Goal: Information Seeking & Learning: Find specific fact

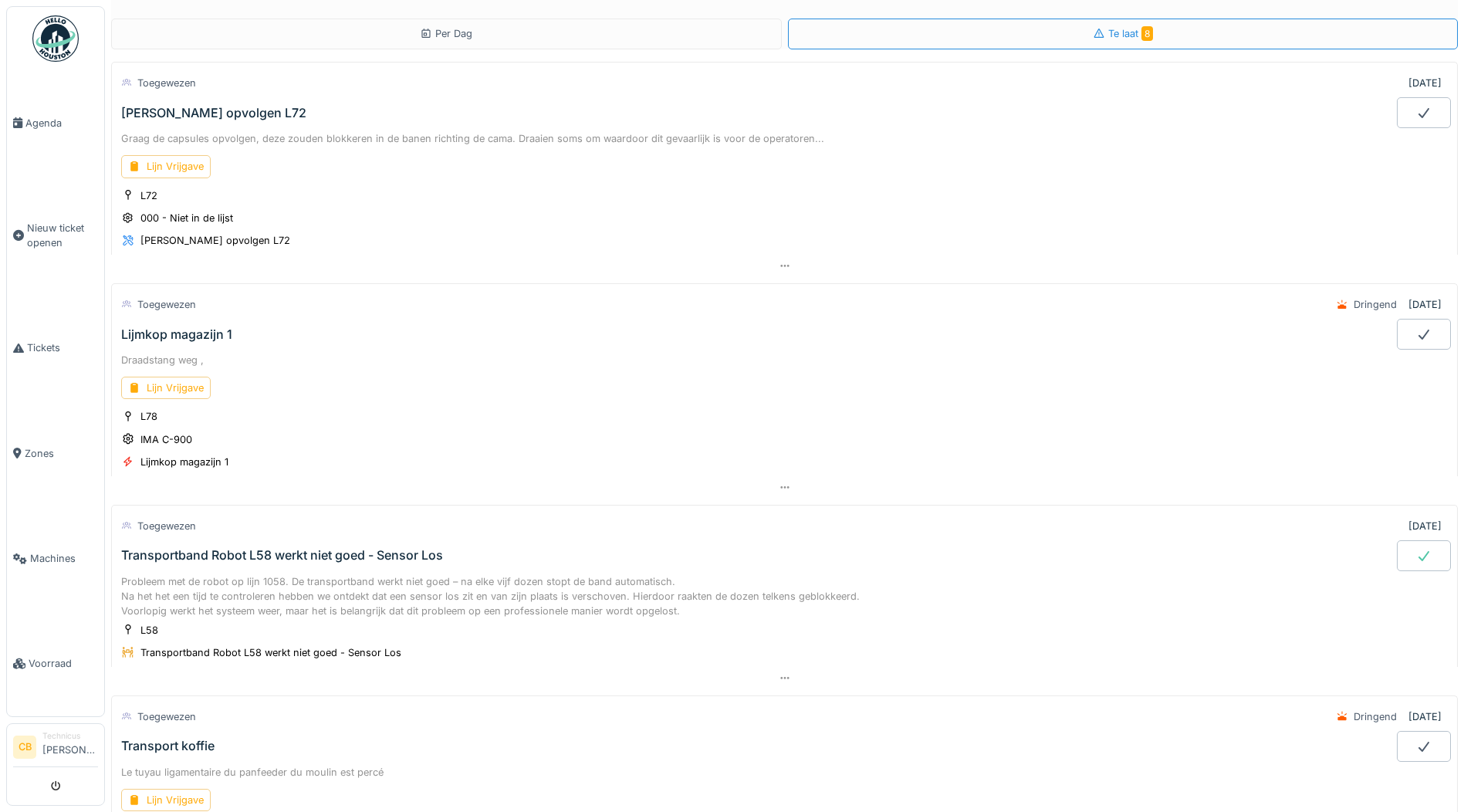
scroll to position [849, 0]
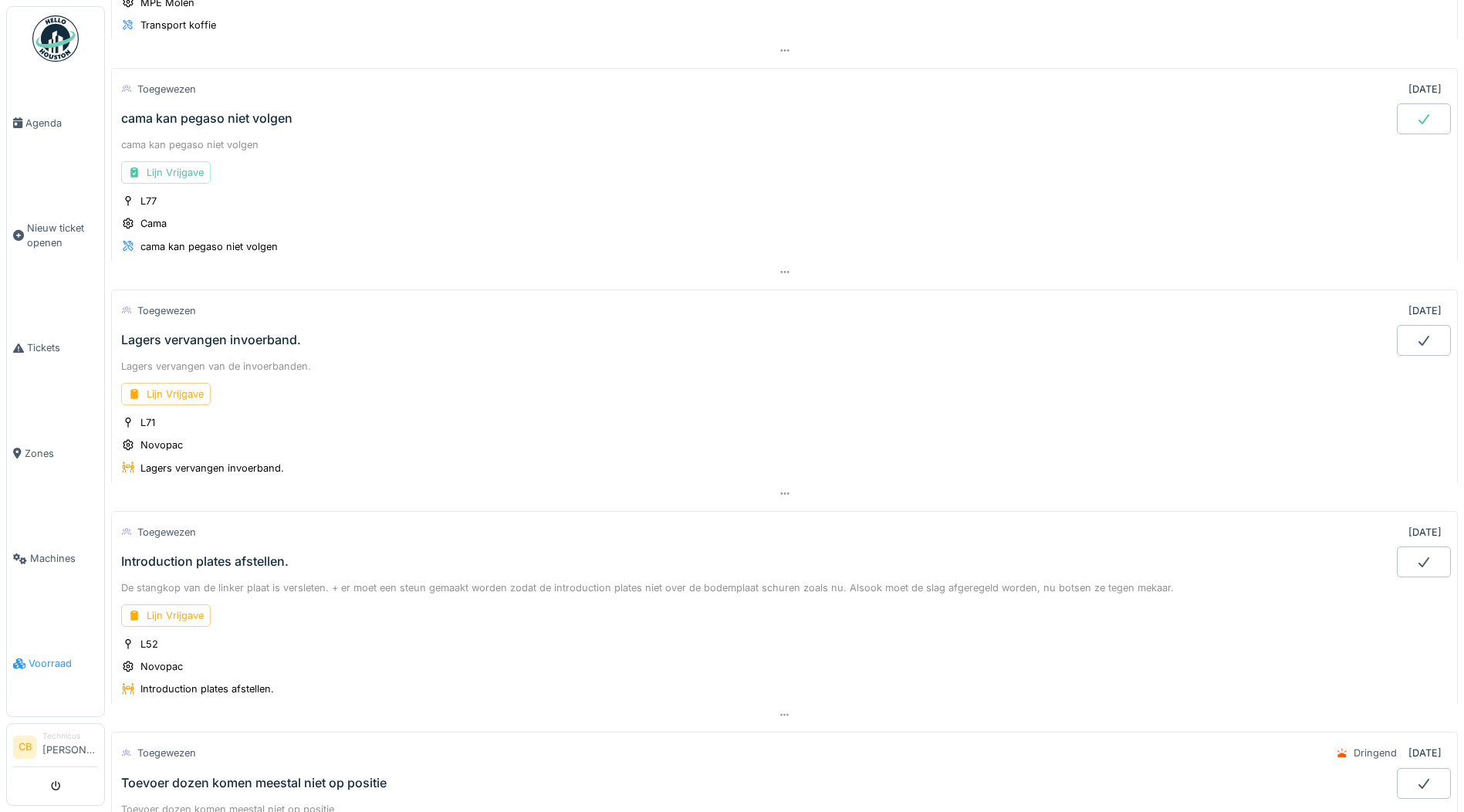
click at [49, 656] on span "Voorraad" at bounding box center [63, 663] width 70 height 14
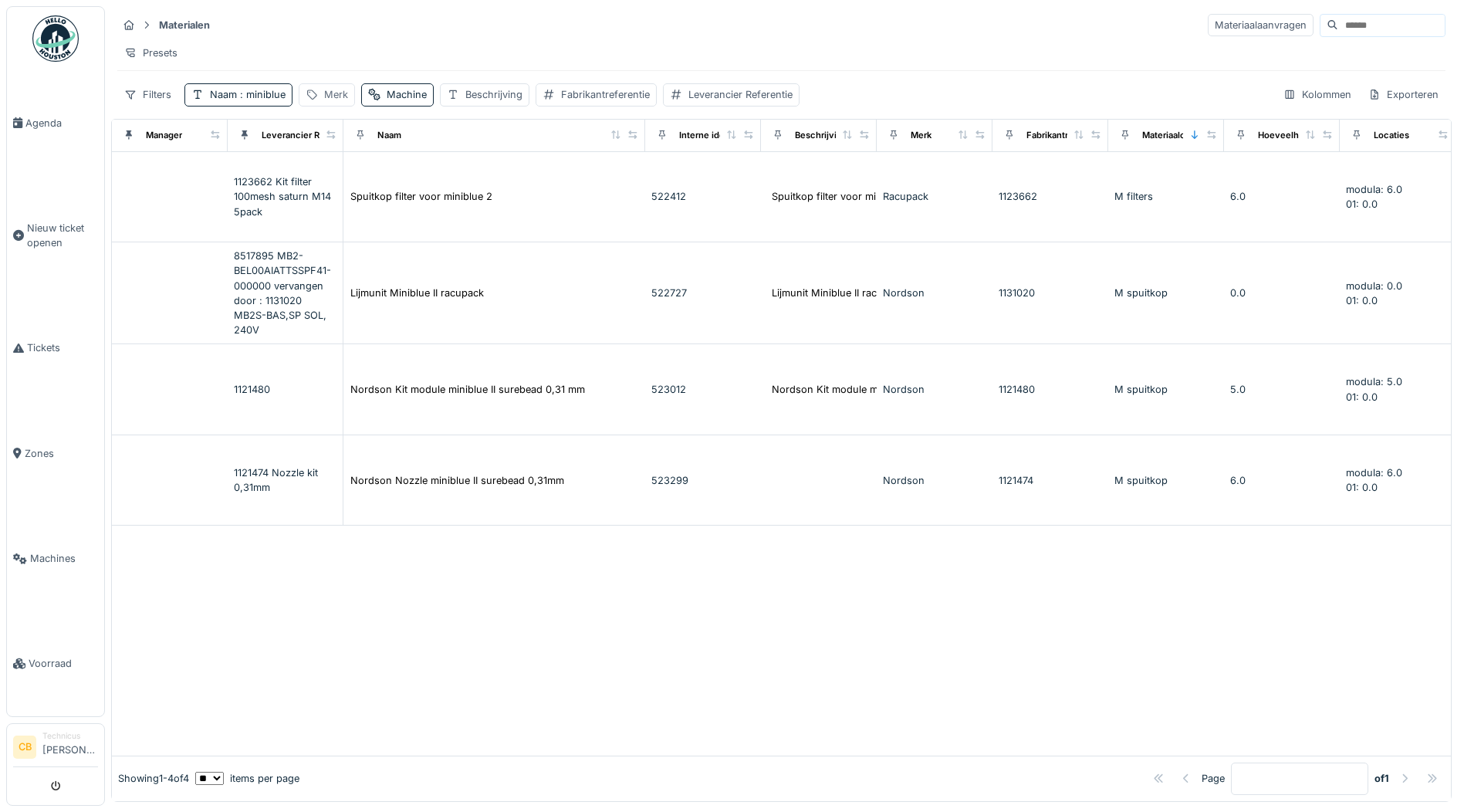
click at [331, 102] on div "Merk" at bounding box center [335, 94] width 24 height 14
click at [340, 185] on label "Merk" at bounding box center [328, 179] width 35 height 18
click at [340, 185] on input "Merk" at bounding box center [381, 181] width 153 height 33
type input "***"
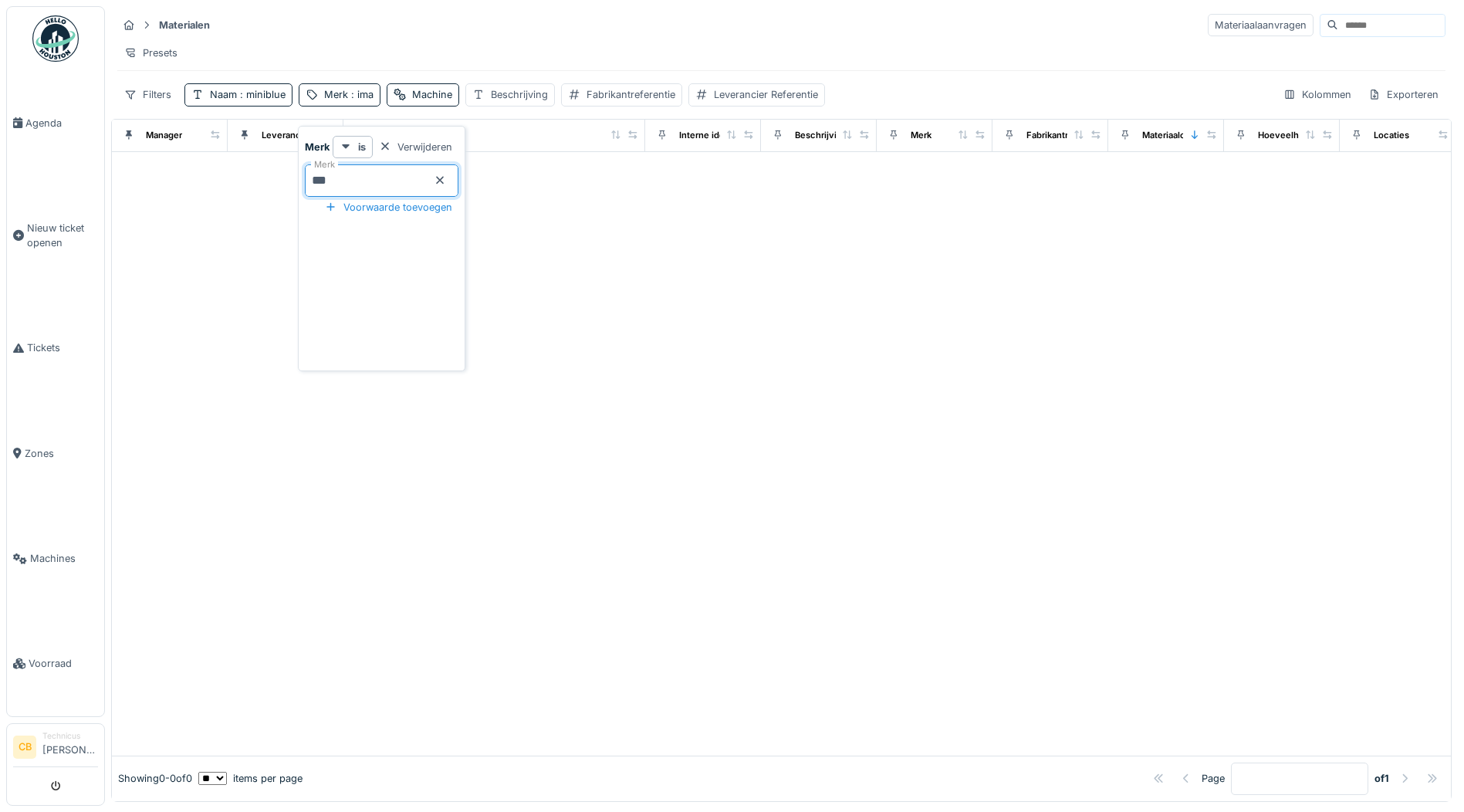
click at [157, 197] on div at bounding box center [781, 454] width 1339 height 603
click at [280, 101] on span ": miniblue" at bounding box center [260, 95] width 49 height 11
click at [266, 181] on input "********" at bounding box center [270, 181] width 157 height 33
type input "*"
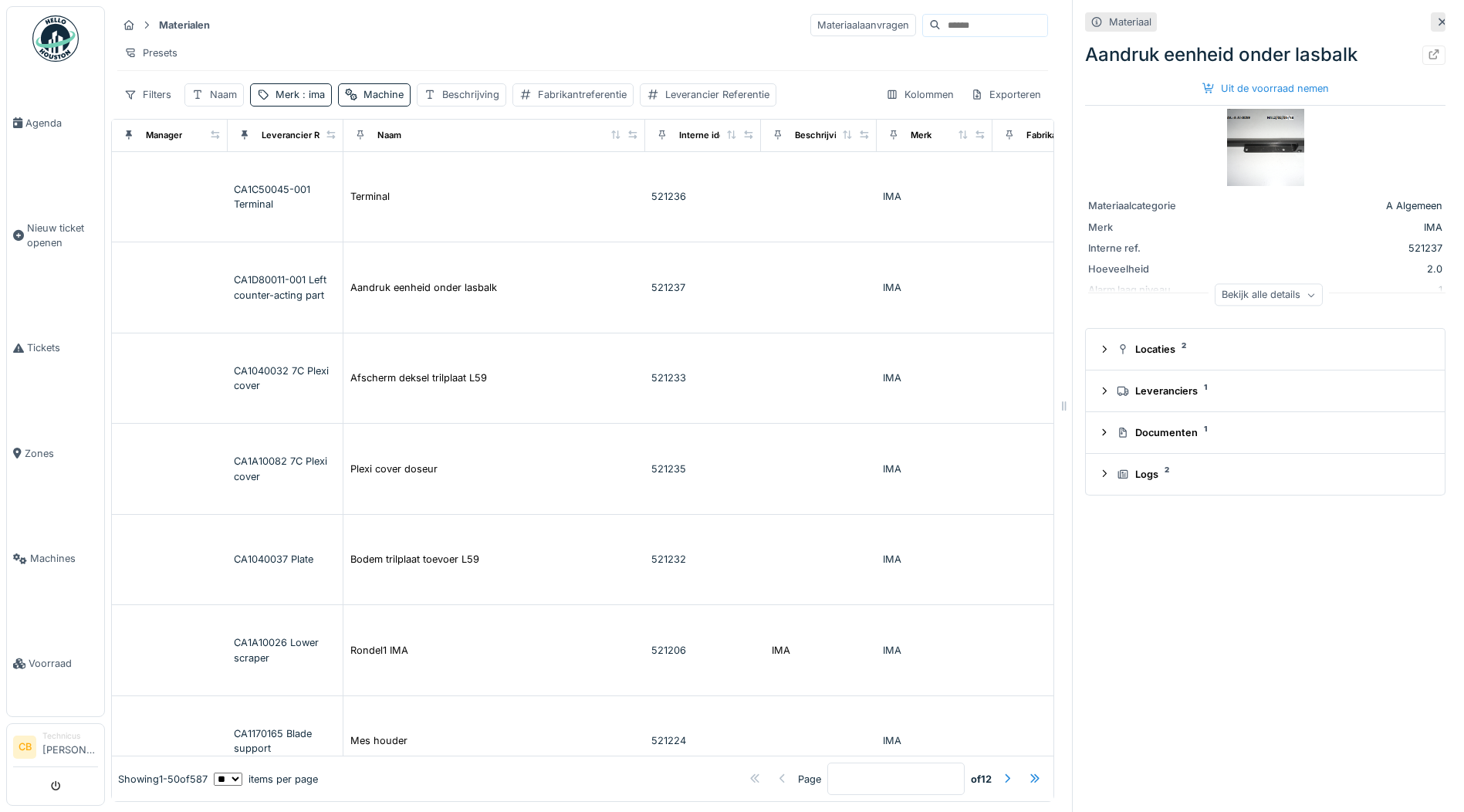
click at [1436, 22] on icon at bounding box center [1442, 22] width 12 height 10
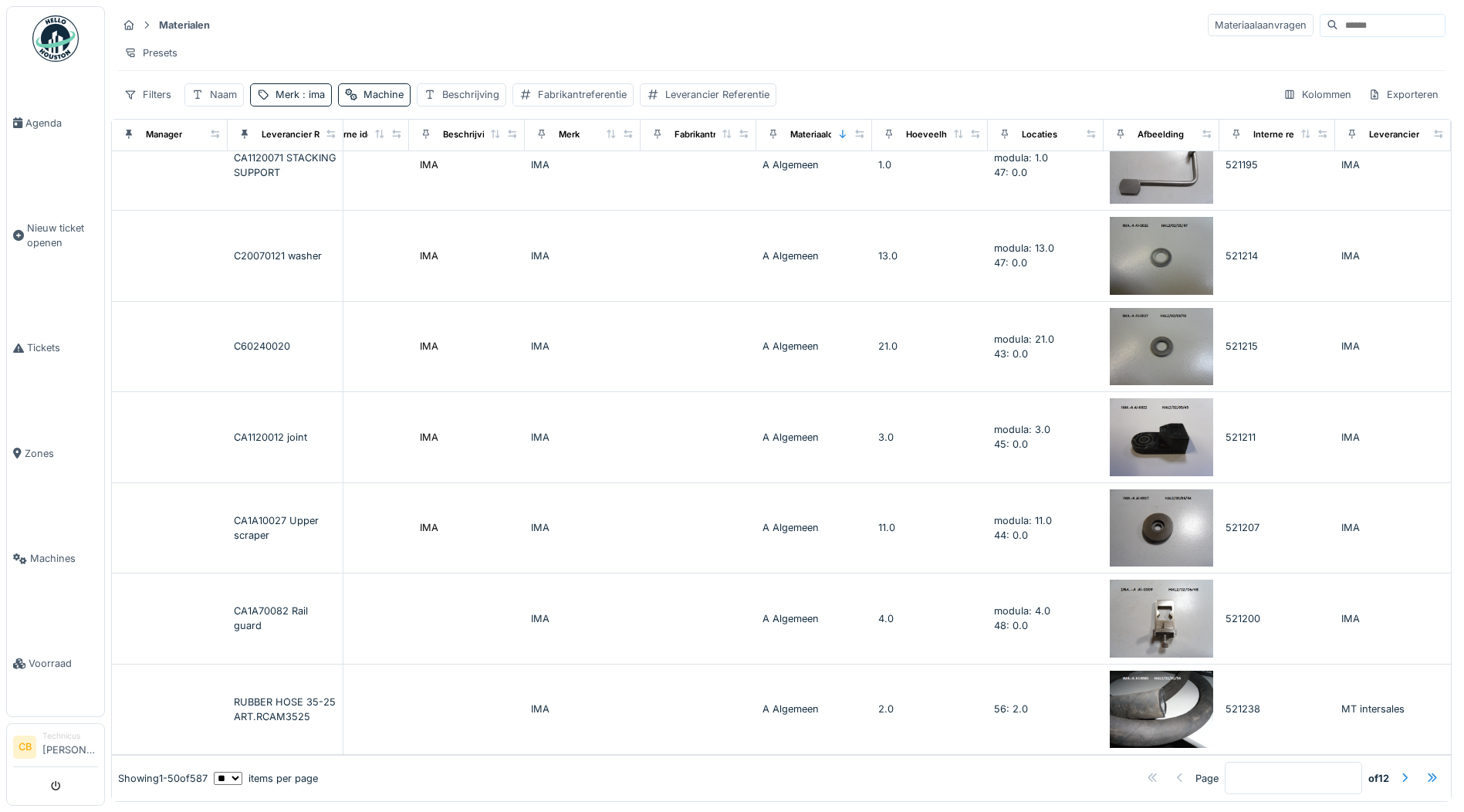
scroll to position [8, 0]
click at [1398, 771] on div at bounding box center [1404, 778] width 12 height 14
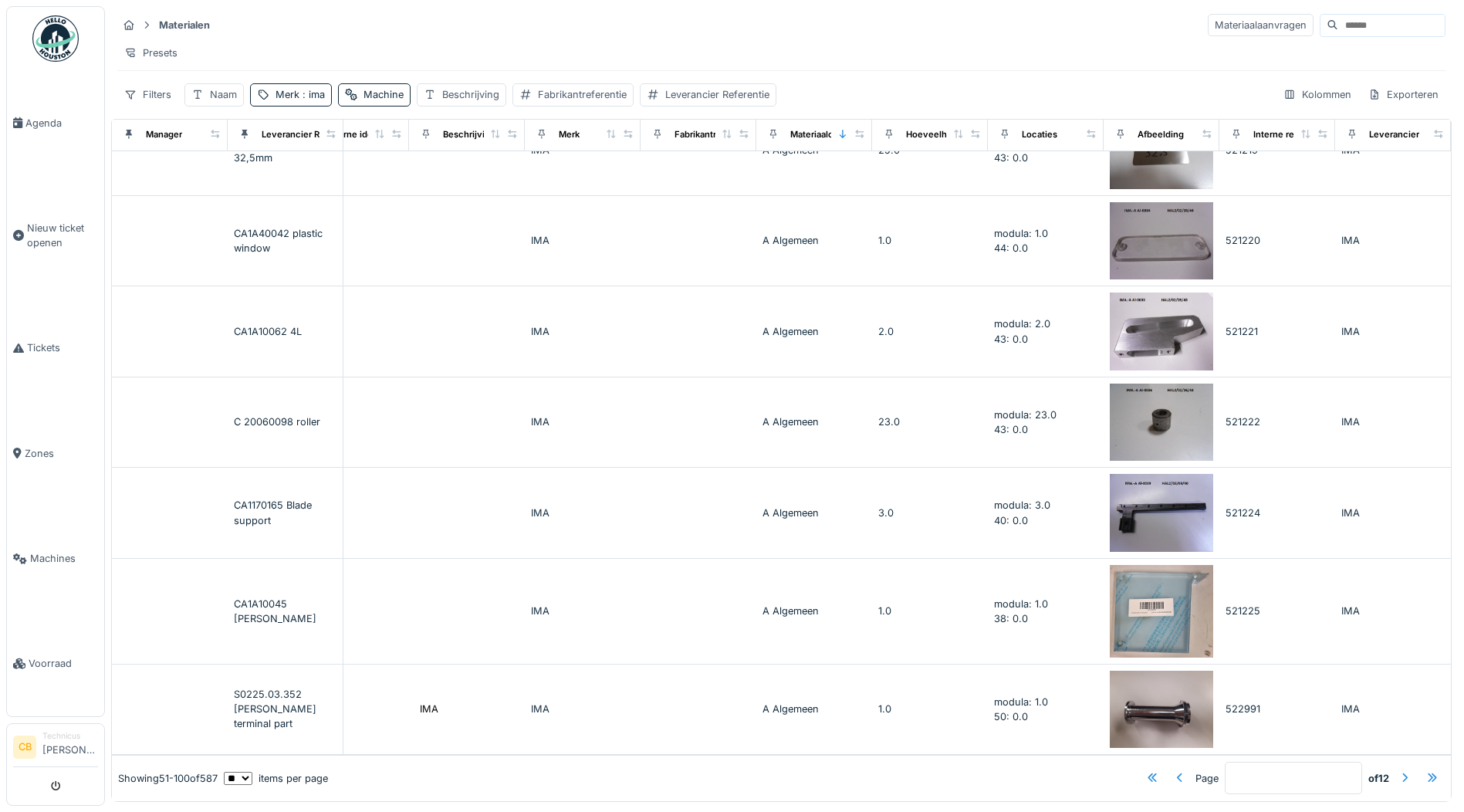
scroll to position [3980, 387]
click at [1398, 771] on div at bounding box center [1404, 778] width 12 height 14
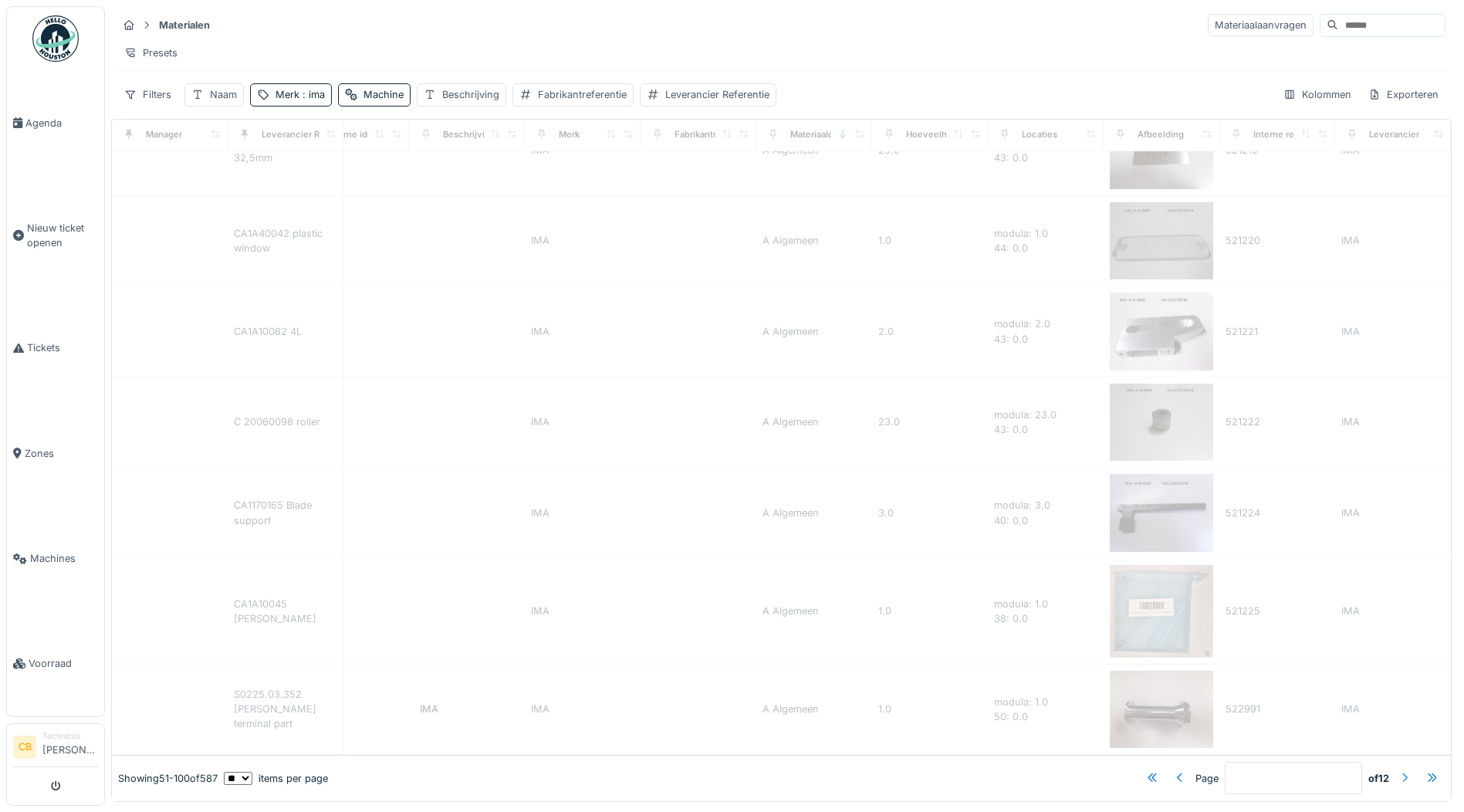
type input "*"
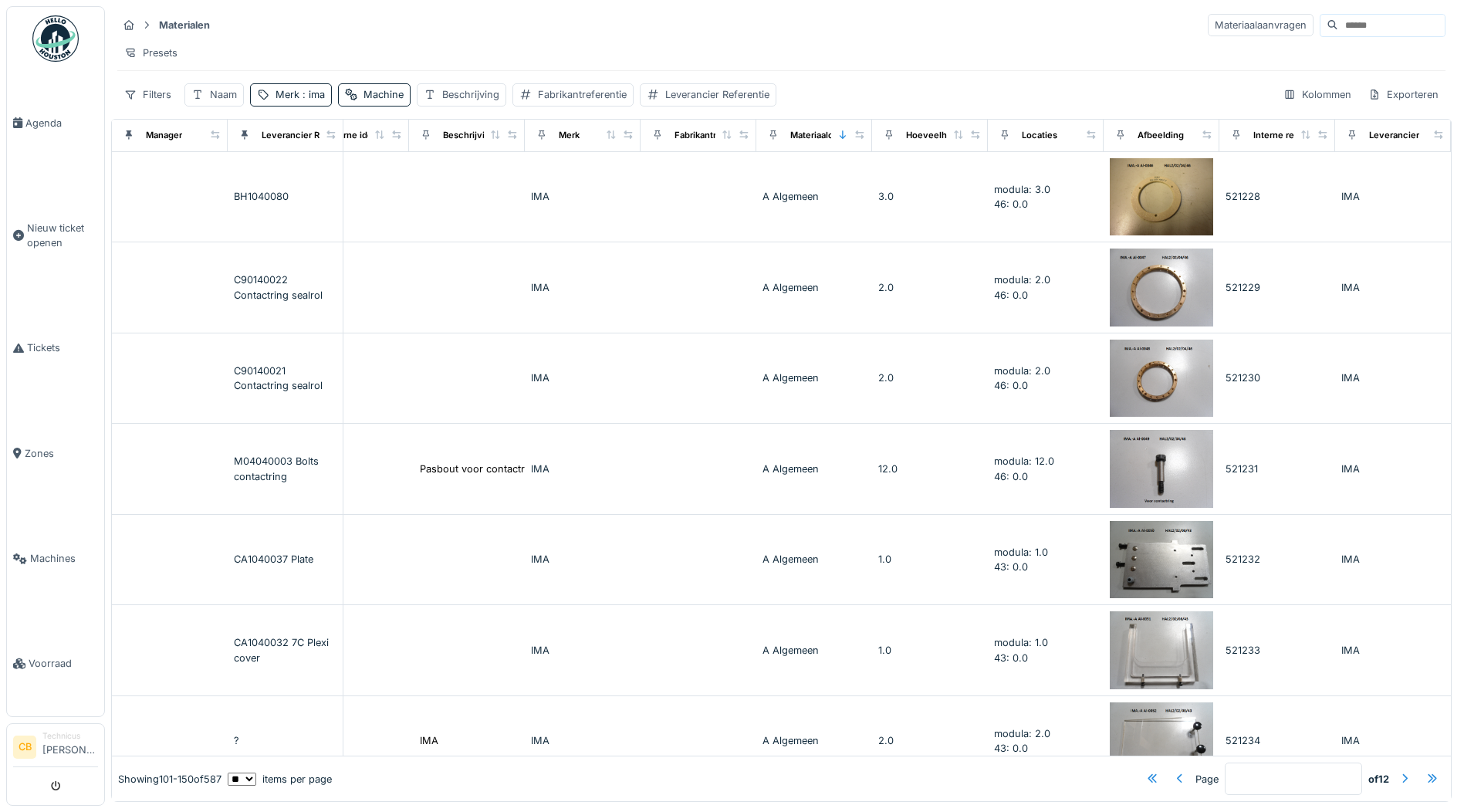
scroll to position [0, 0]
click at [232, 102] on div "Naam" at bounding box center [223, 94] width 27 height 14
click at [232, 188] on label "Naam" at bounding box center [217, 179] width 40 height 18
click at [232, 188] on input "Naam" at bounding box center [270, 181] width 157 height 33
type input "****"
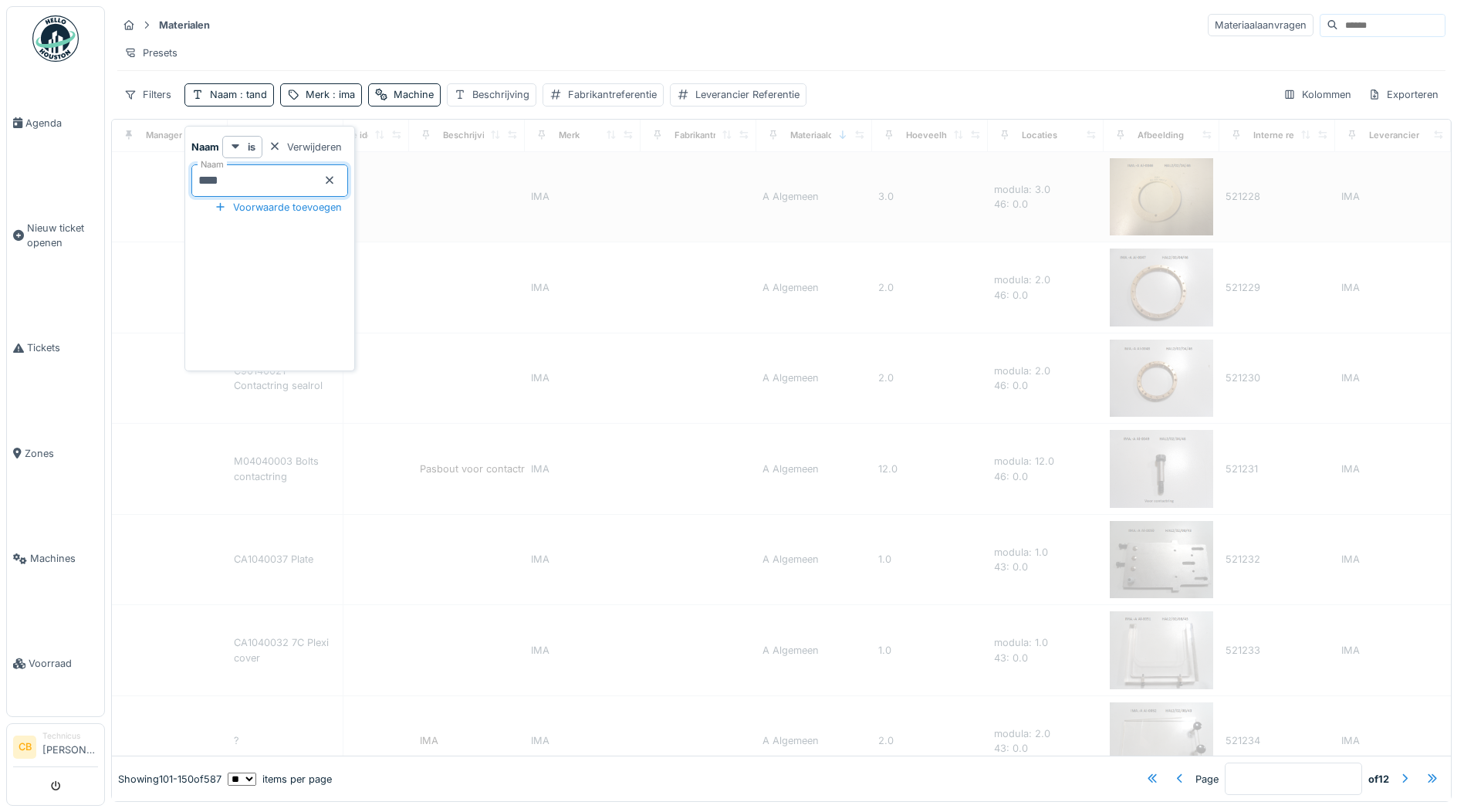
type input "*"
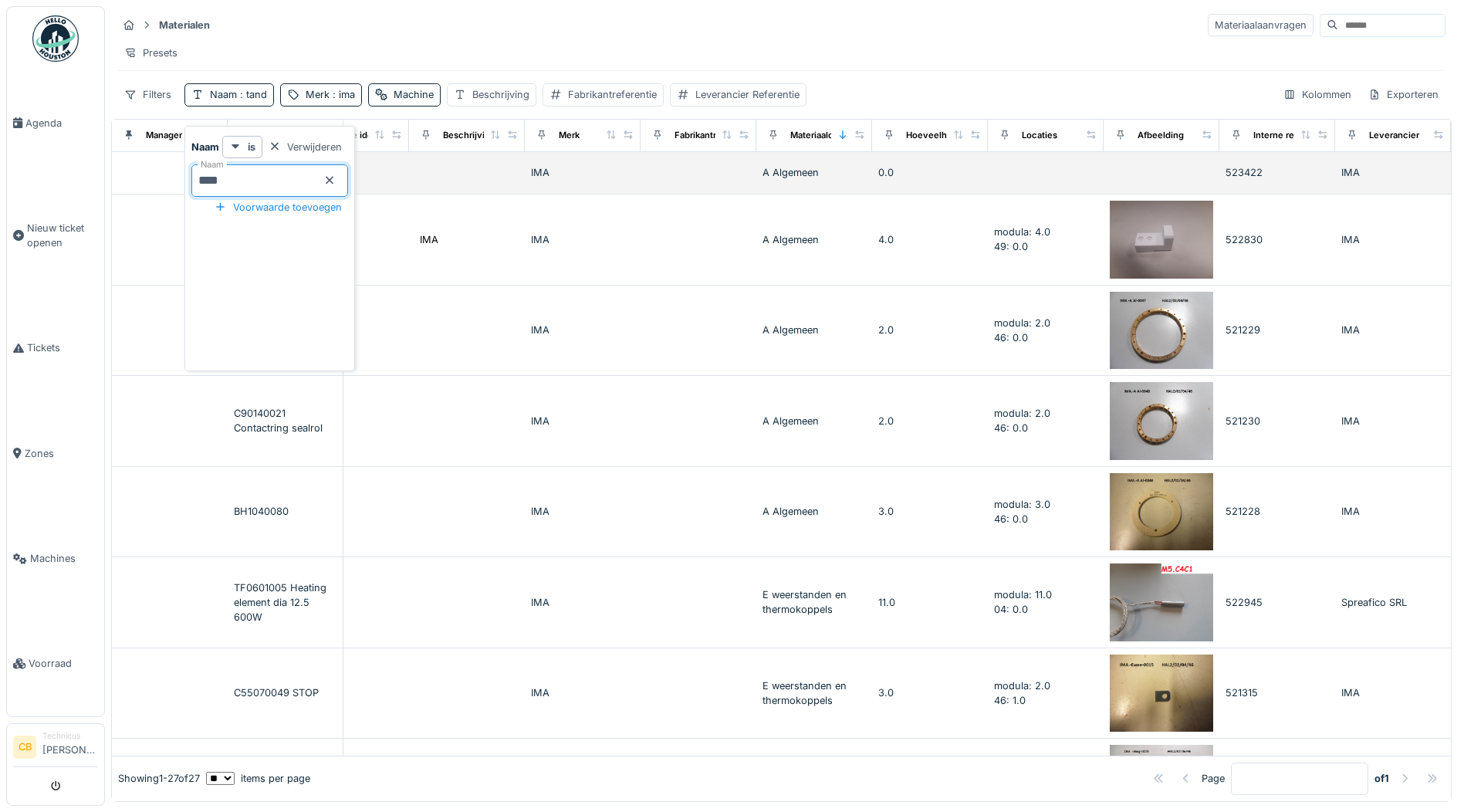
click at [160, 194] on td at bounding box center [169, 173] width 116 height 42
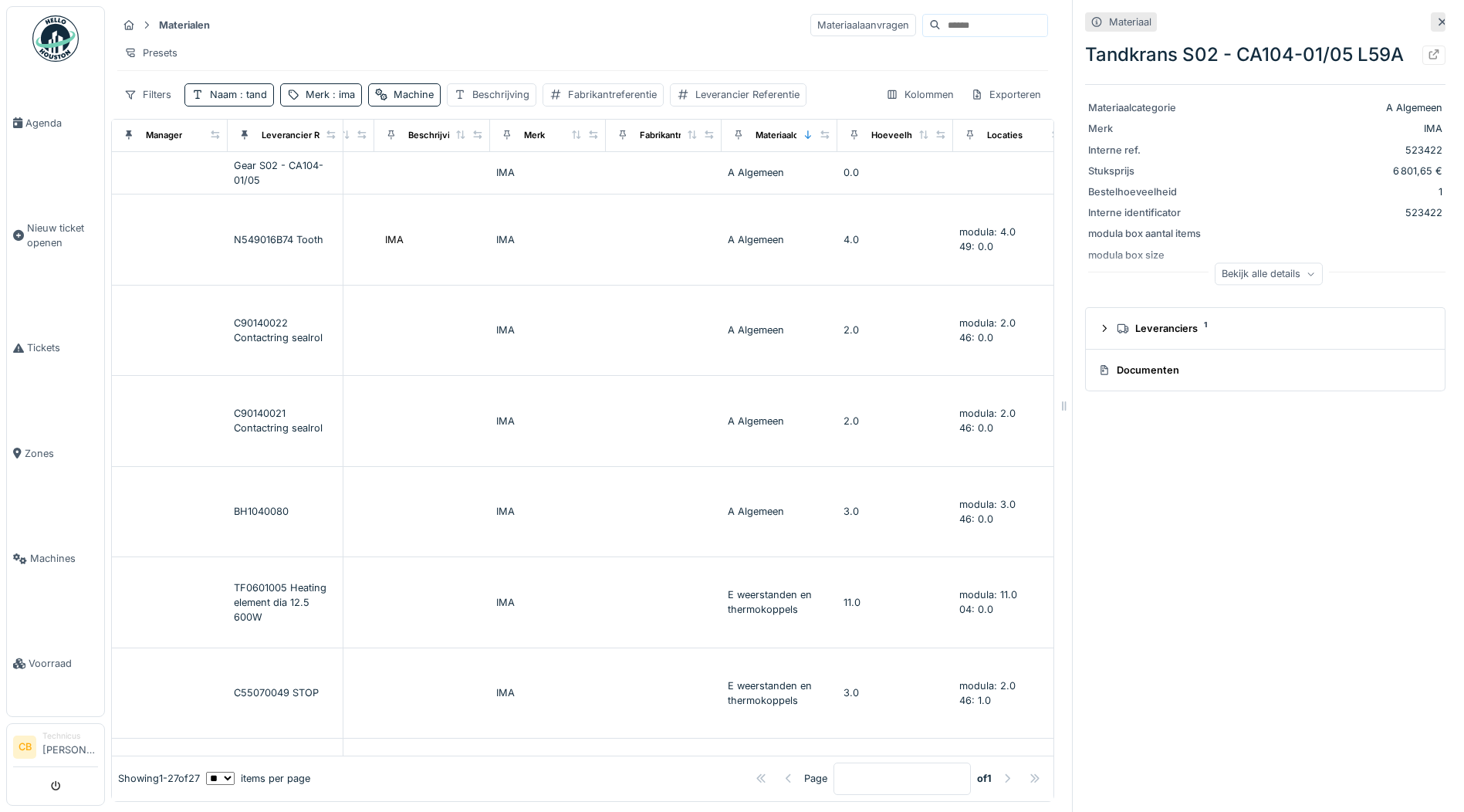
click at [1436, 18] on icon at bounding box center [1442, 22] width 12 height 10
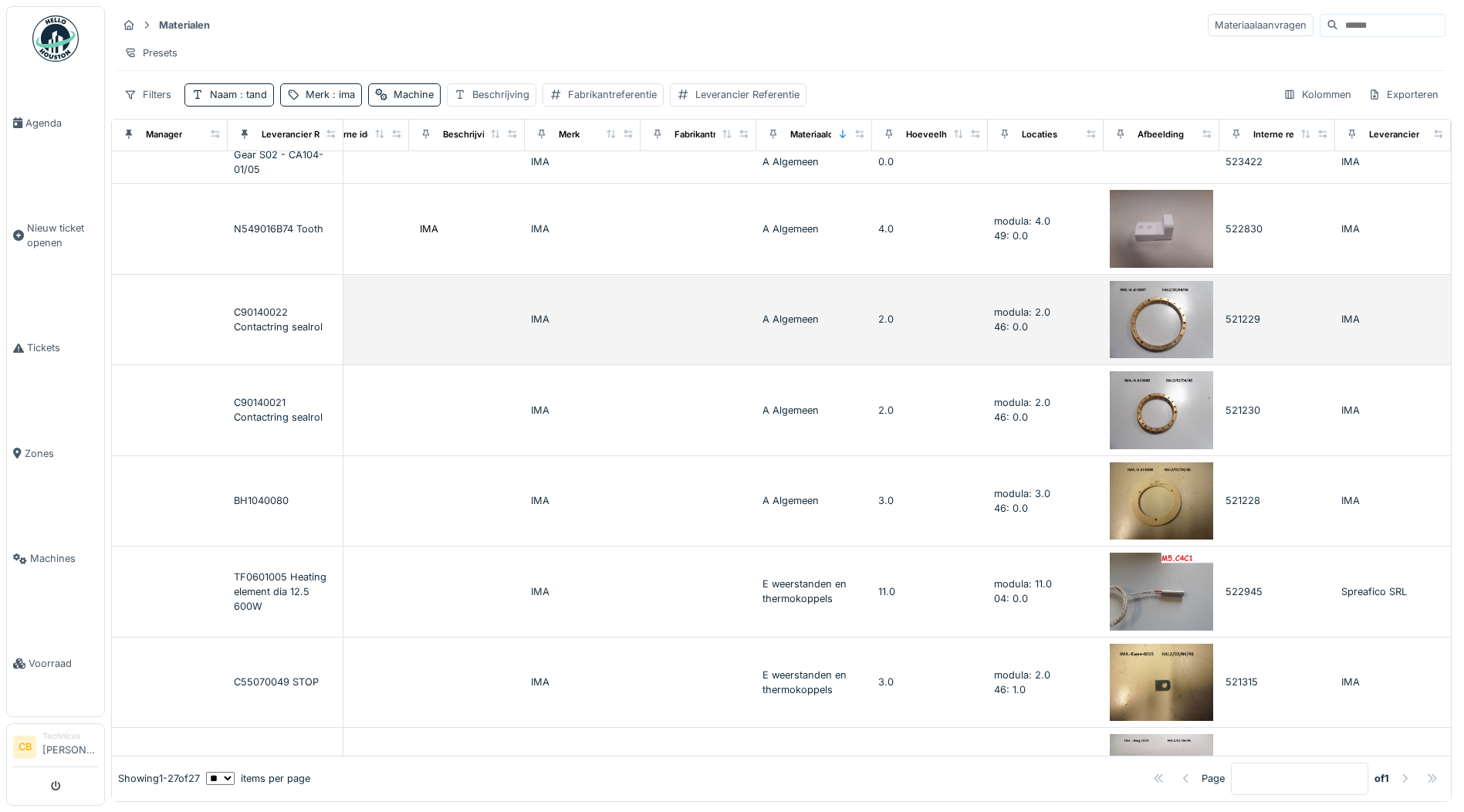
scroll to position [0, 387]
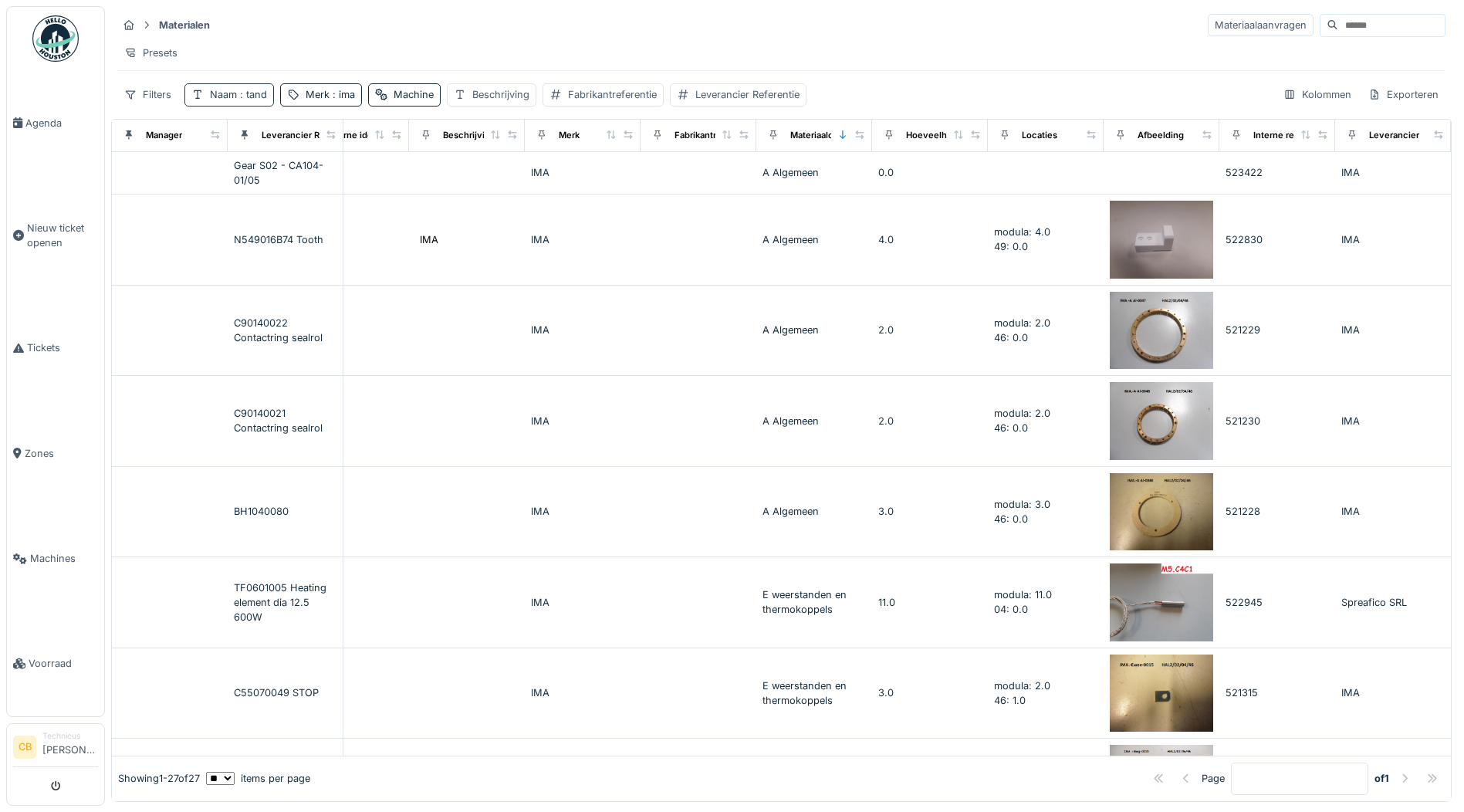
click at [259, 97] on div "Naam : tand" at bounding box center [229, 94] width 89 height 22
click at [241, 177] on input "****" at bounding box center [270, 181] width 157 height 33
type input "*"
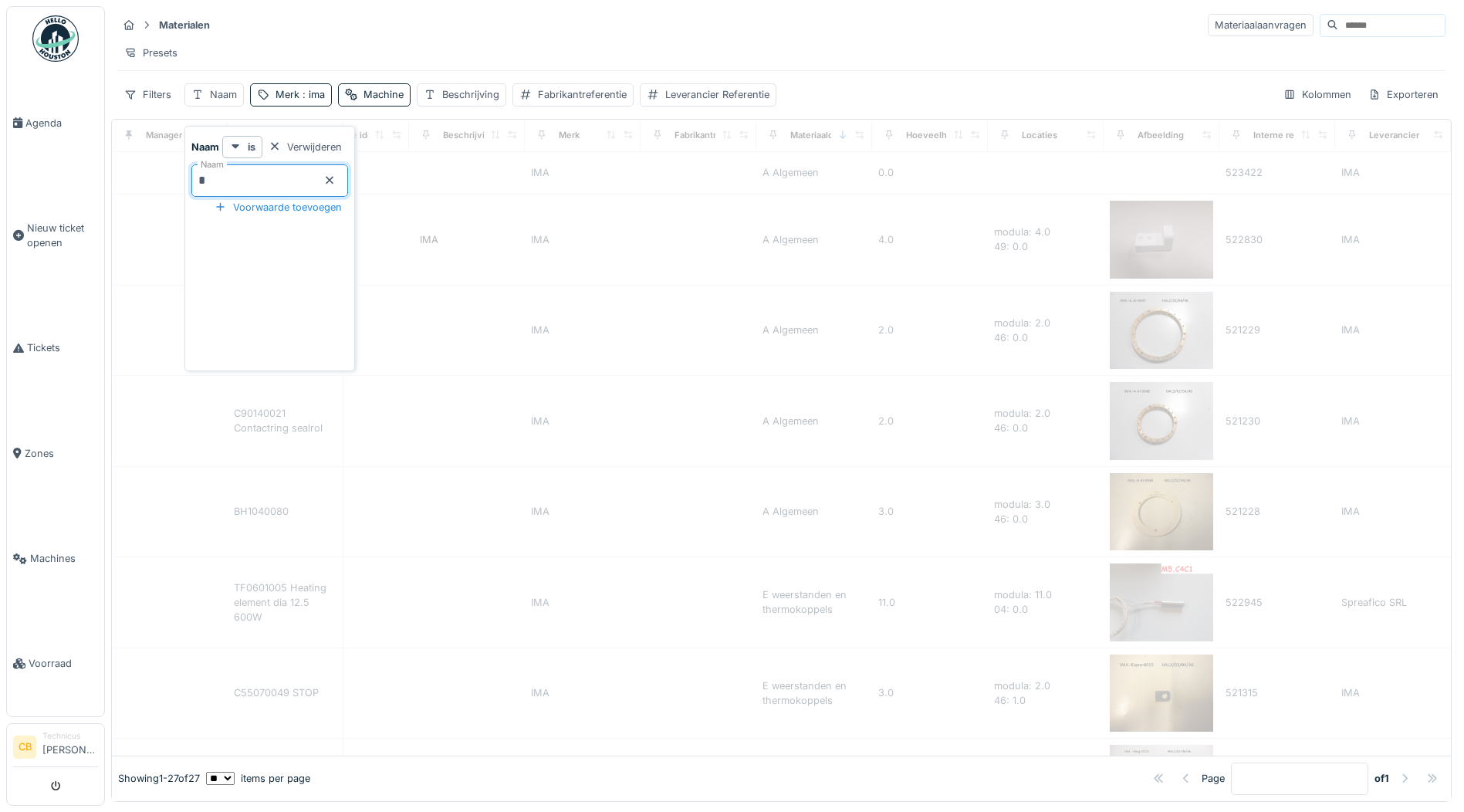
type input "**"
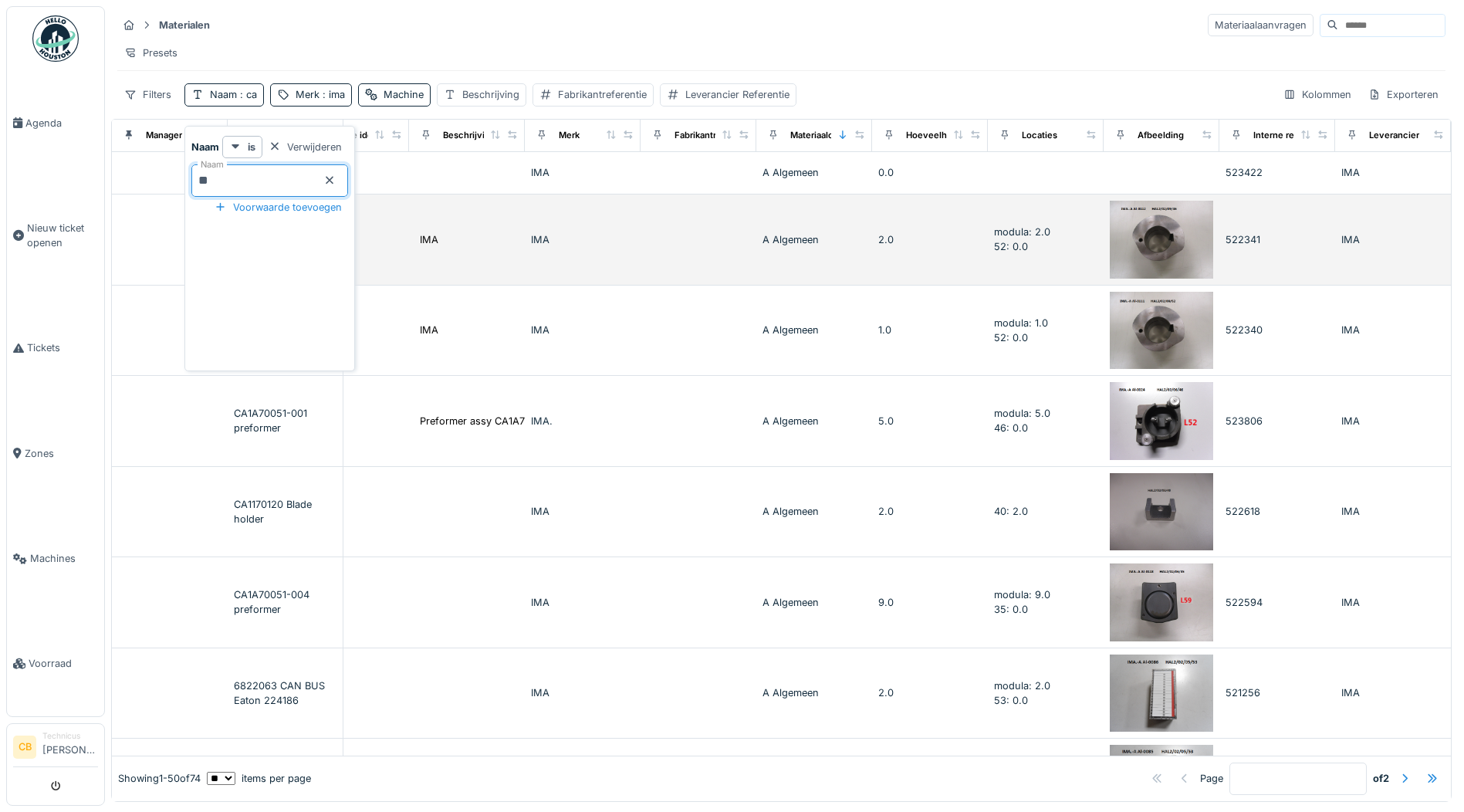
click at [141, 257] on td at bounding box center [169, 239] width 116 height 91
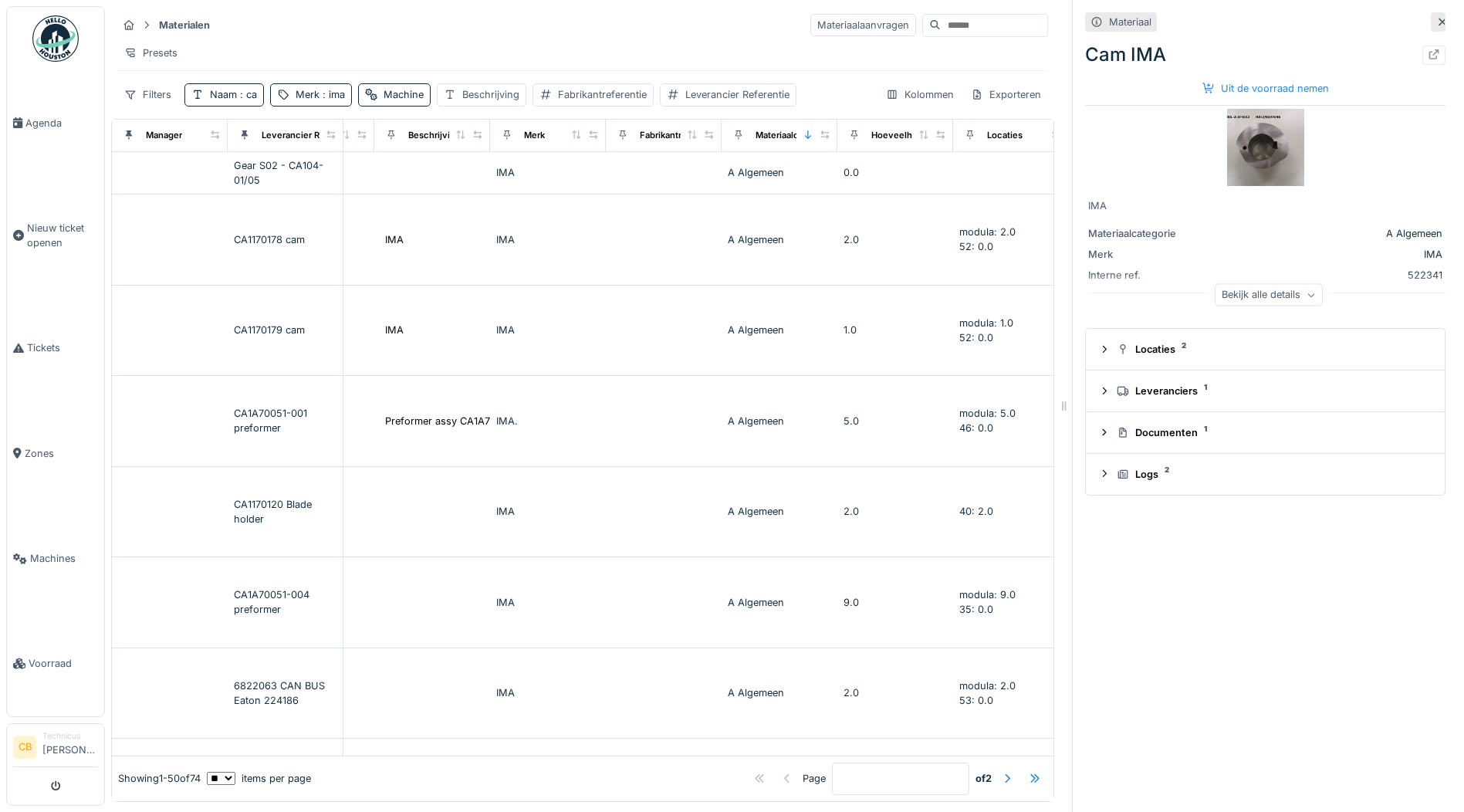
click at [1438, 20] on icon at bounding box center [1442, 22] width 8 height 8
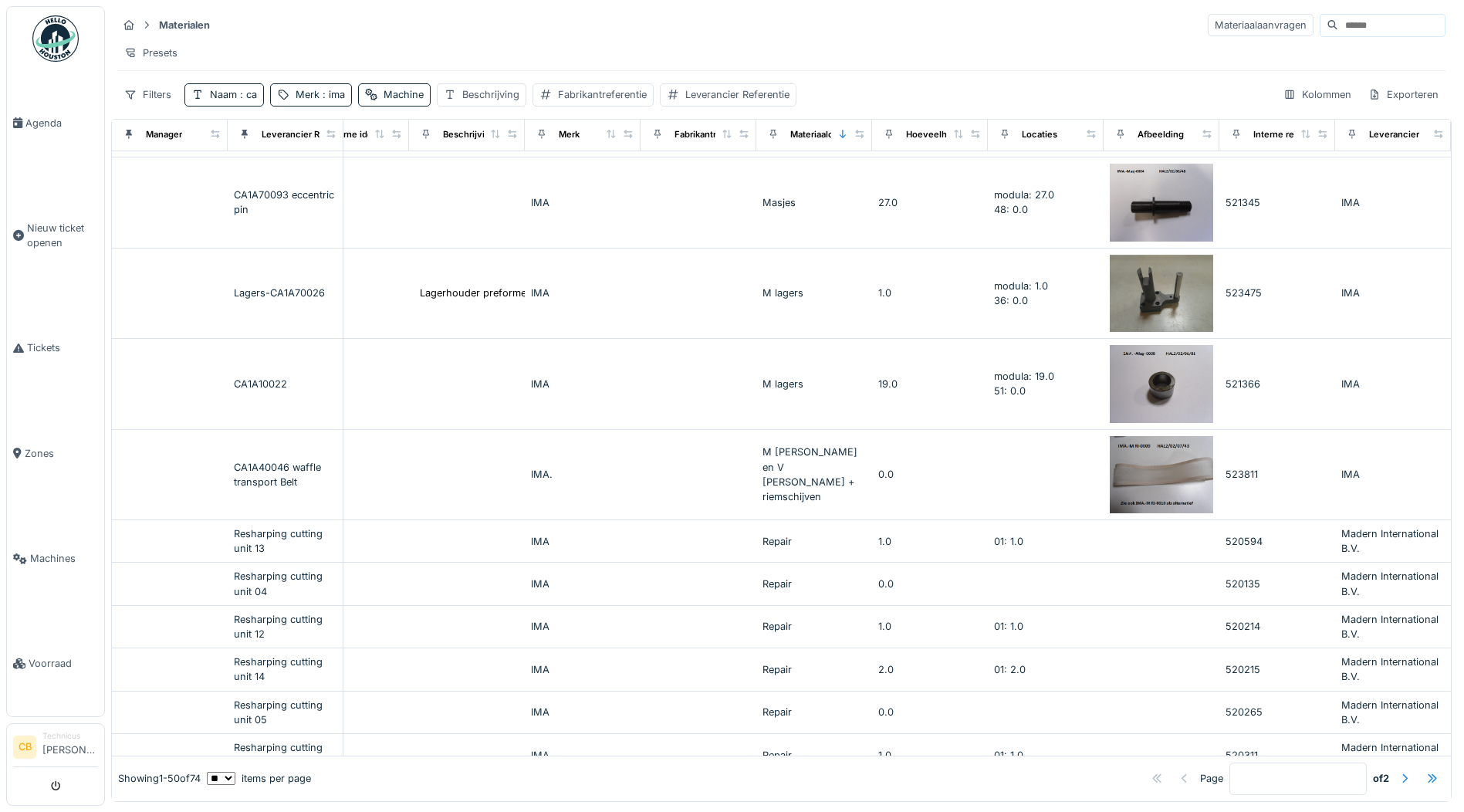
scroll to position [3417, 387]
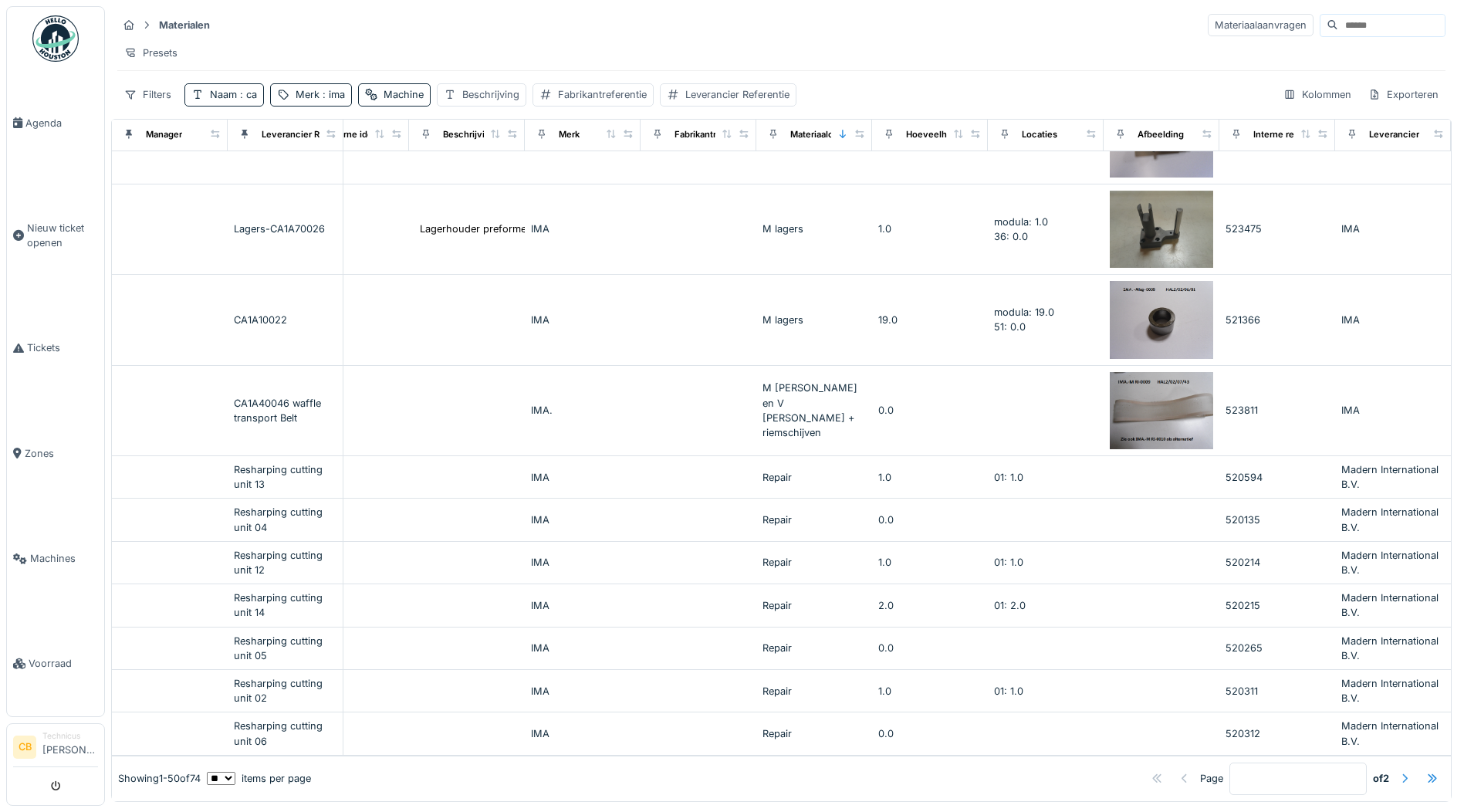
click at [1398, 771] on div at bounding box center [1404, 778] width 12 height 14
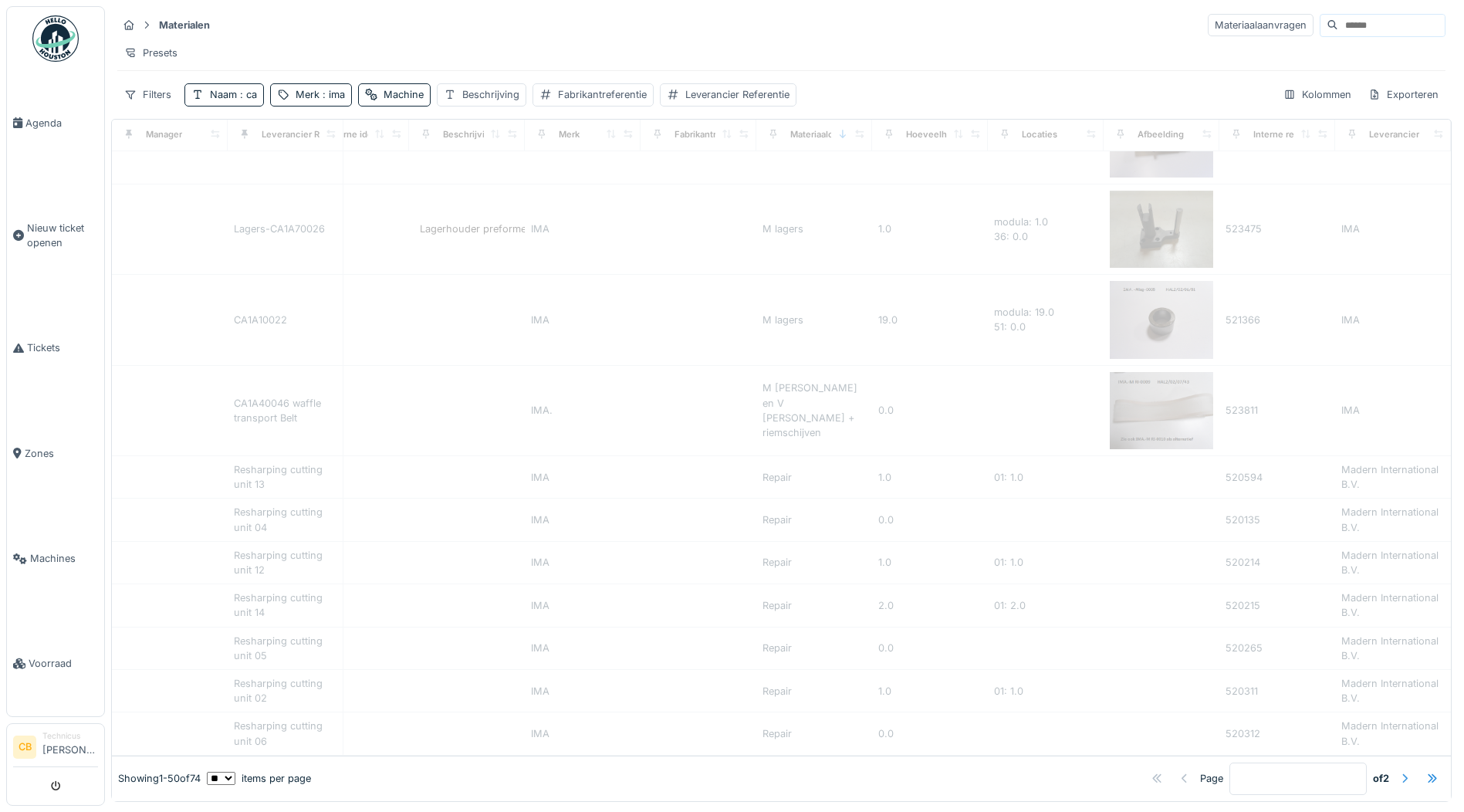
type input "*"
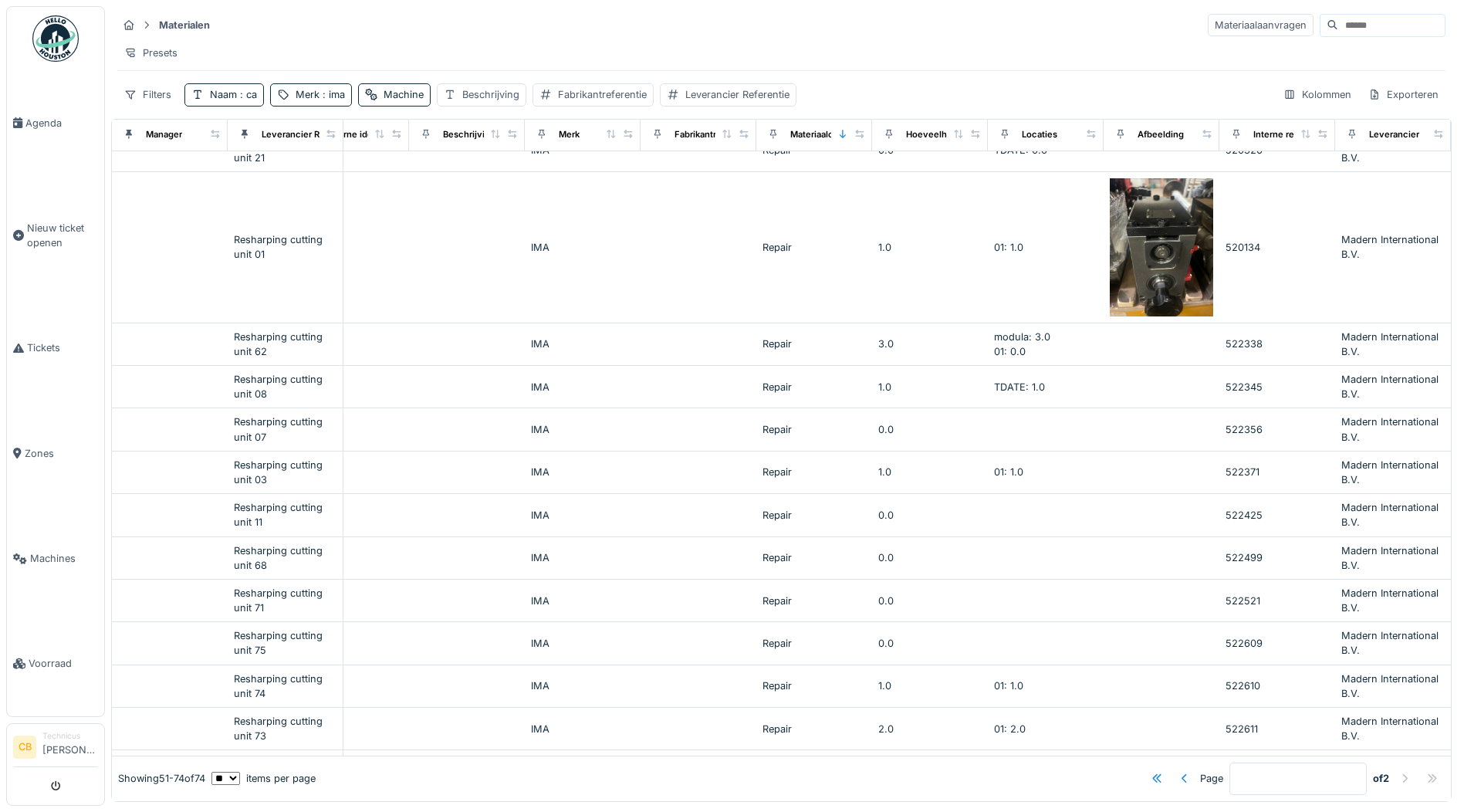
scroll to position [0, 387]
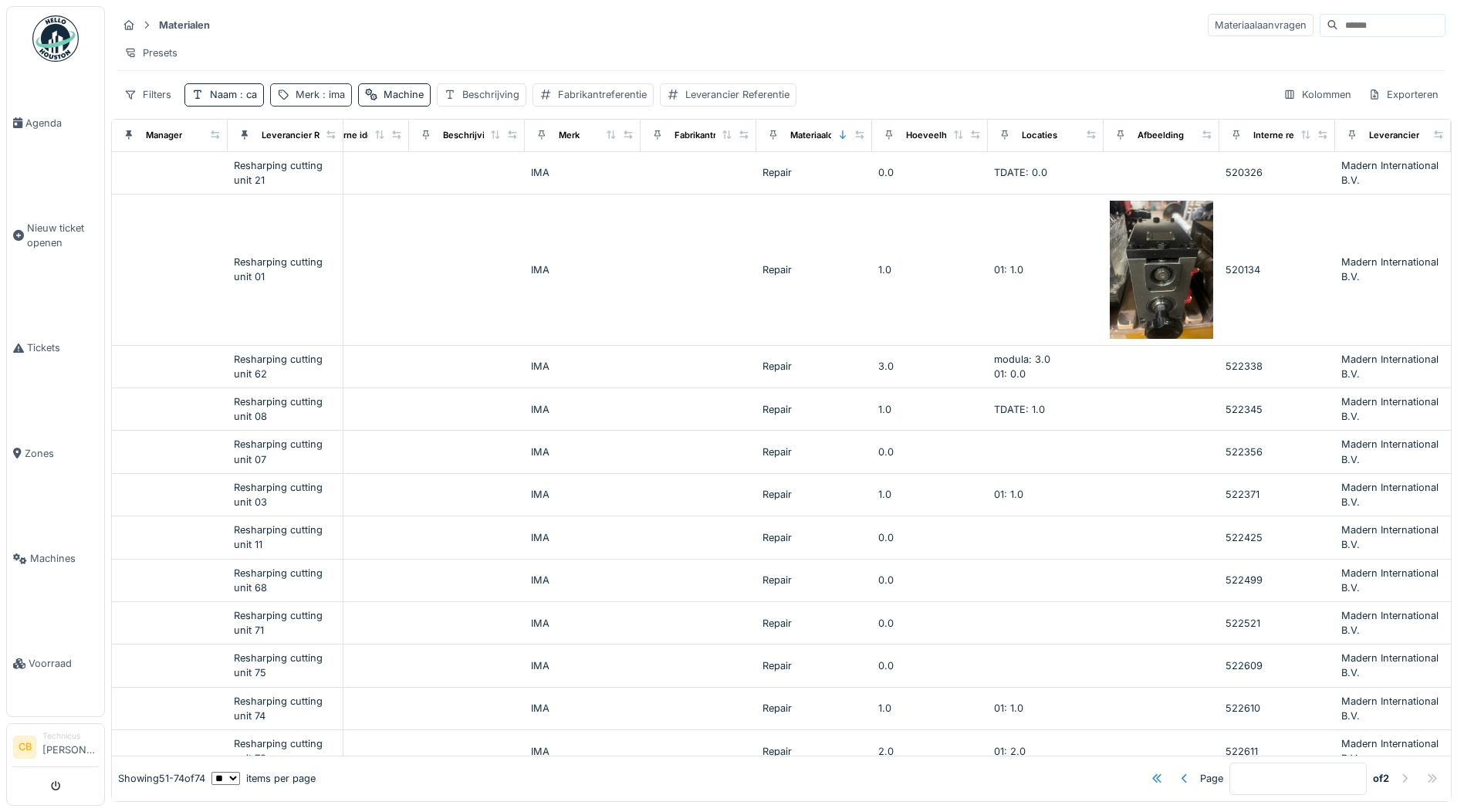
click at [336, 98] on span ": ima" at bounding box center [332, 95] width 26 height 11
click at [329, 173] on input "***" at bounding box center [353, 181] width 153 height 33
type input "*"
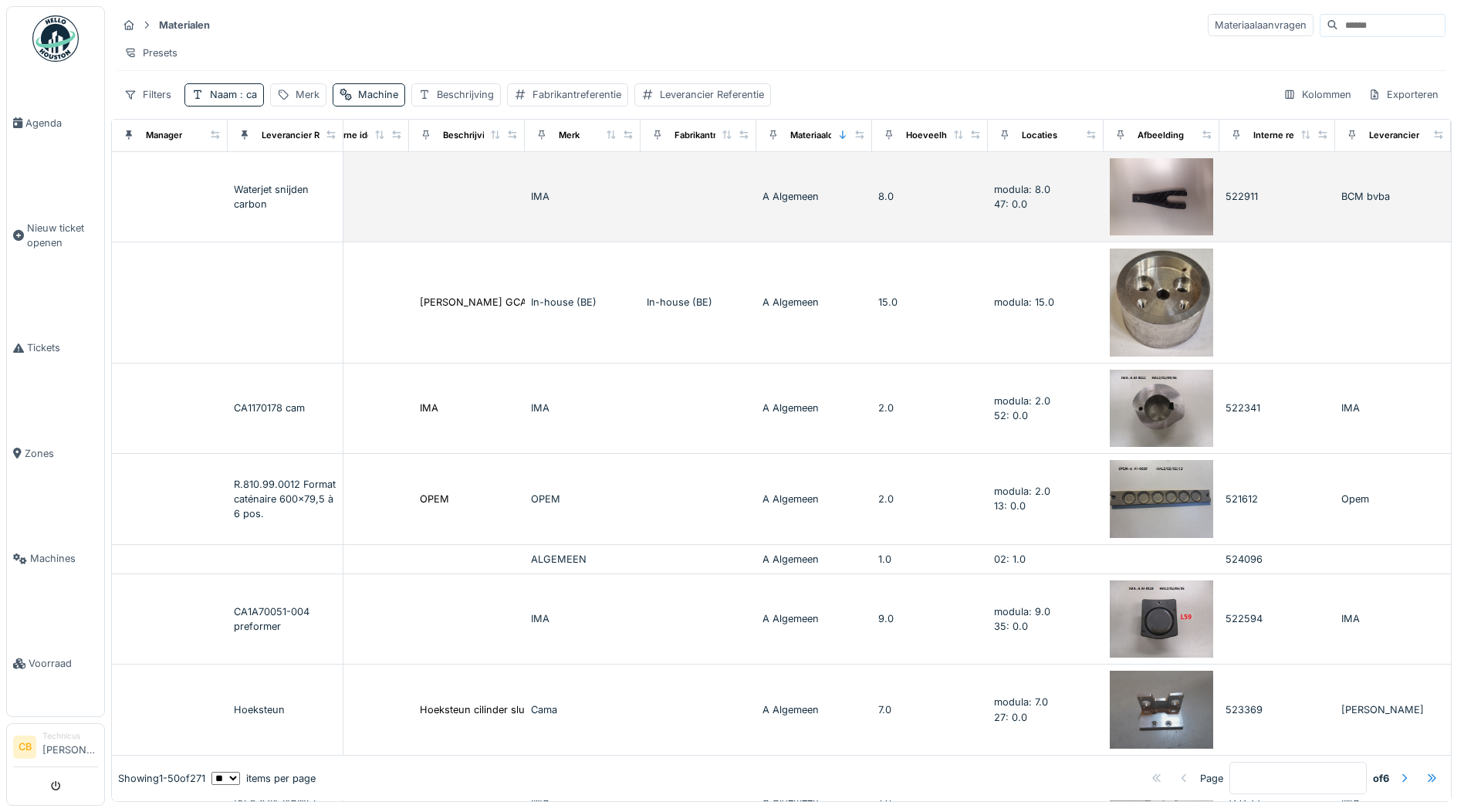
click at [153, 169] on td at bounding box center [169, 197] width 116 height 91
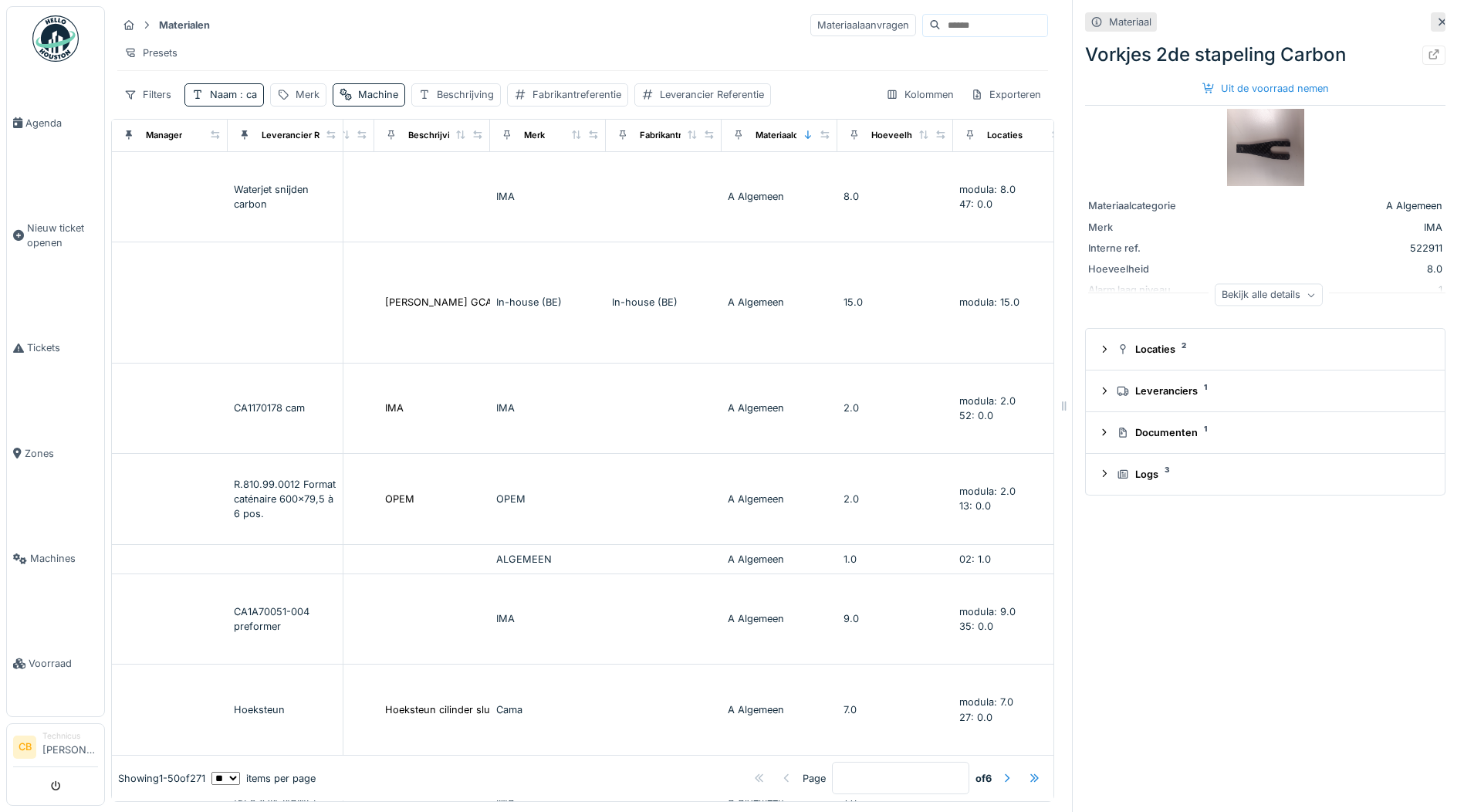
click at [1436, 17] on icon at bounding box center [1442, 22] width 12 height 10
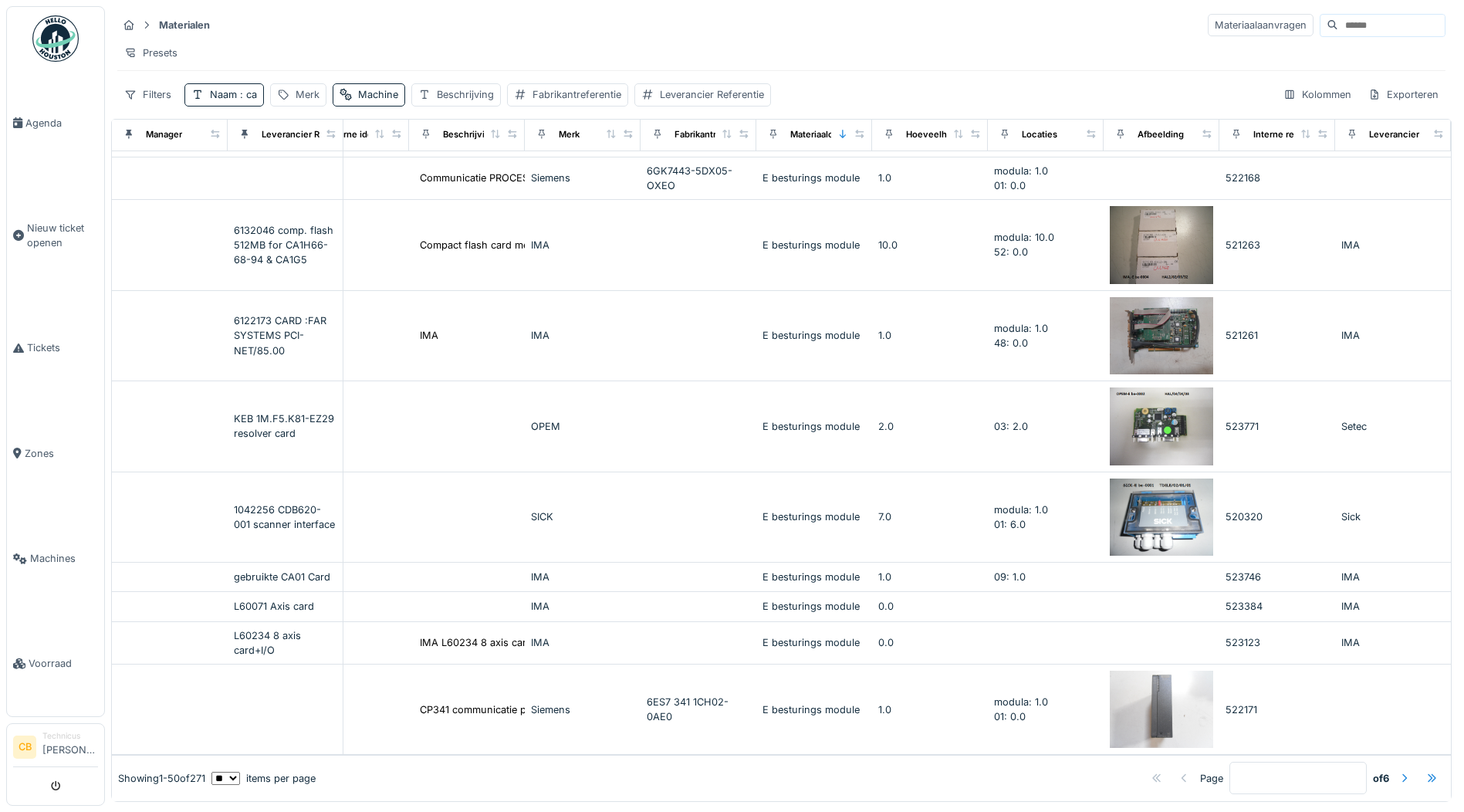
scroll to position [3609, 387]
click at [1398, 771] on div at bounding box center [1404, 778] width 12 height 14
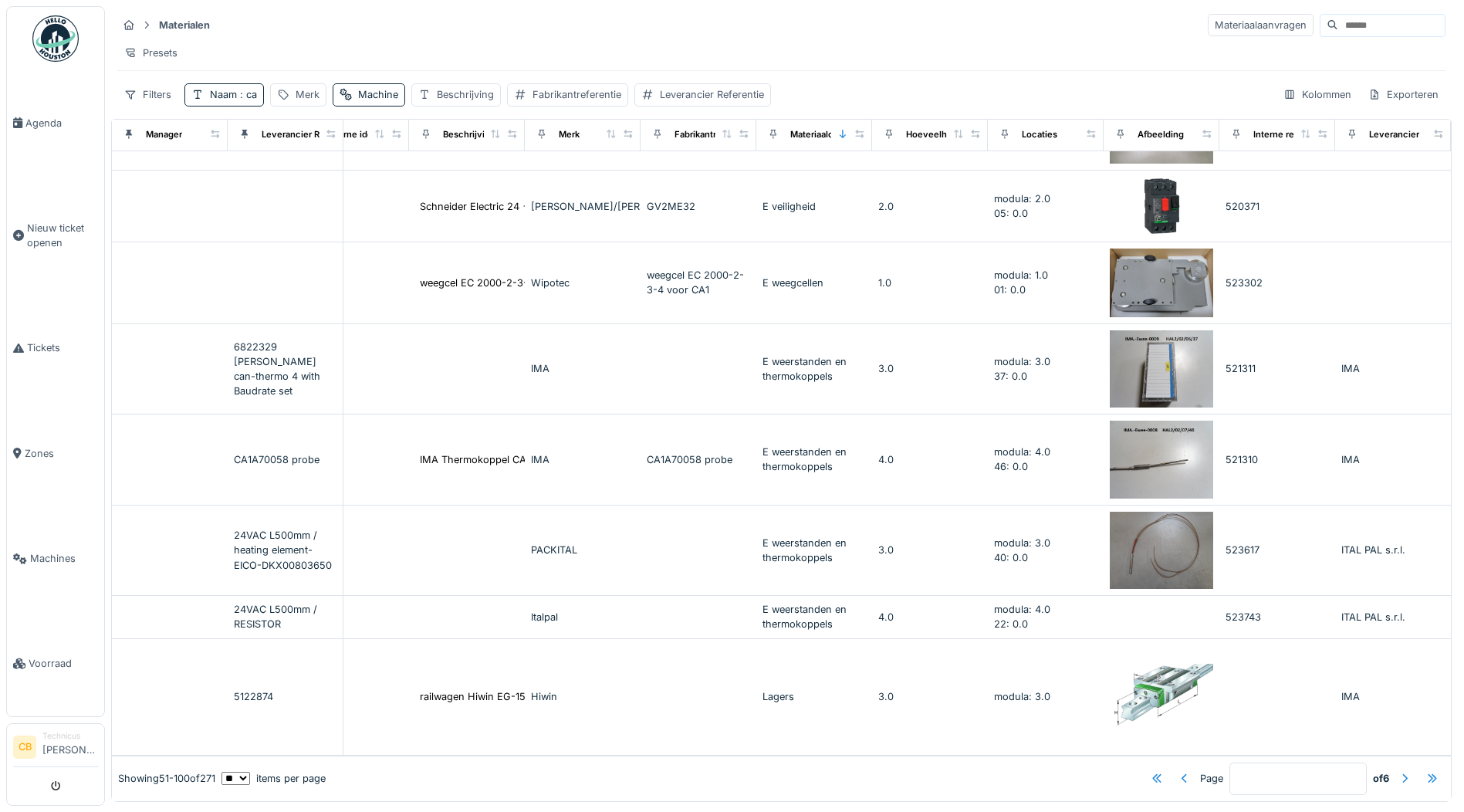
scroll to position [4138, 387]
click at [1398, 771] on div at bounding box center [1404, 778] width 12 height 14
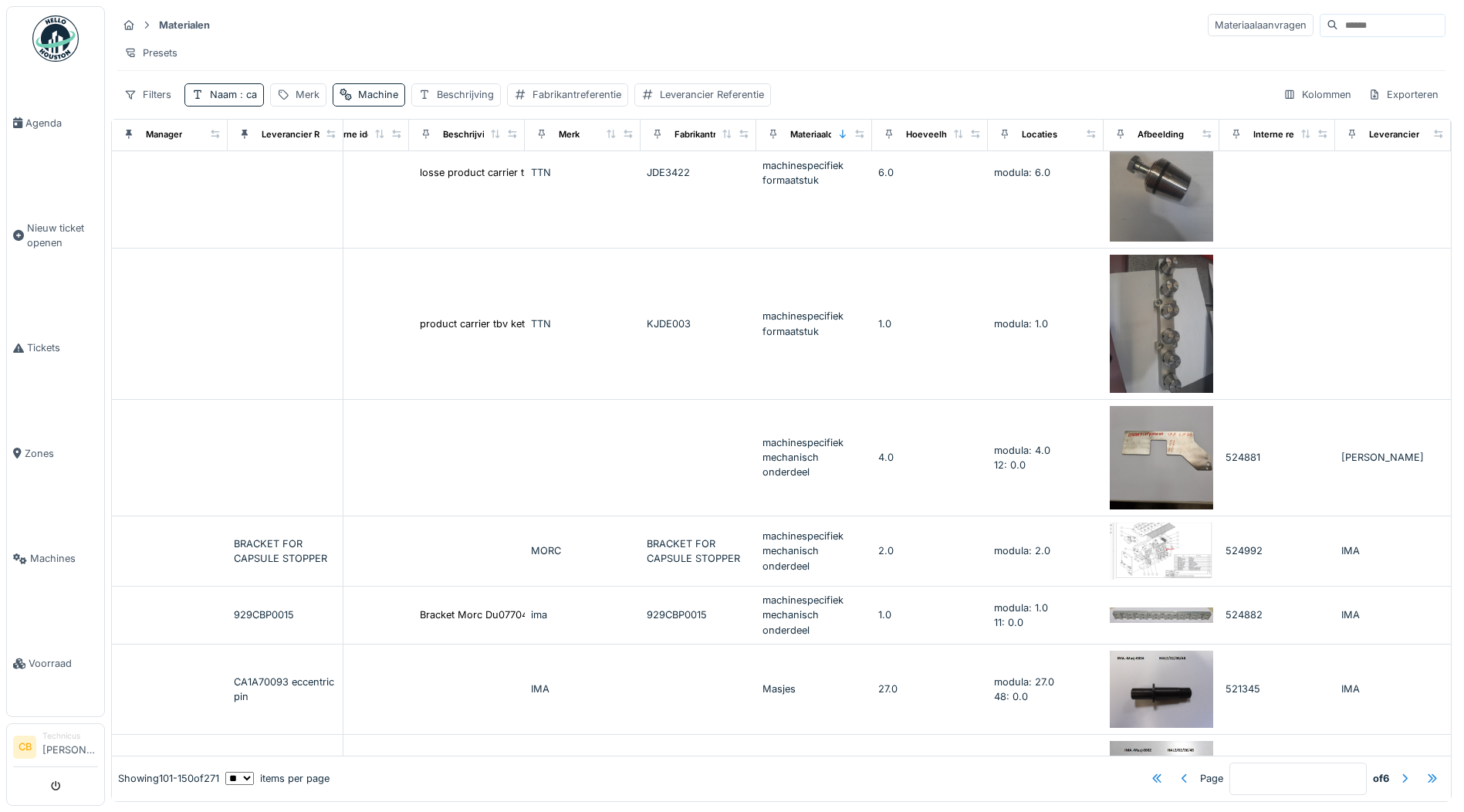
scroll to position [0, 387]
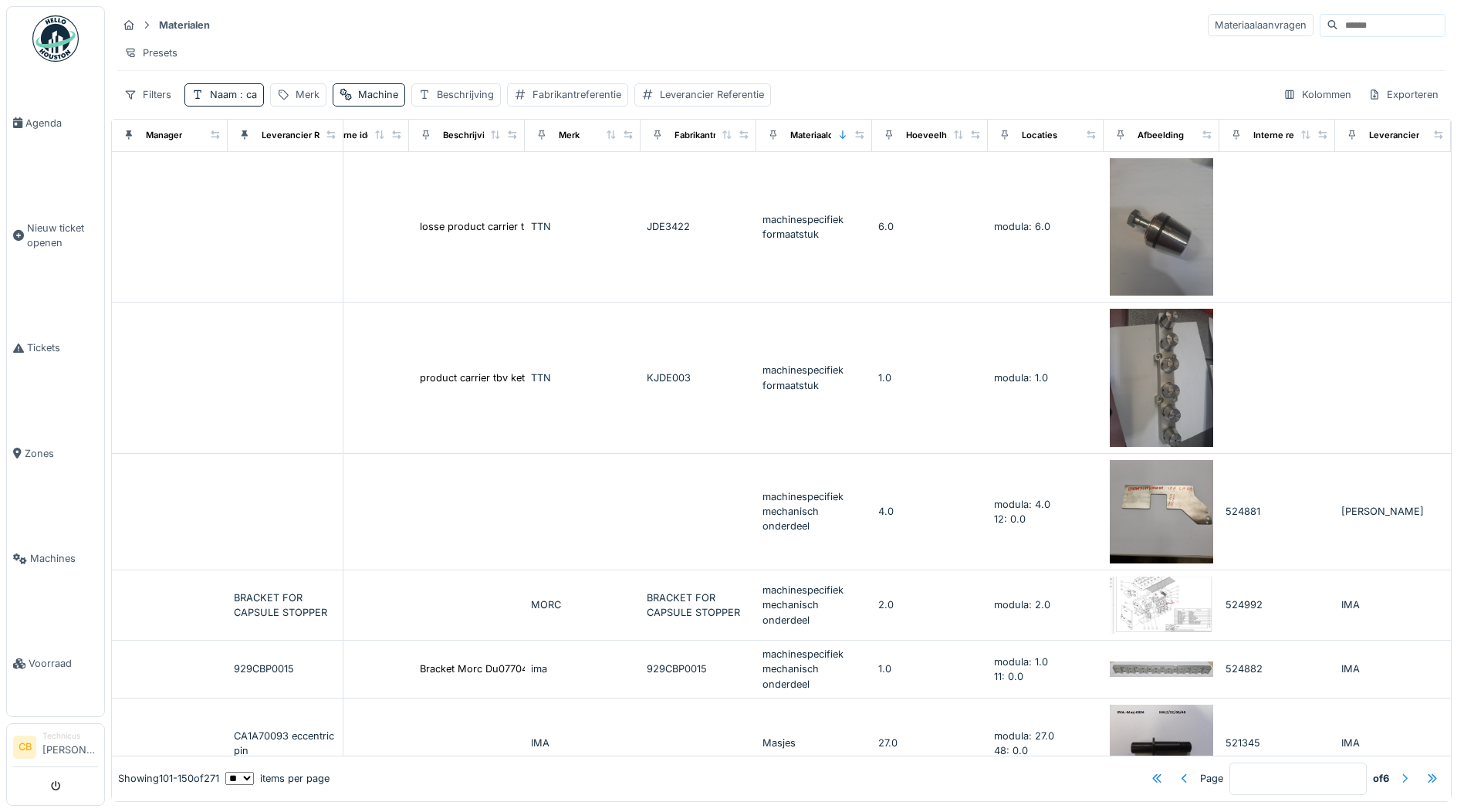
click at [1398, 771] on div at bounding box center [1404, 778] width 12 height 14
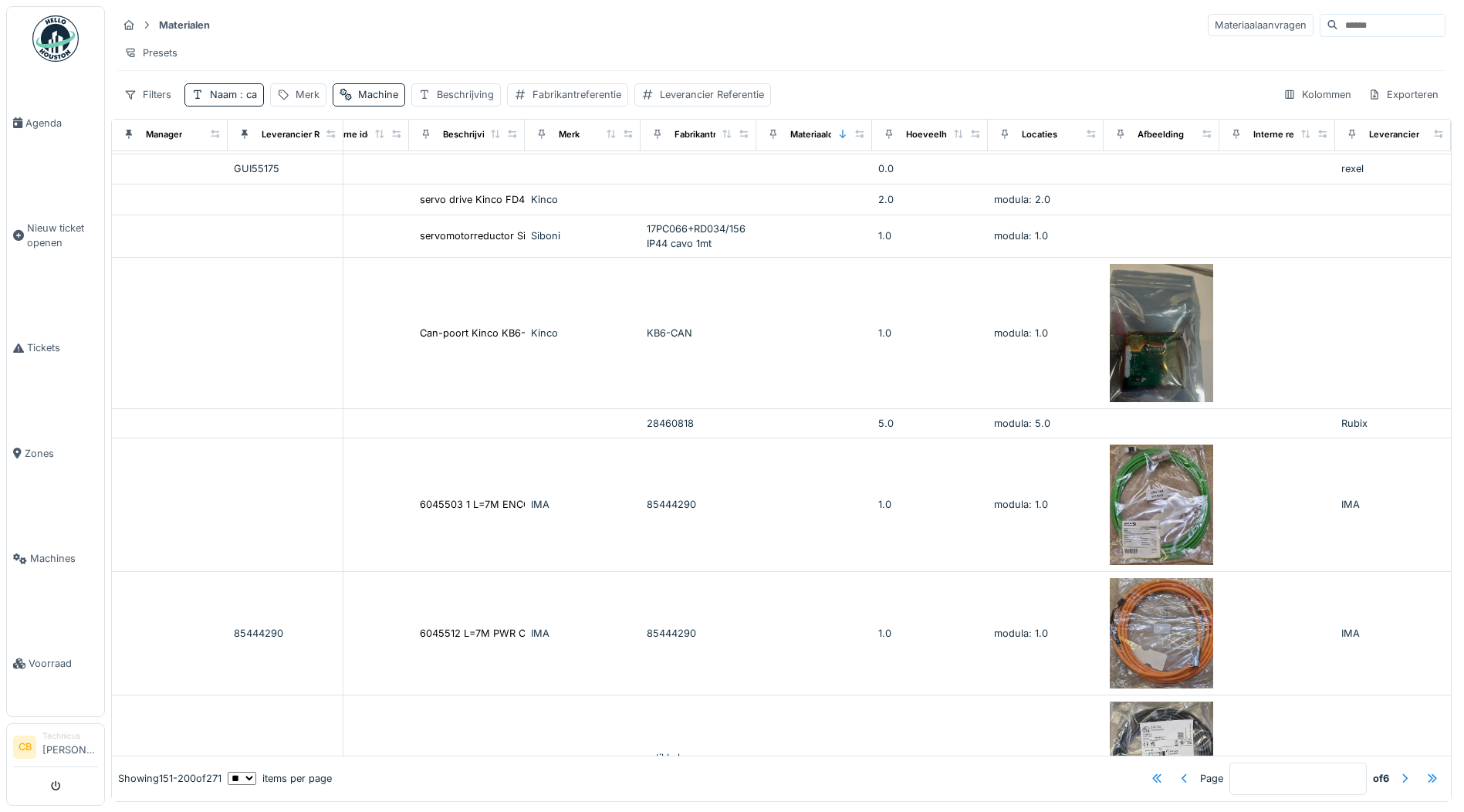
scroll to position [3081, 387]
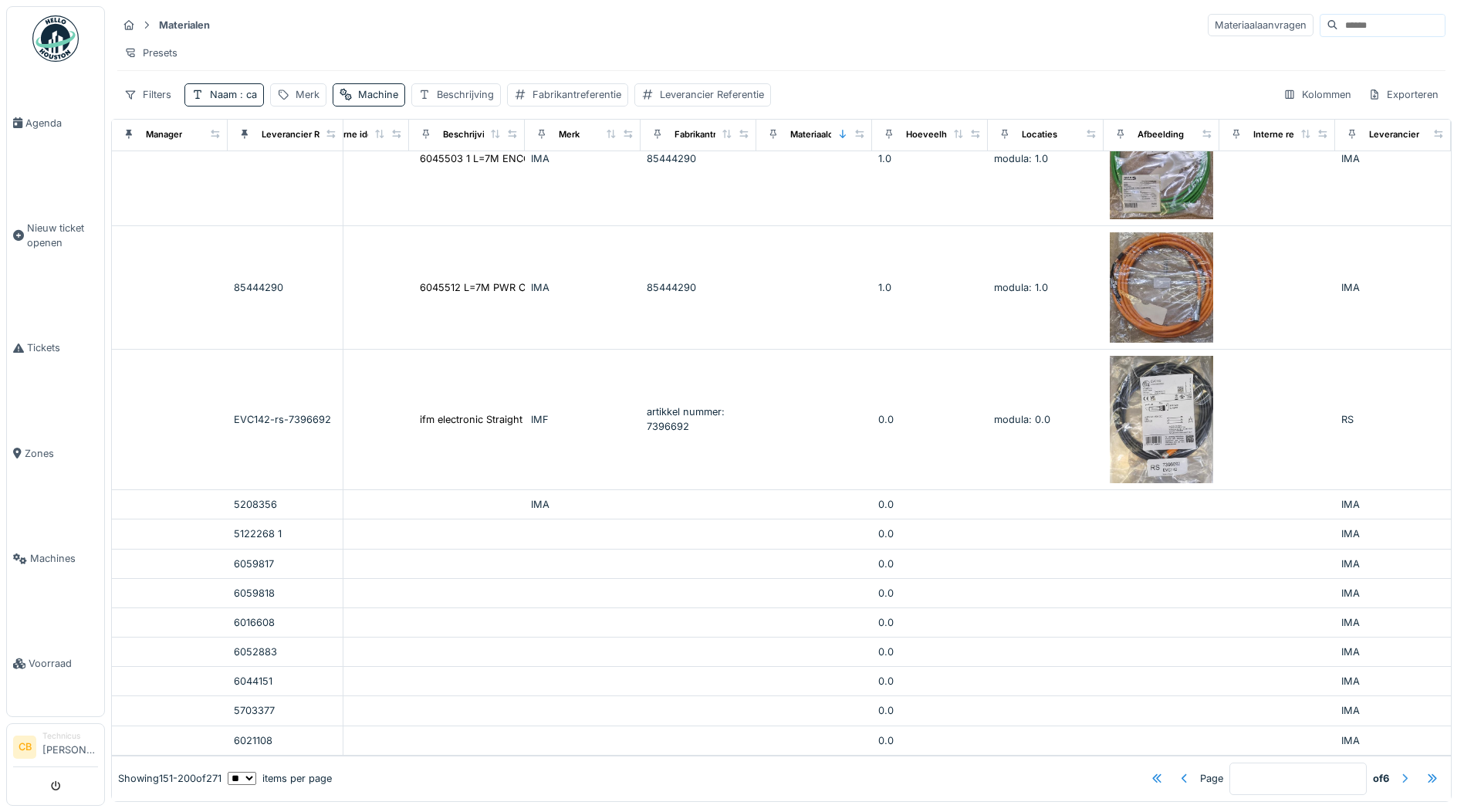
click at [1398, 771] on div at bounding box center [1404, 778] width 12 height 14
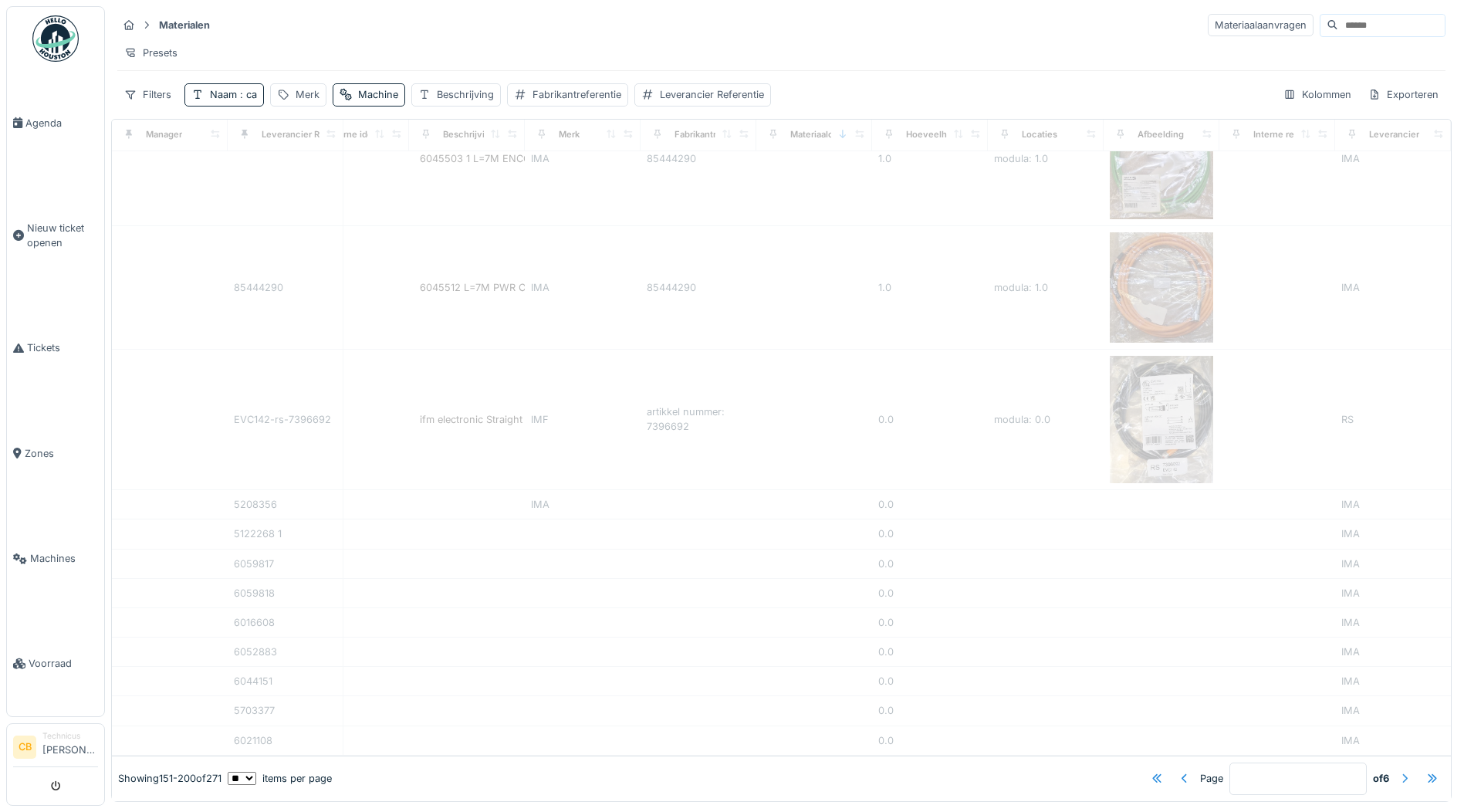
type input "*"
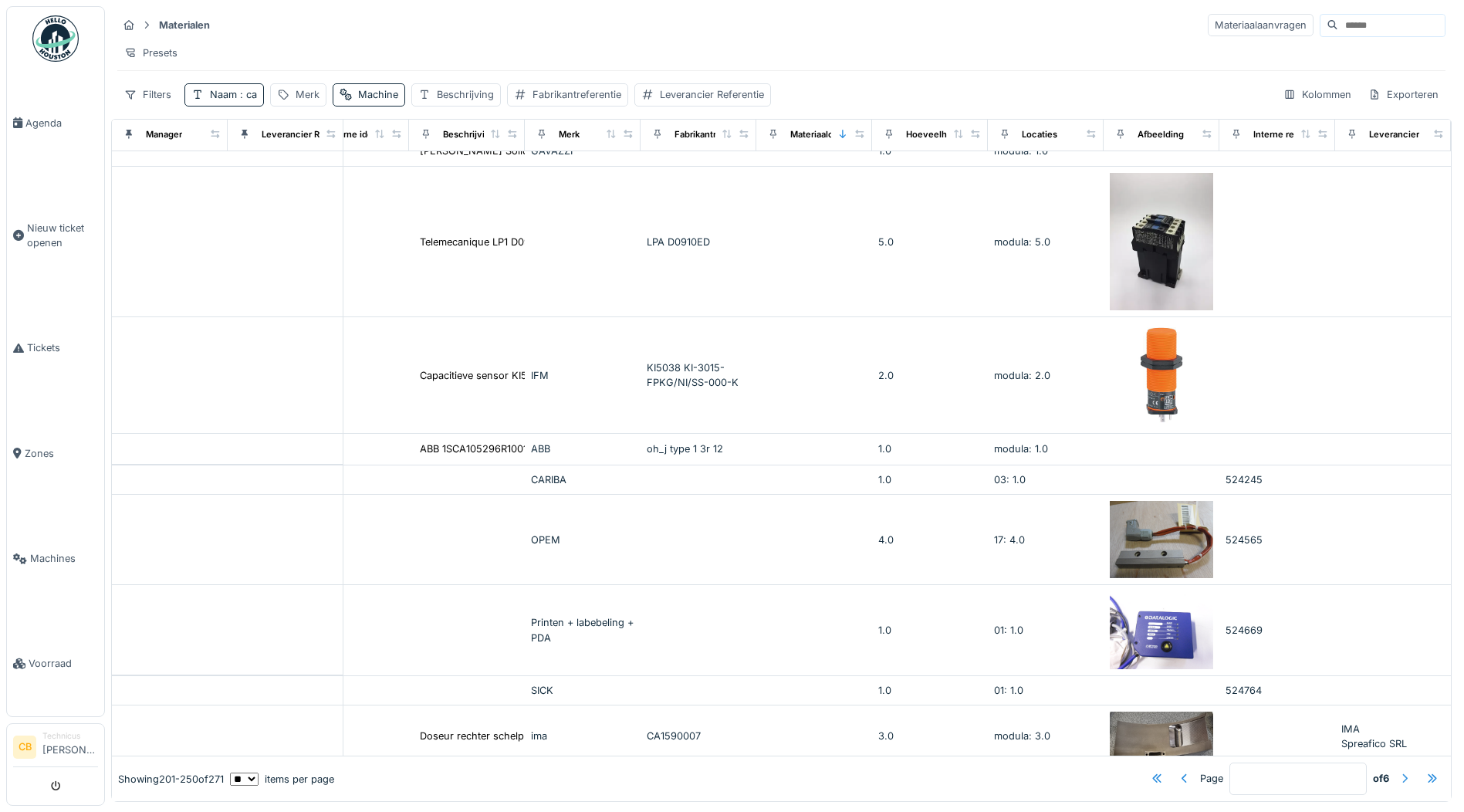
scroll to position [2209, 387]
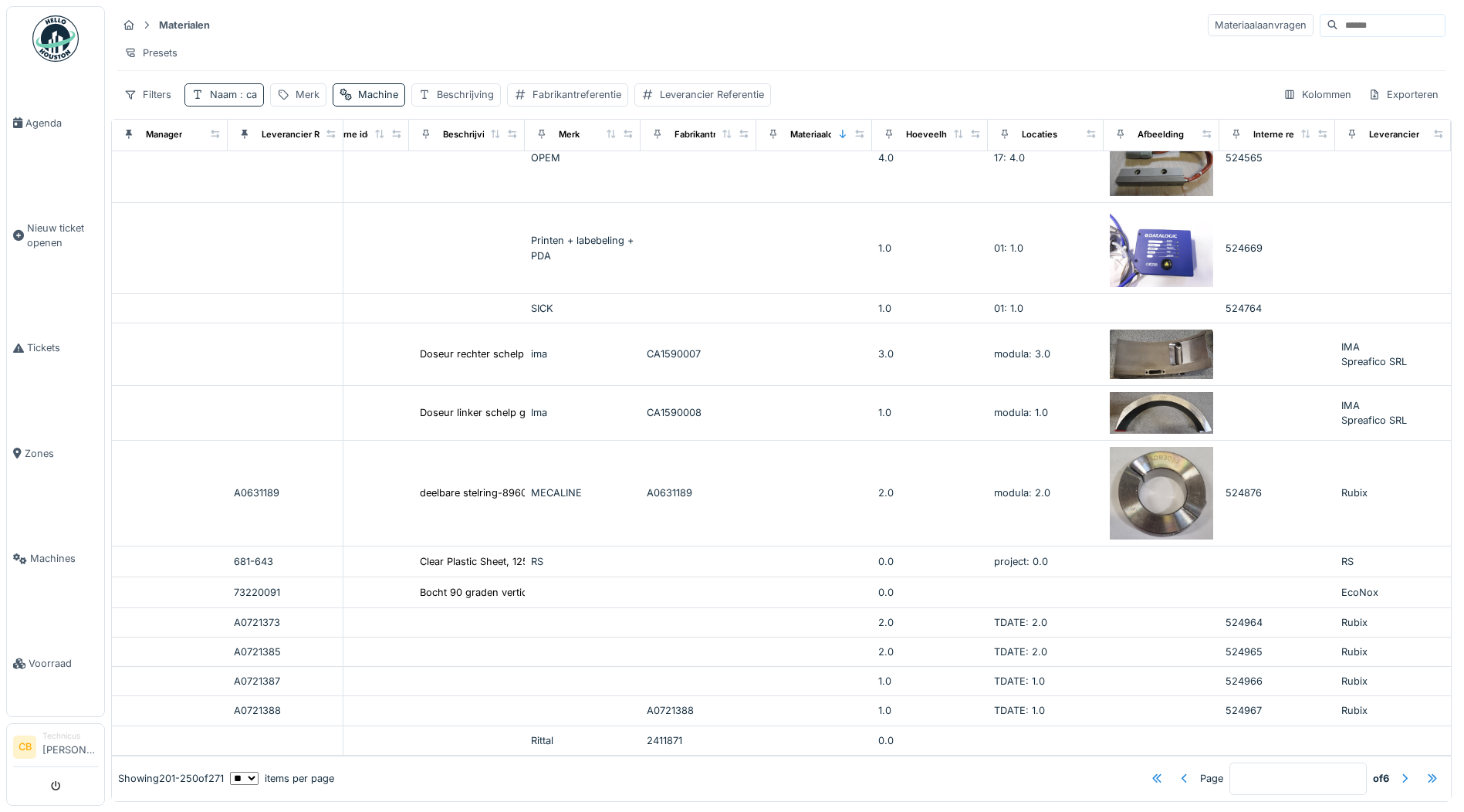
click at [259, 97] on div "Naam : ca" at bounding box center [224, 94] width 79 height 22
click at [225, 173] on input "**" at bounding box center [270, 181] width 157 height 33
type input "*"
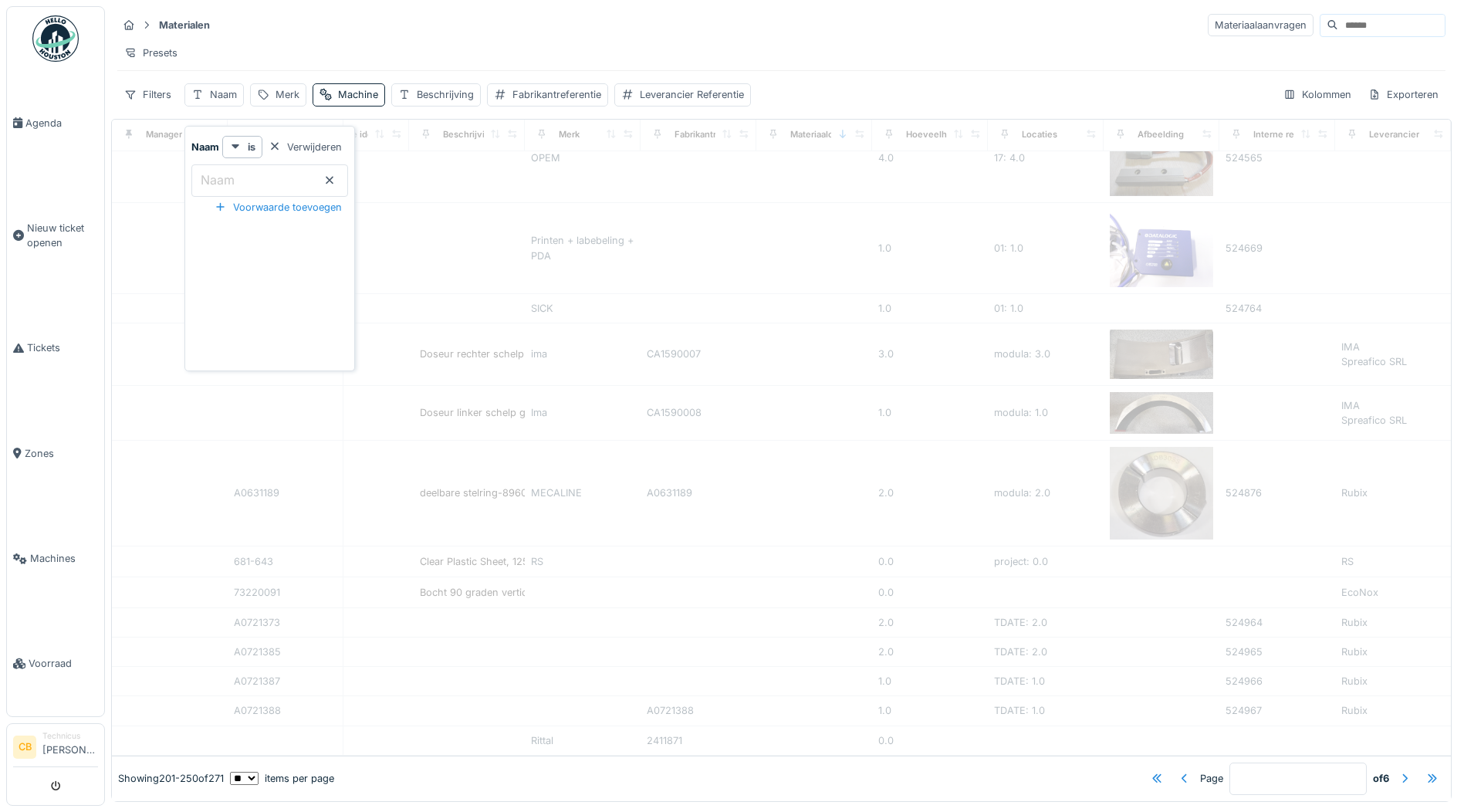
type input "*"
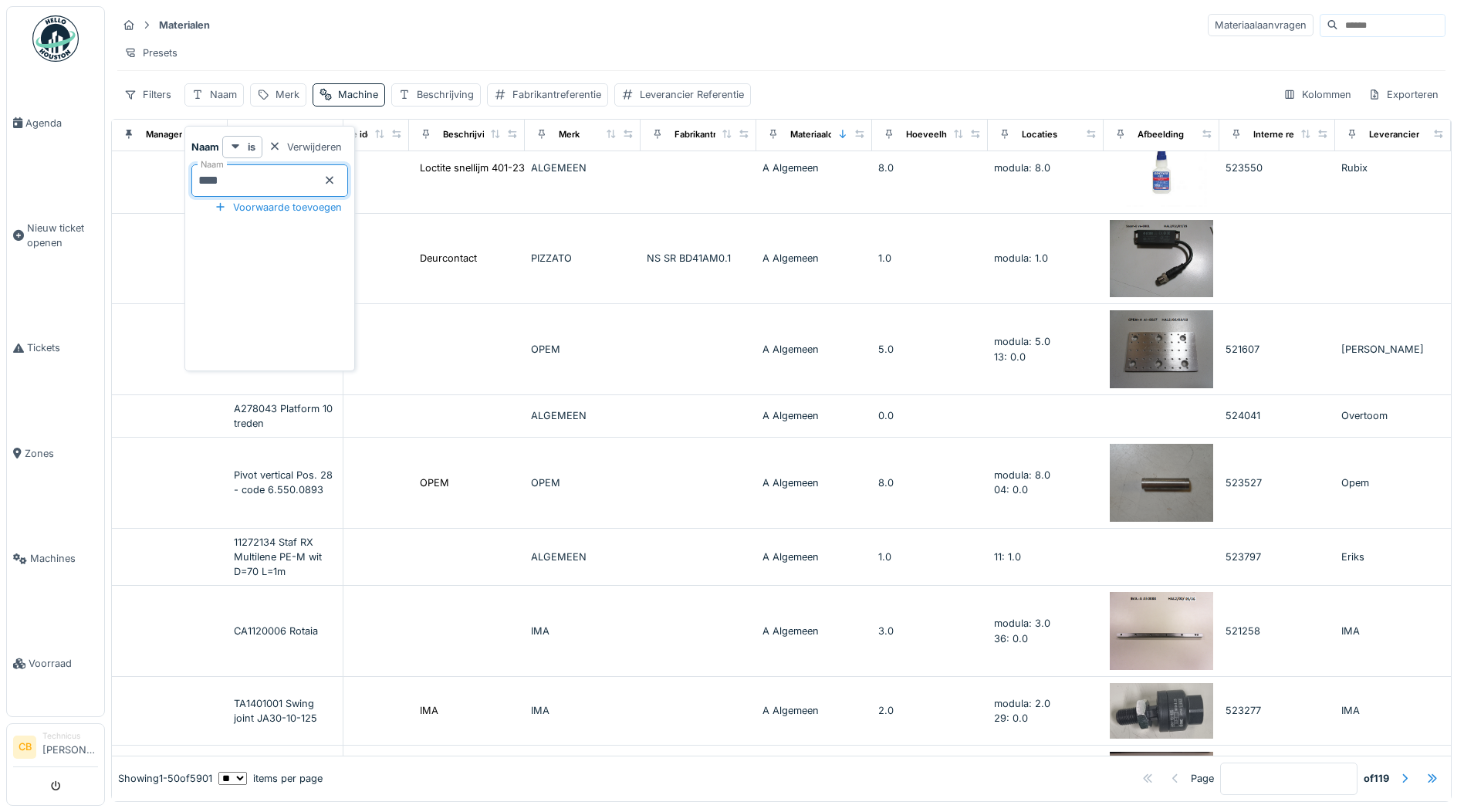
type input "*****"
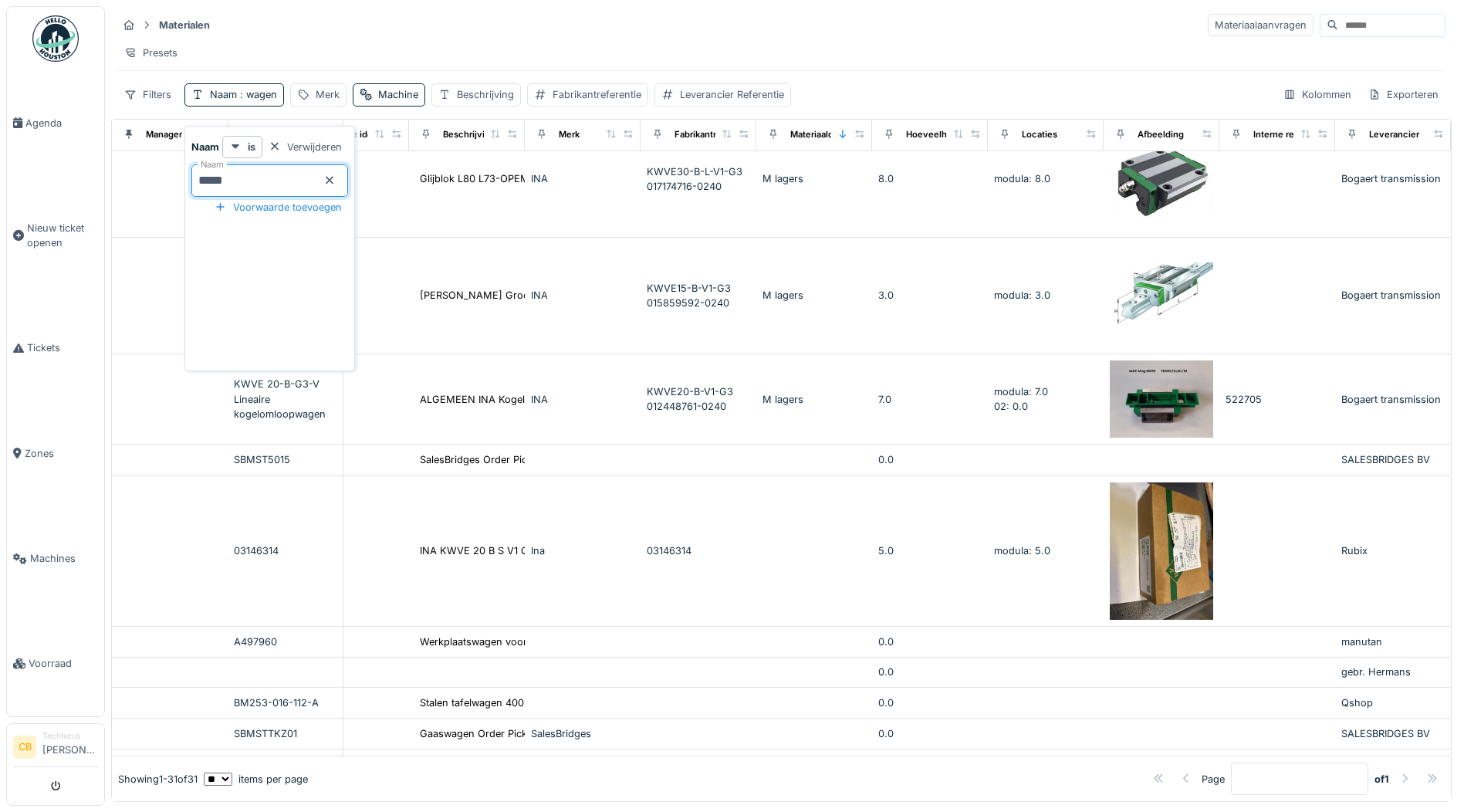
scroll to position [1465, 387]
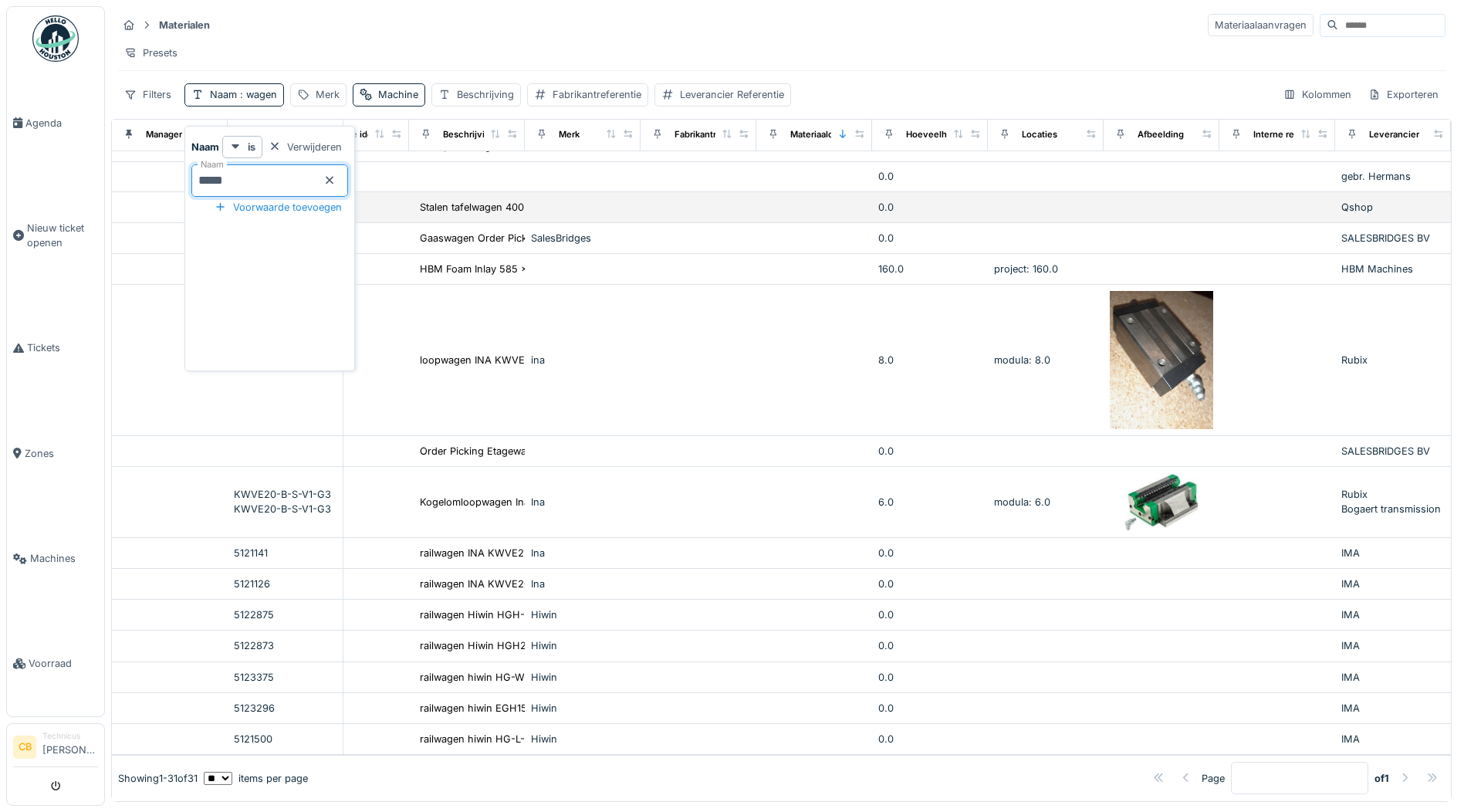
click at [133, 192] on td at bounding box center [169, 208] width 116 height 31
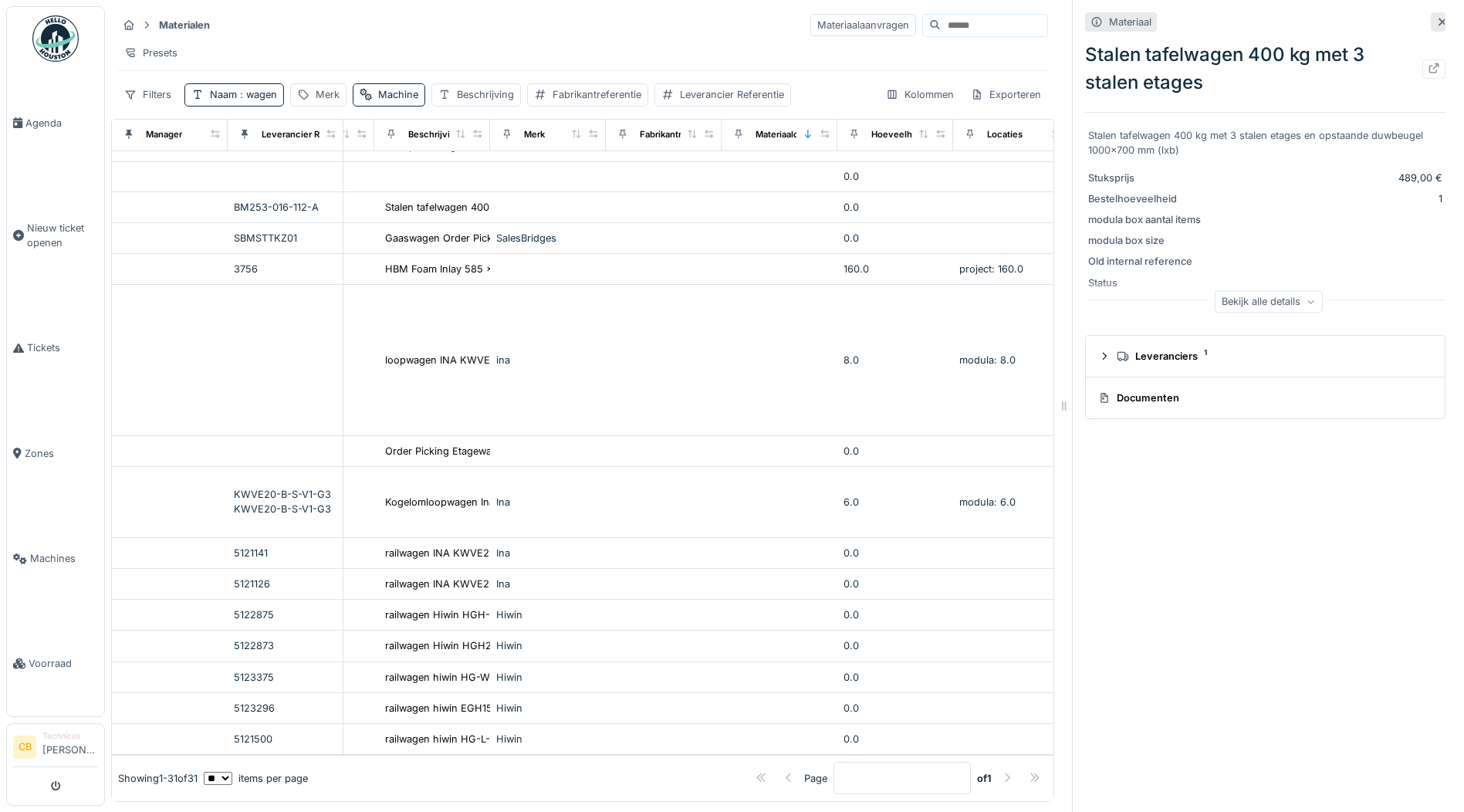
click at [1436, 17] on icon at bounding box center [1442, 22] width 12 height 10
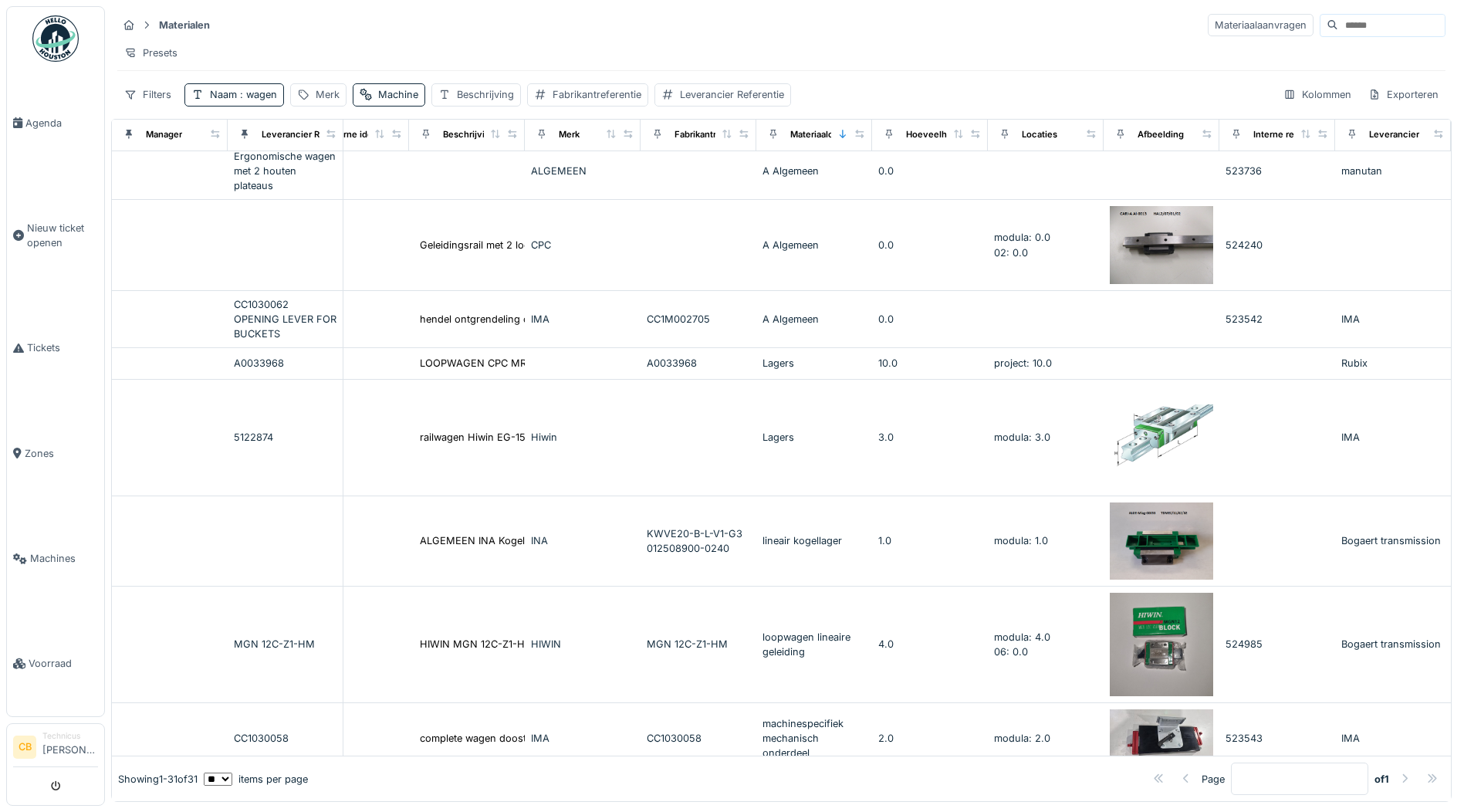
scroll to position [0, 387]
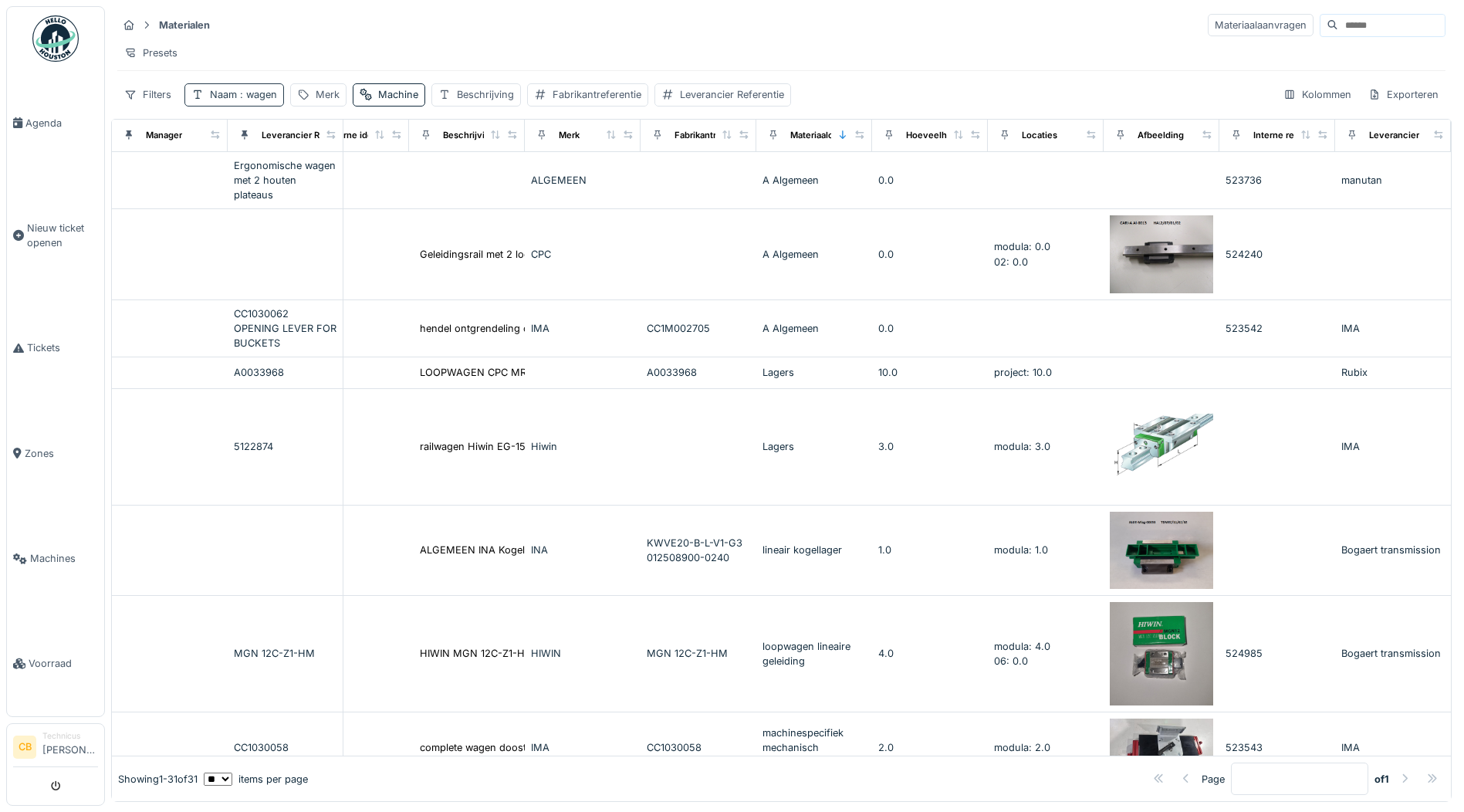
click at [272, 99] on span ": wagen" at bounding box center [257, 95] width 40 height 11
click at [253, 172] on input "*****" at bounding box center [270, 181] width 157 height 33
type input "*"
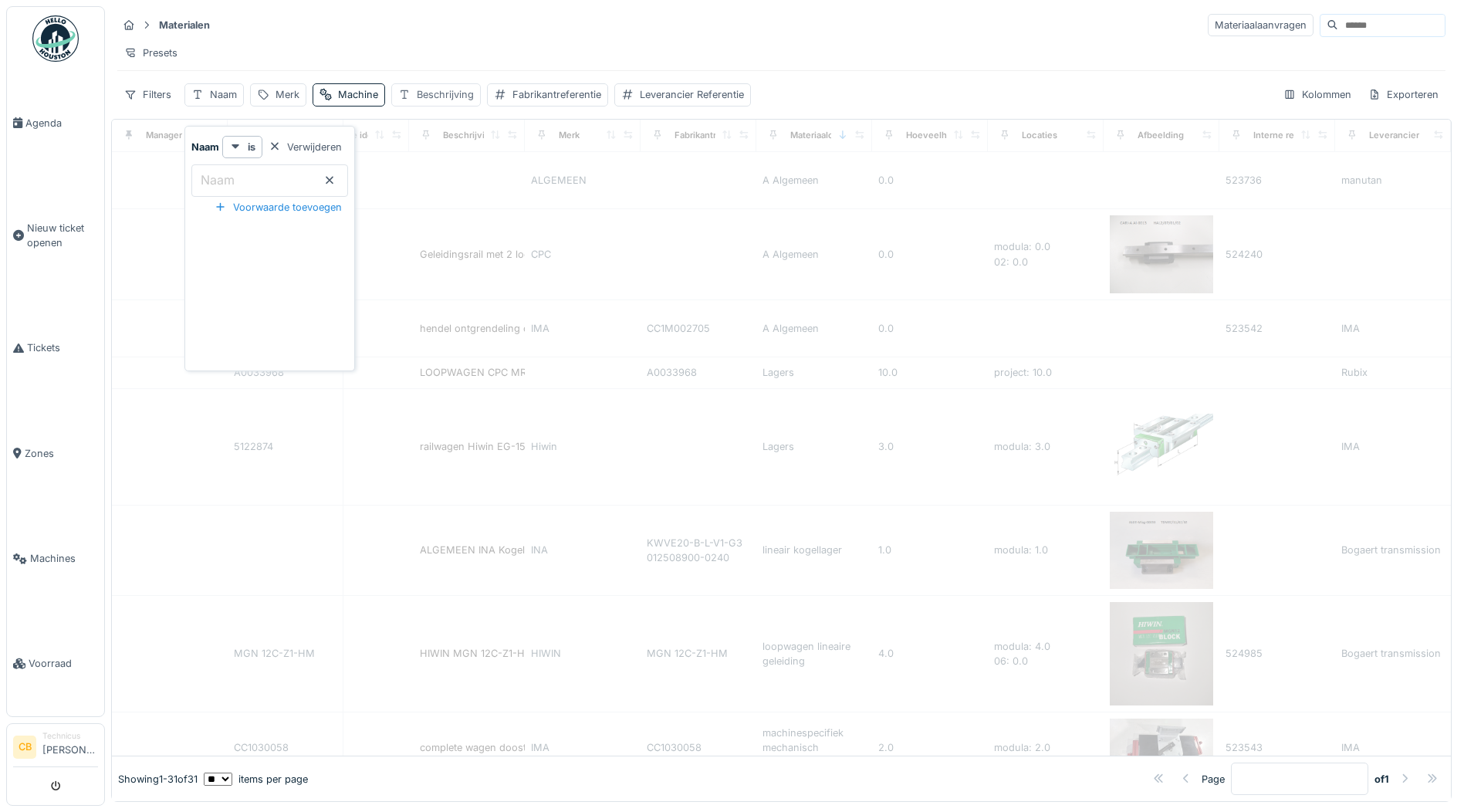
click at [443, 102] on div "Beschrijving" at bounding box center [445, 94] width 57 height 14
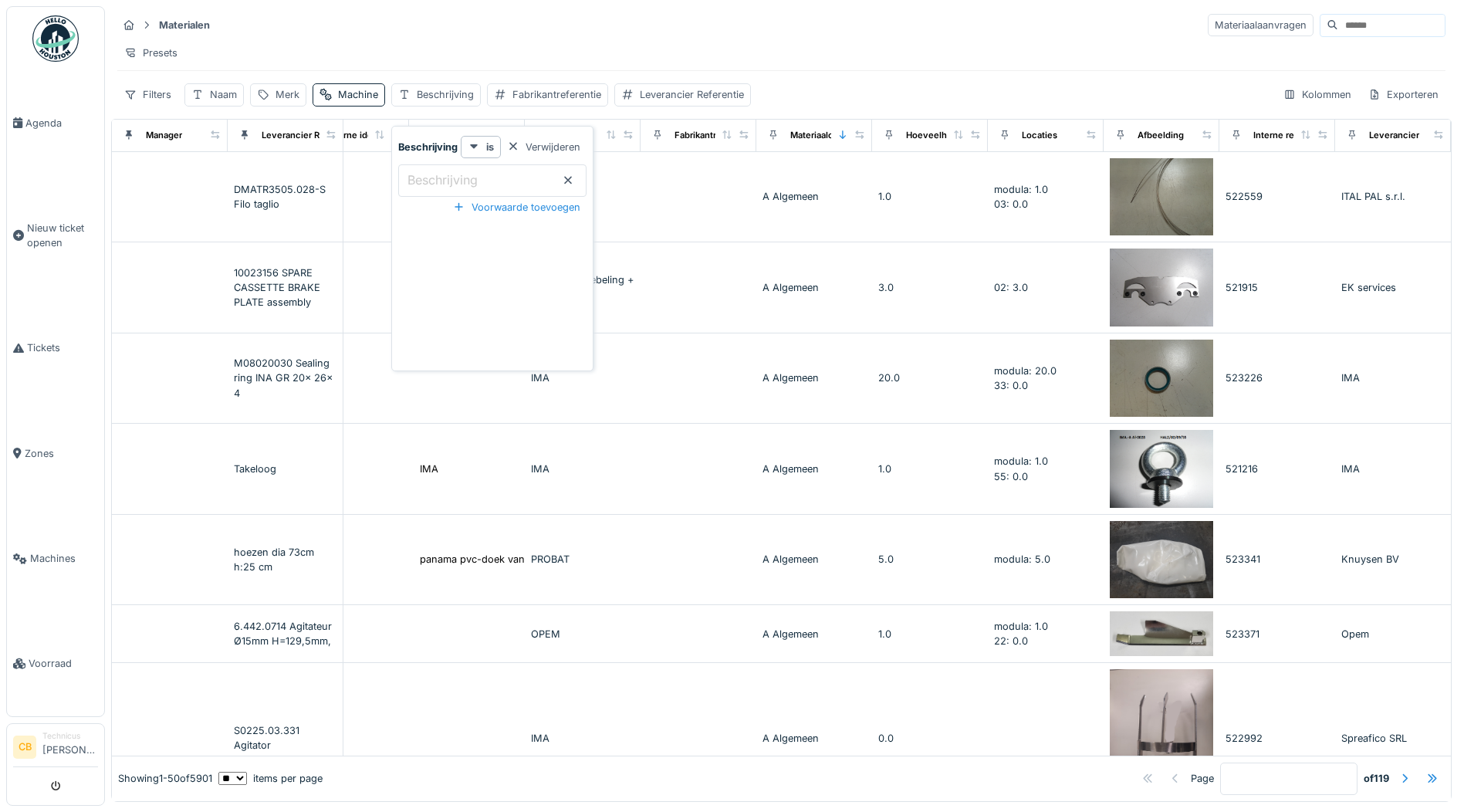
click at [423, 182] on input "Beschrijving" at bounding box center [492, 181] width 189 height 33
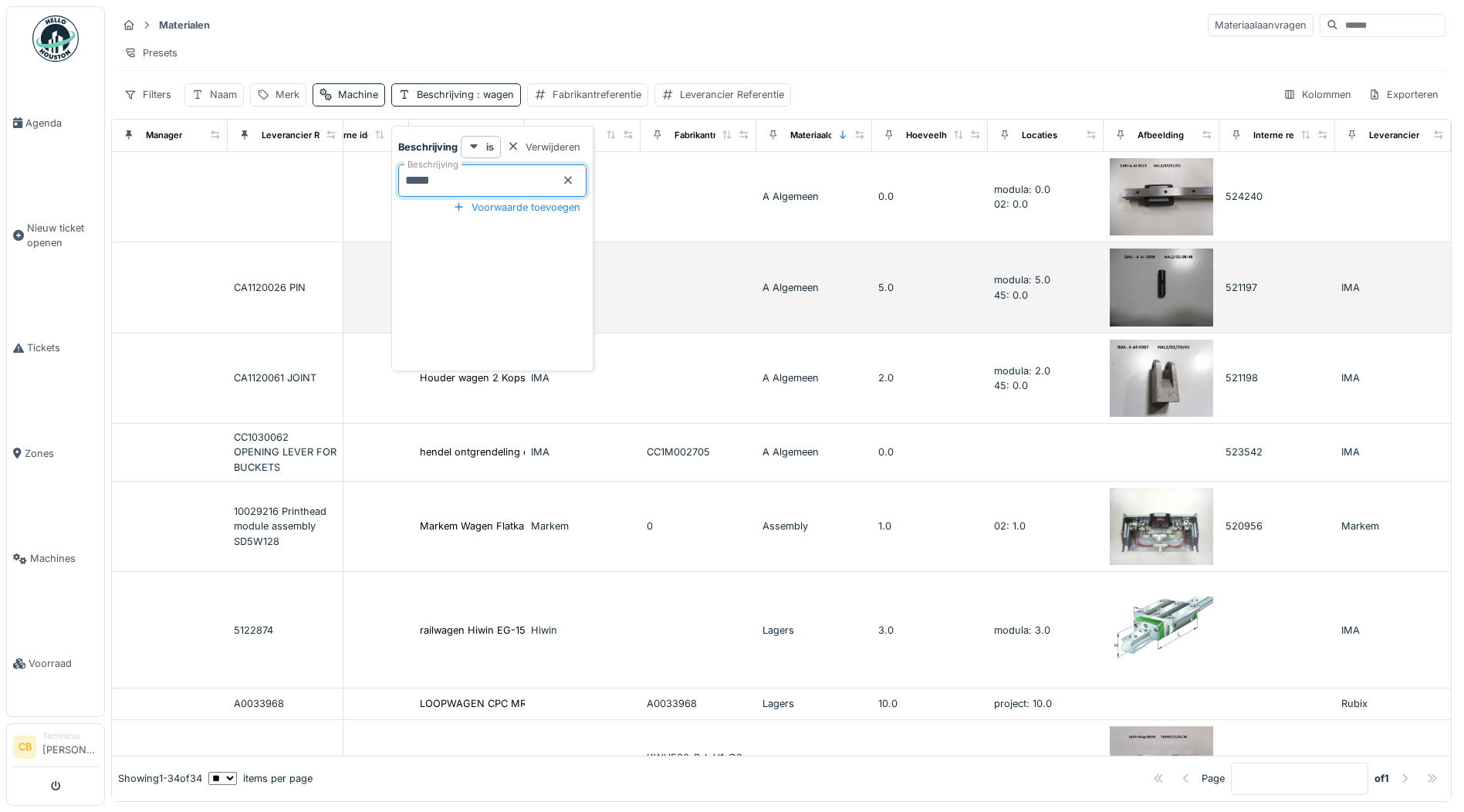
scroll to position [0, 0]
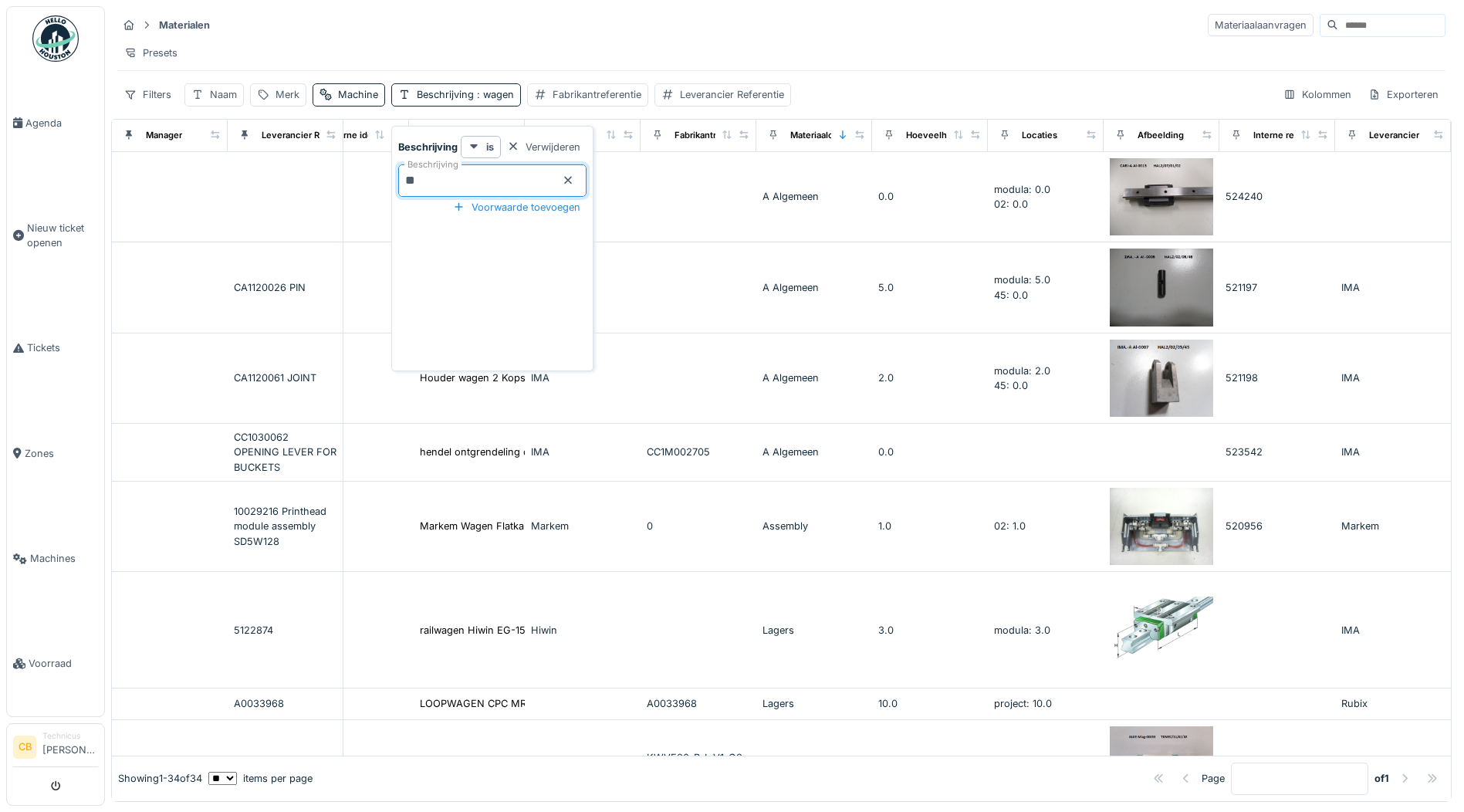
type input "*"
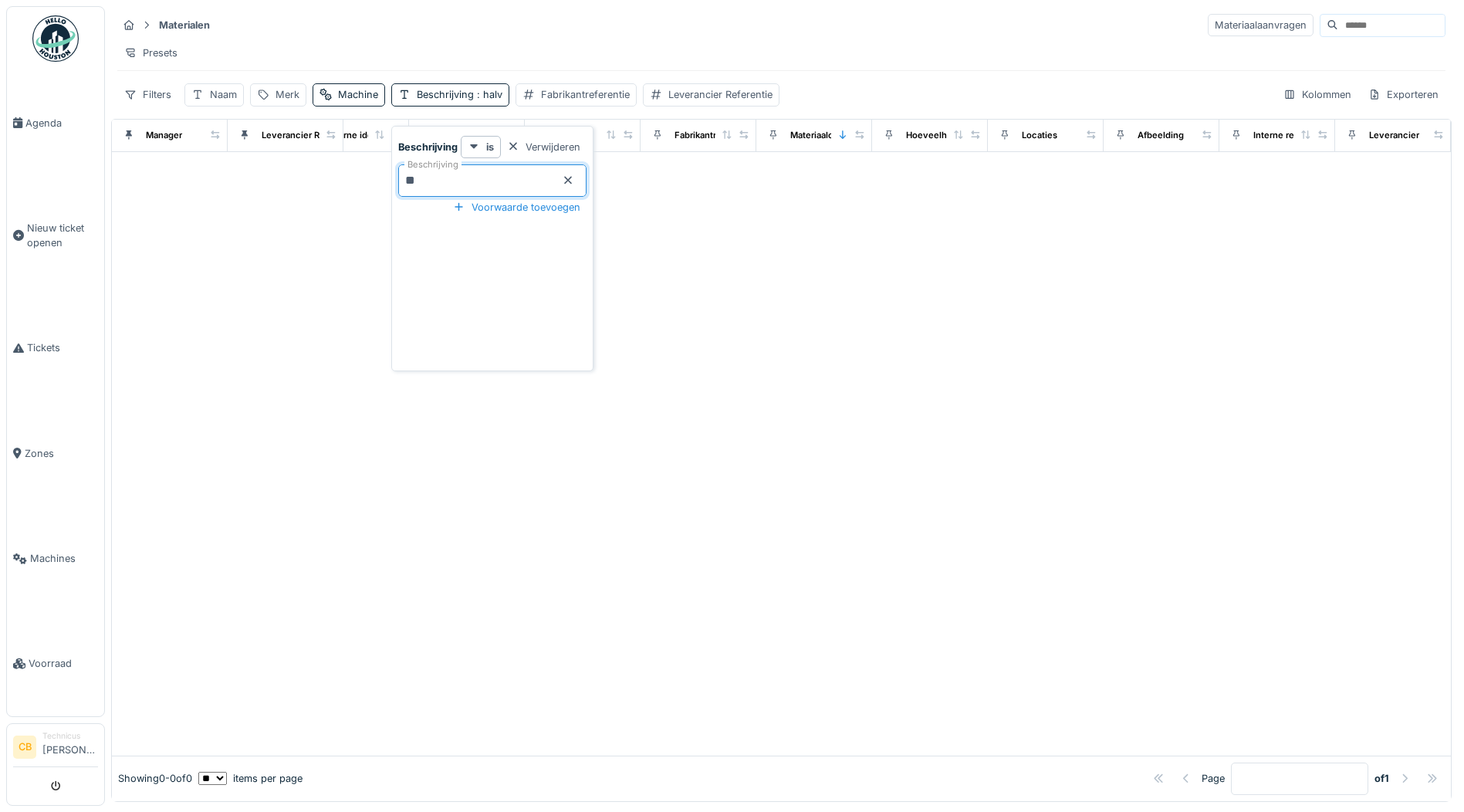
type input "*"
type input "****"
click at [496, 101] on span ": 1ste" at bounding box center [487, 95] width 27 height 11
click at [486, 101] on span ": 1ste" at bounding box center [487, 95] width 27 height 11
click at [447, 185] on input "****" at bounding box center [492, 181] width 189 height 33
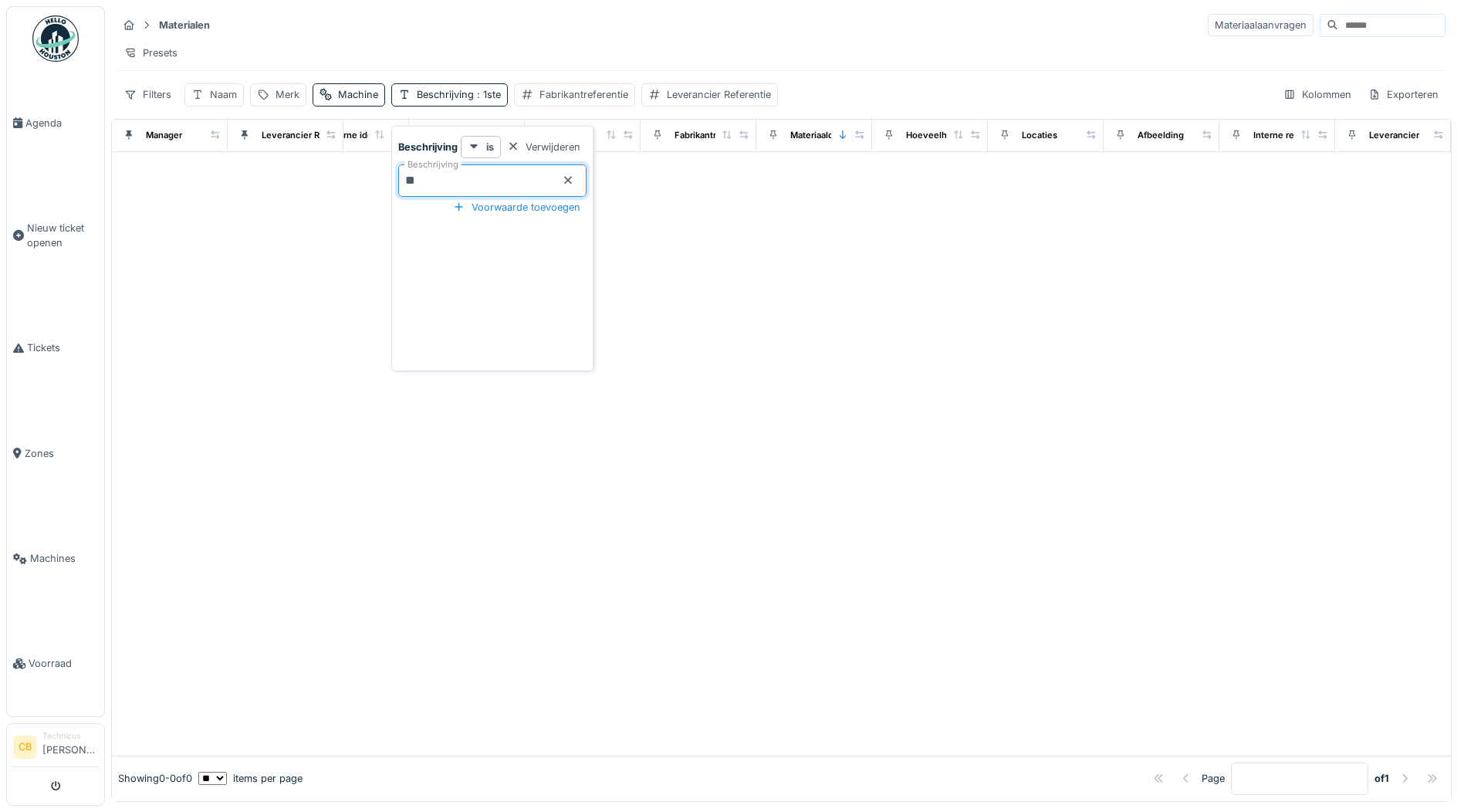
type input "*"
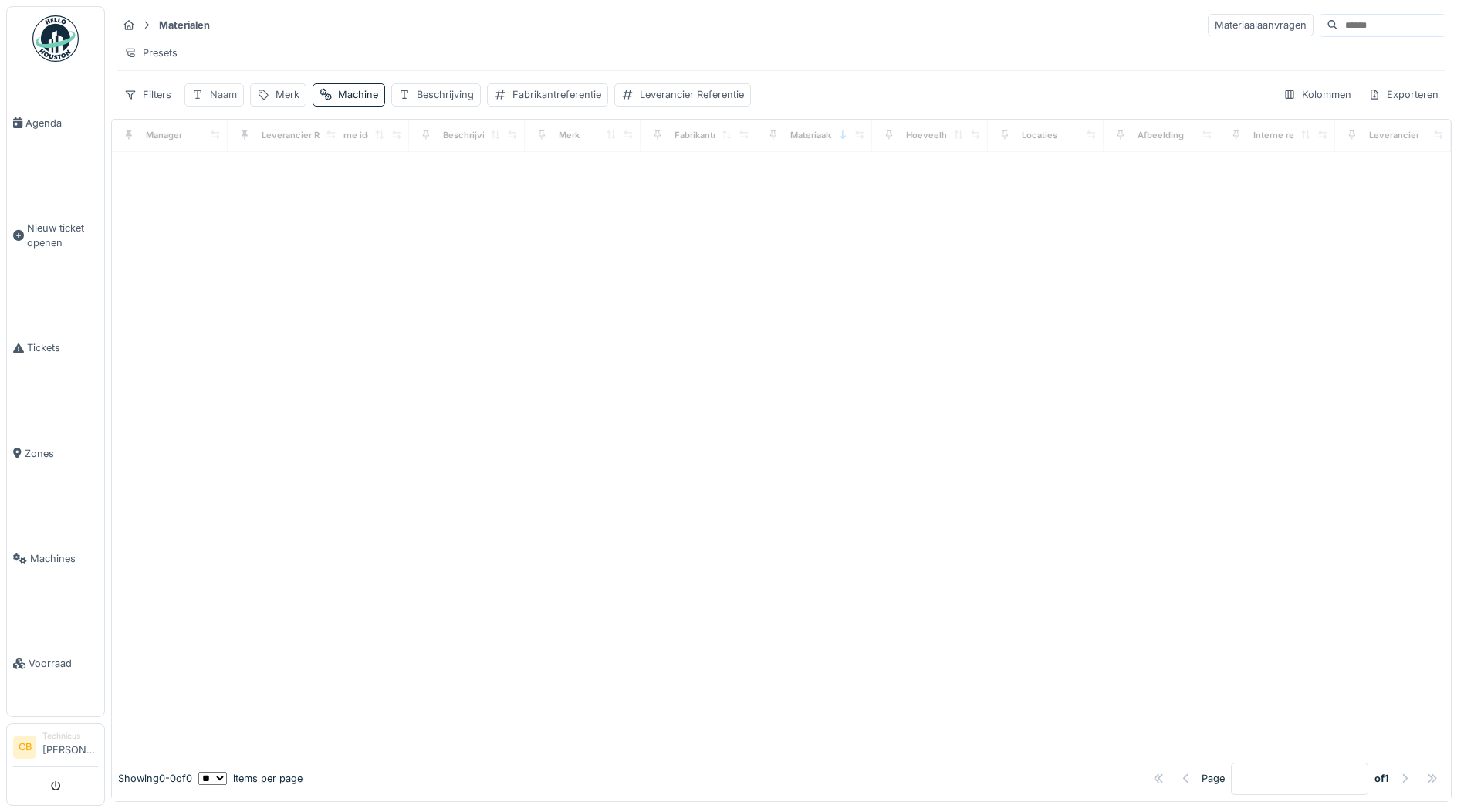
click at [225, 102] on div "Naam" at bounding box center [223, 94] width 27 height 14
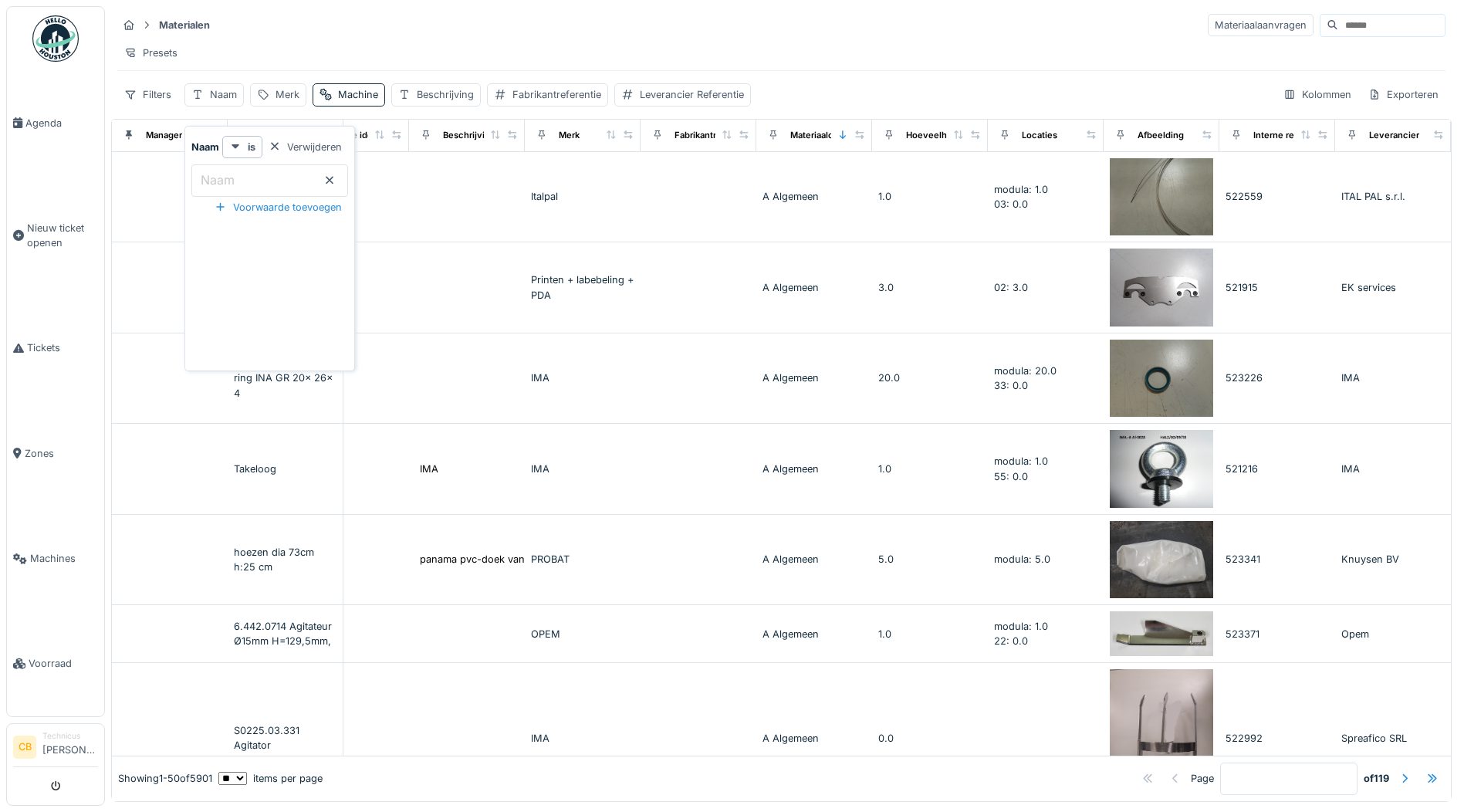
click at [237, 174] on label "Naam" at bounding box center [217, 179] width 40 height 18
click at [237, 174] on input "Naam" at bounding box center [270, 181] width 157 height 33
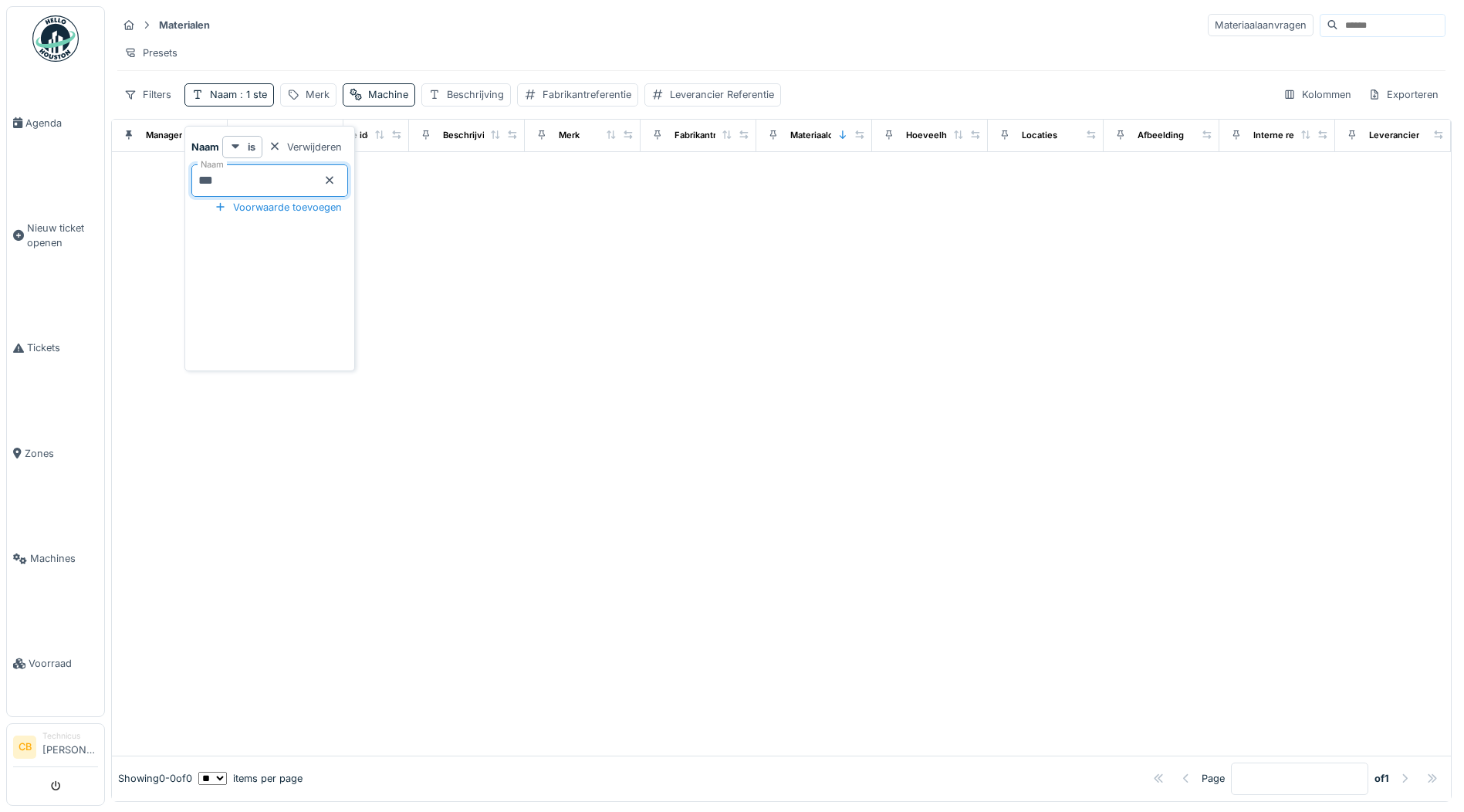
type input "*"
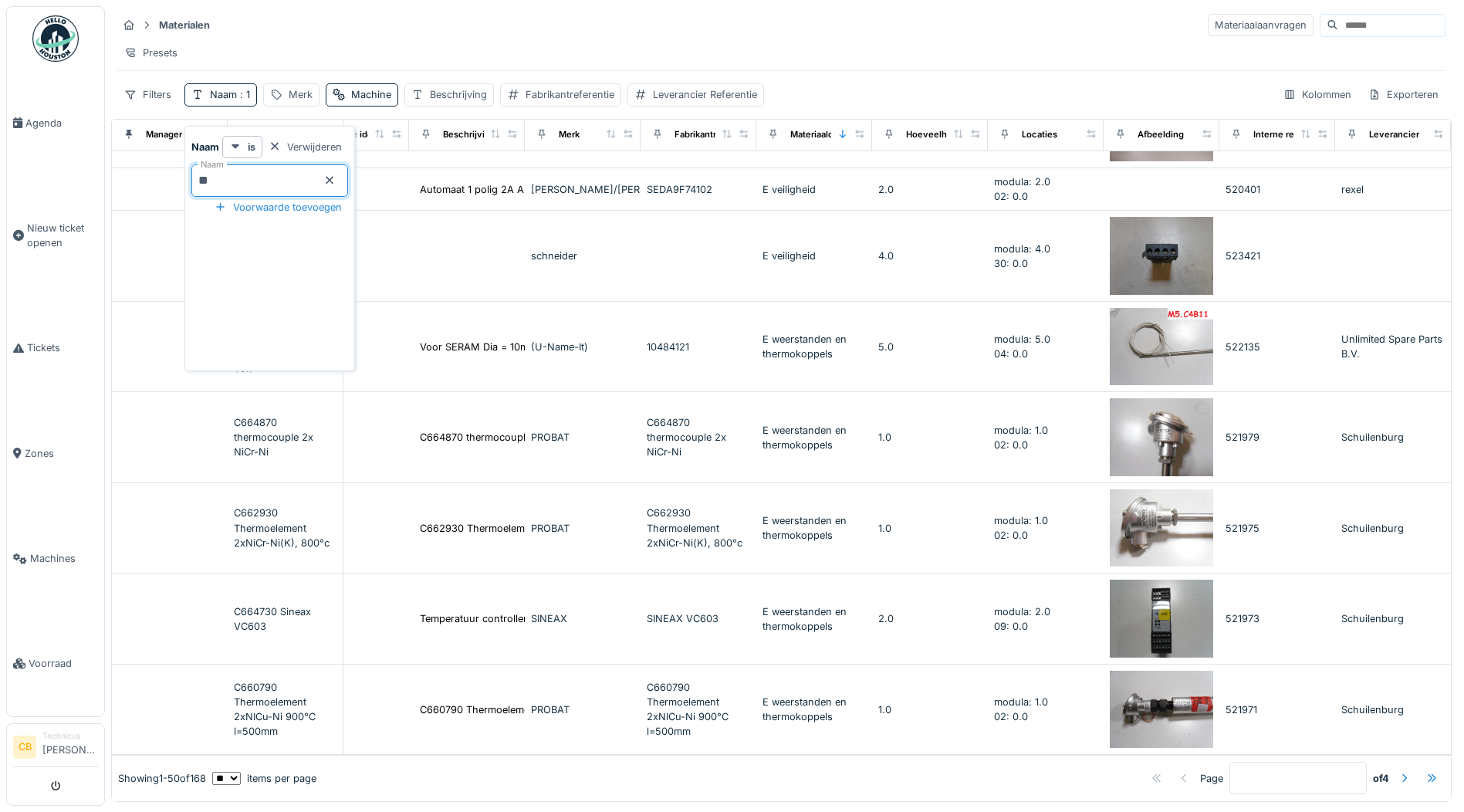
scroll to position [8, 0]
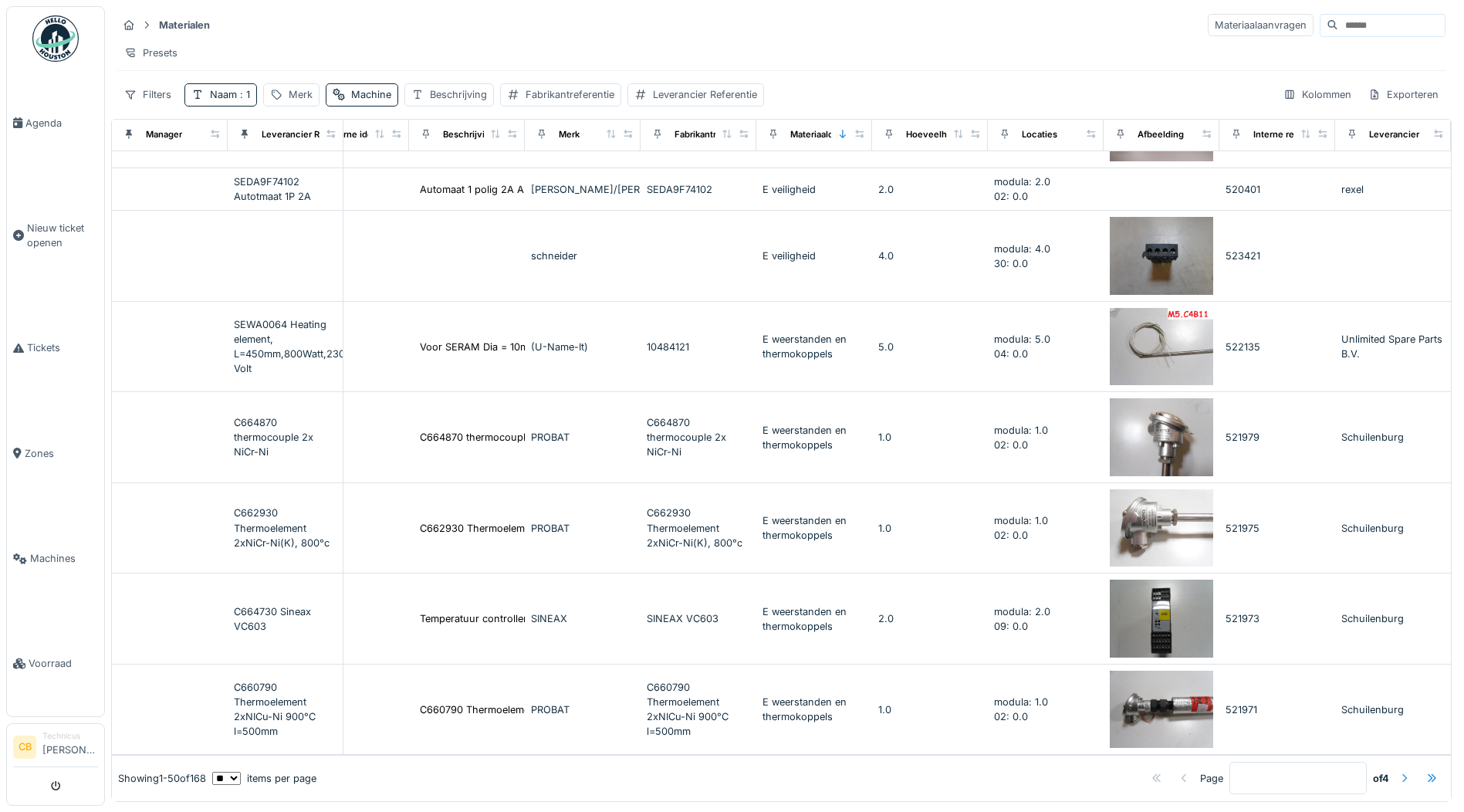
click at [1398, 771] on div at bounding box center [1404, 778] width 12 height 14
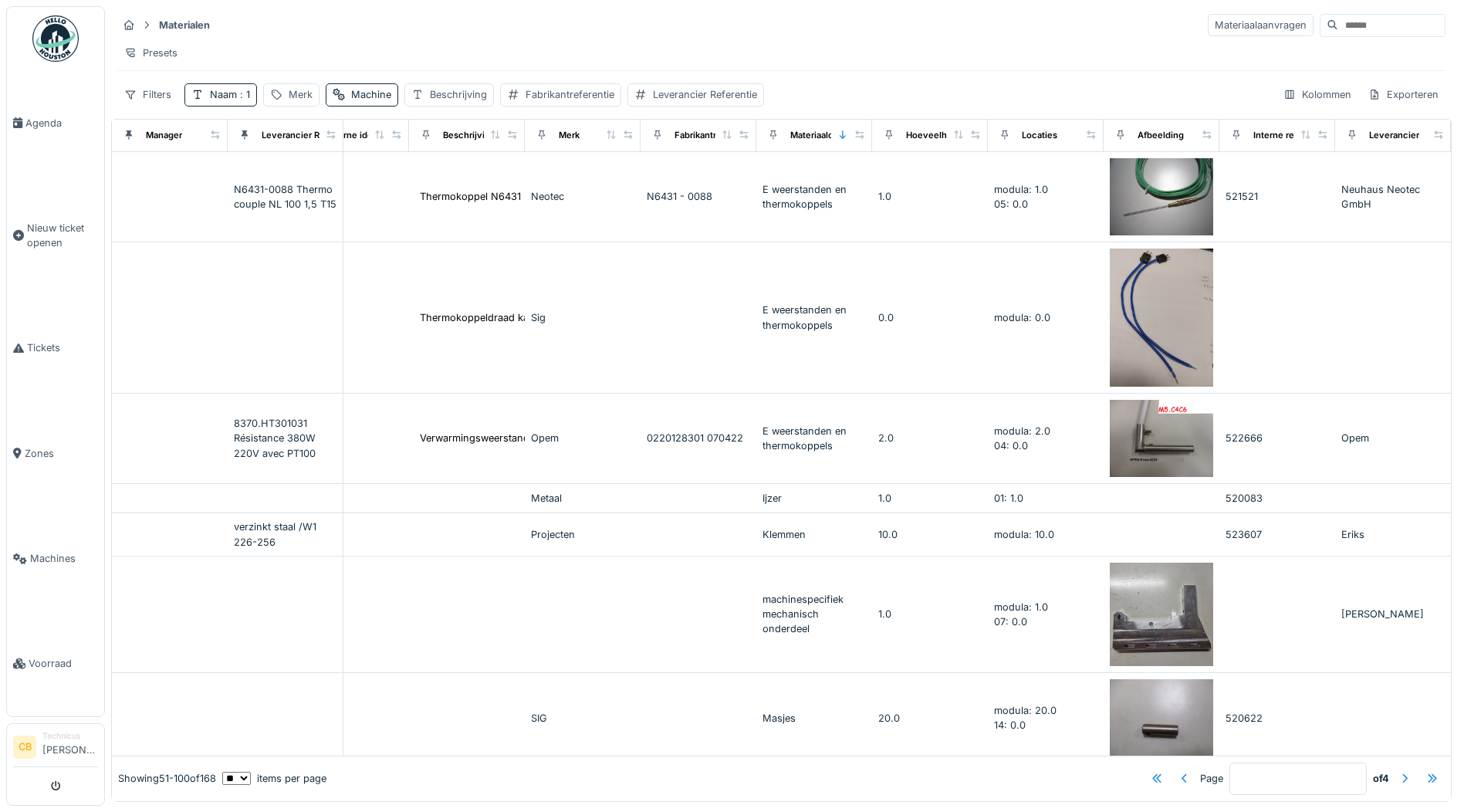
scroll to position [0, 0]
click at [1392, 768] on div at bounding box center [1405, 778] width 25 height 21
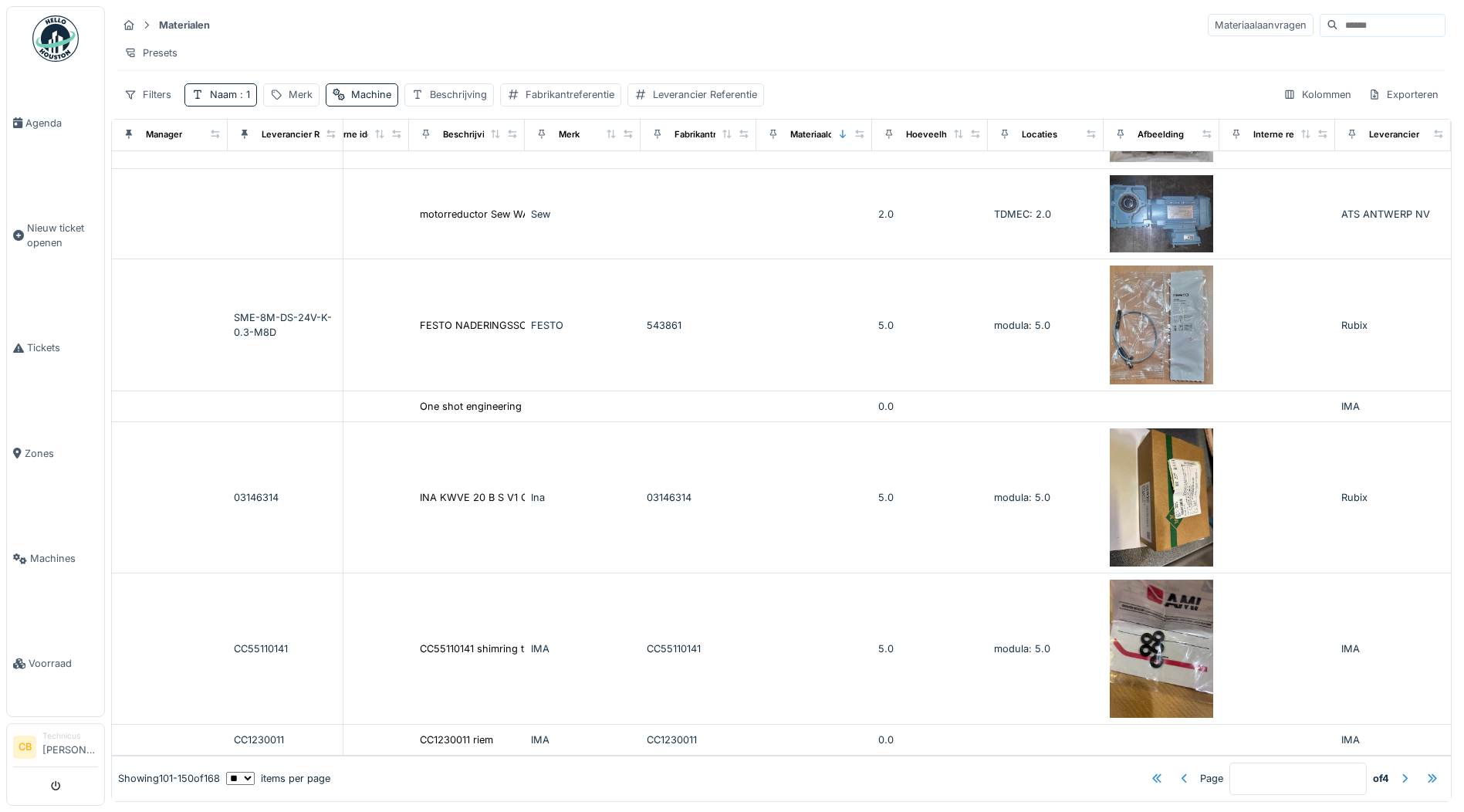
scroll to position [3967, 387]
click at [1398, 771] on div at bounding box center [1404, 778] width 12 height 14
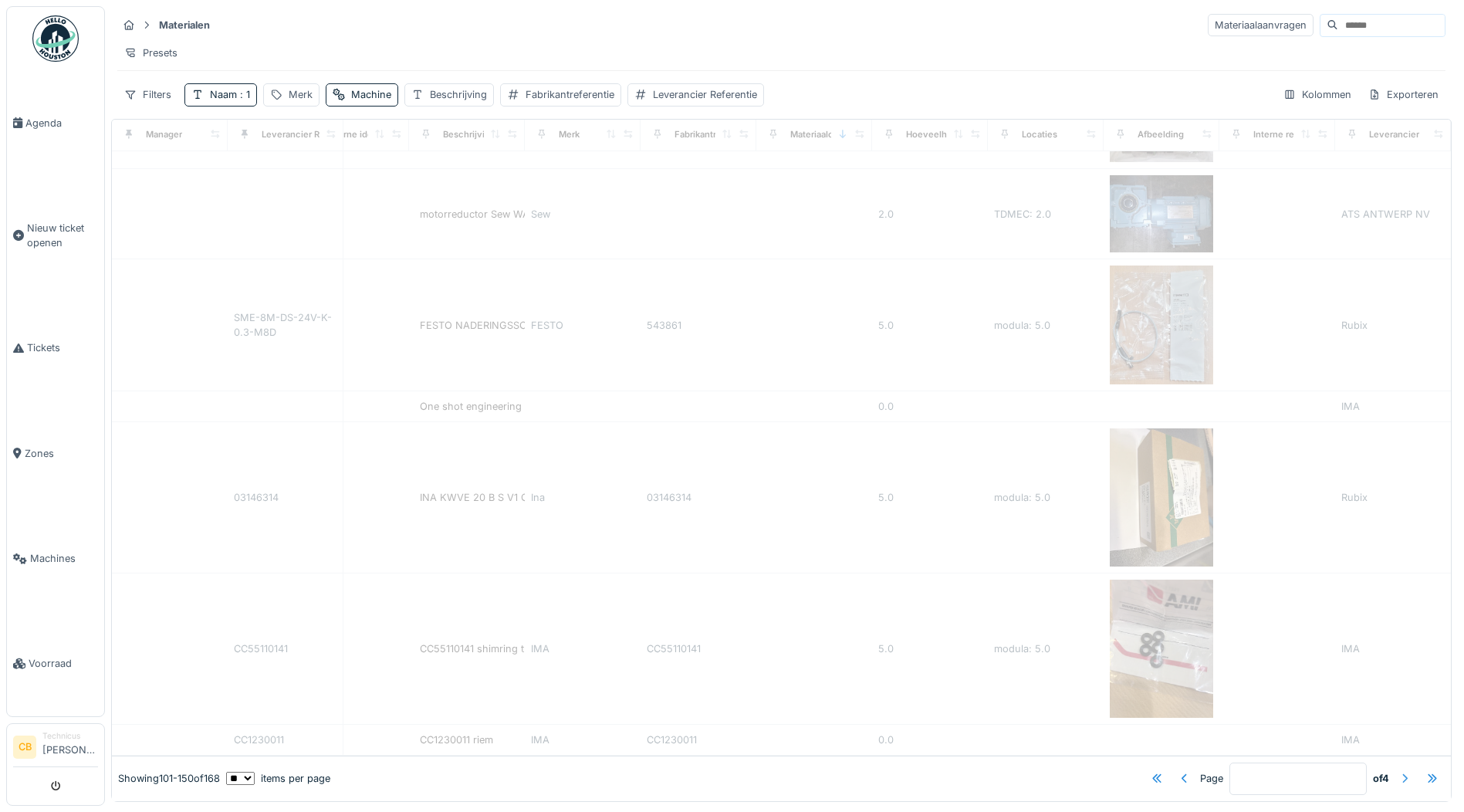
type input "*"
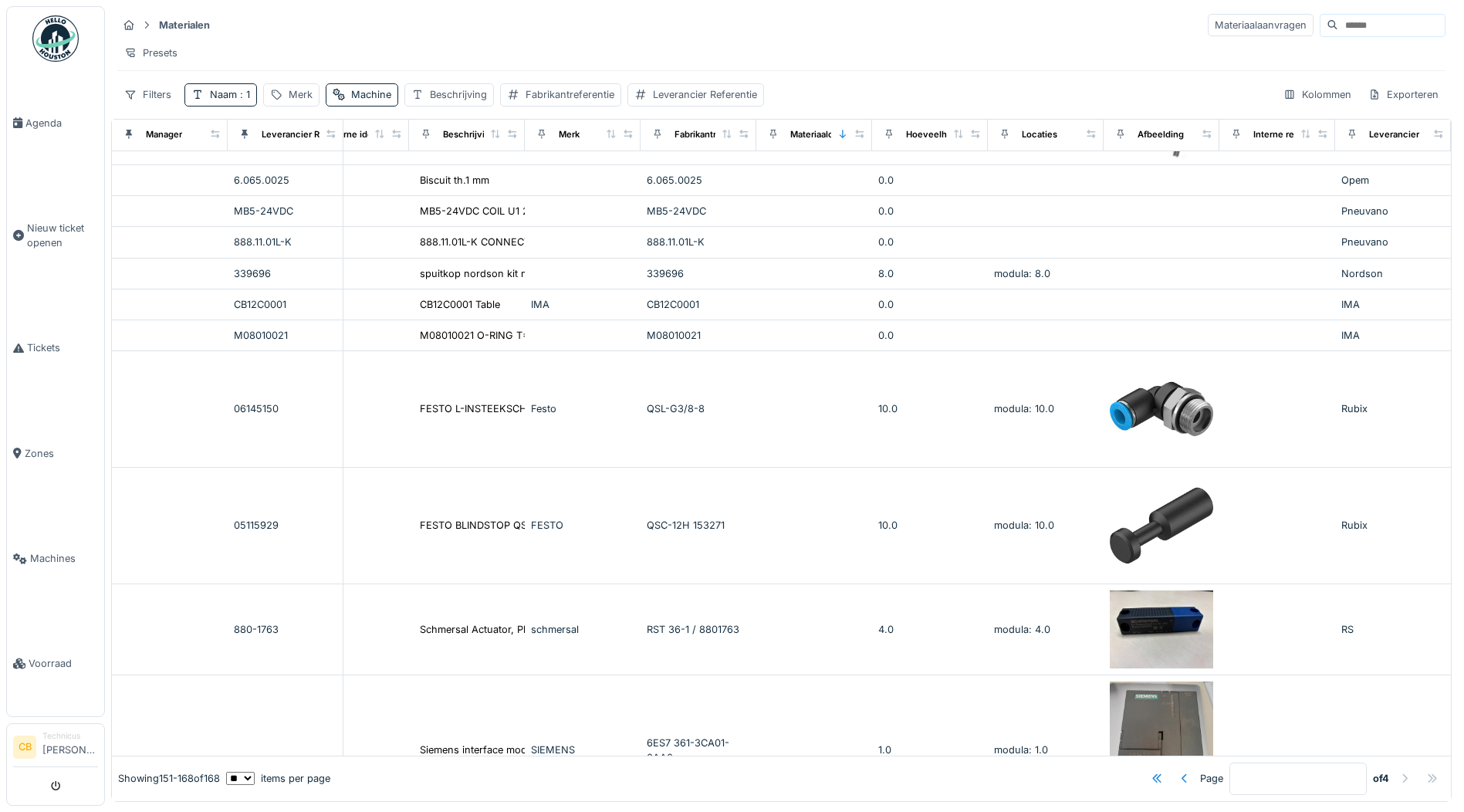
scroll to position [0, 387]
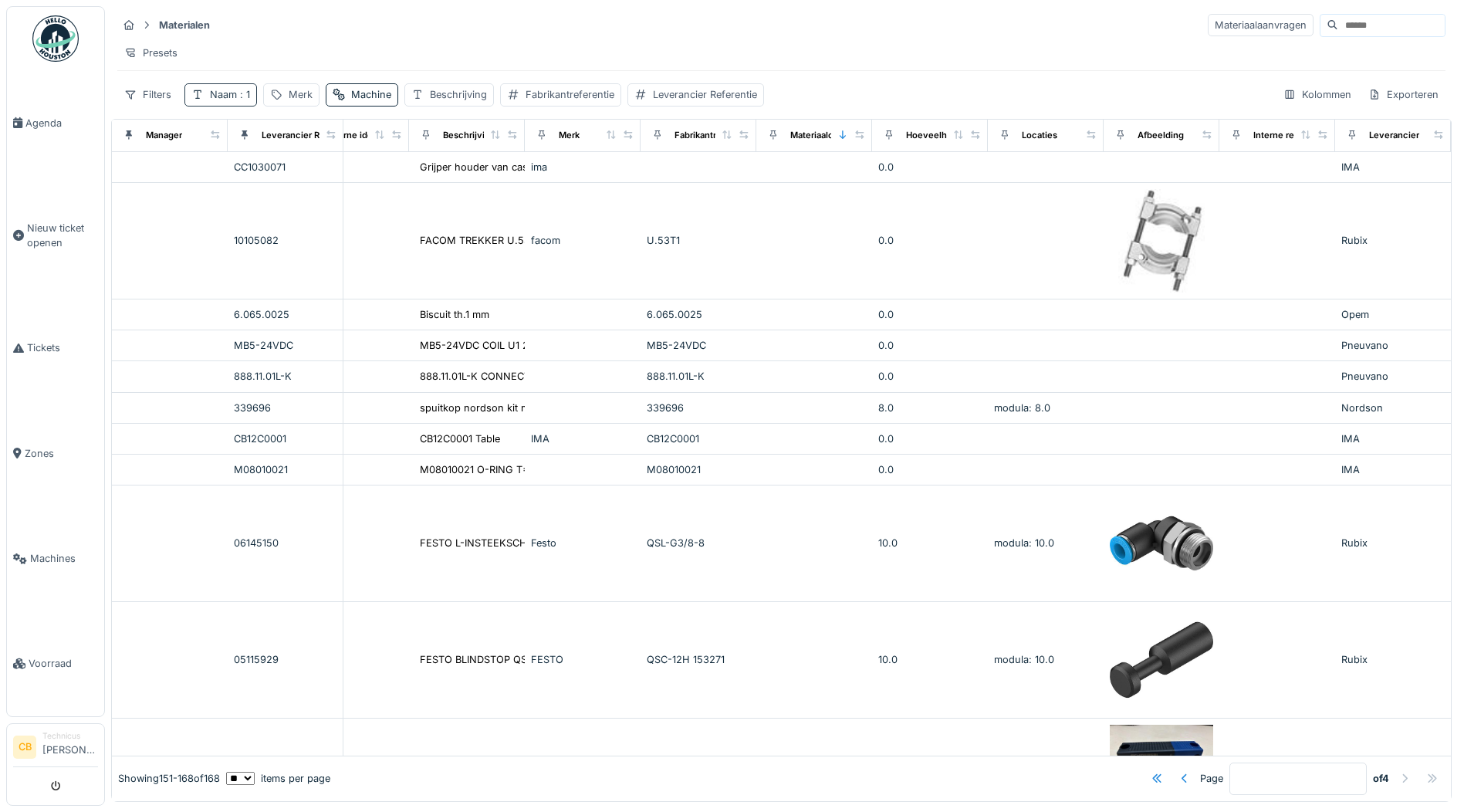
click at [244, 99] on span ": 1" at bounding box center [243, 95] width 13 height 11
click at [213, 171] on input "*" at bounding box center [270, 181] width 157 height 33
type input "*"
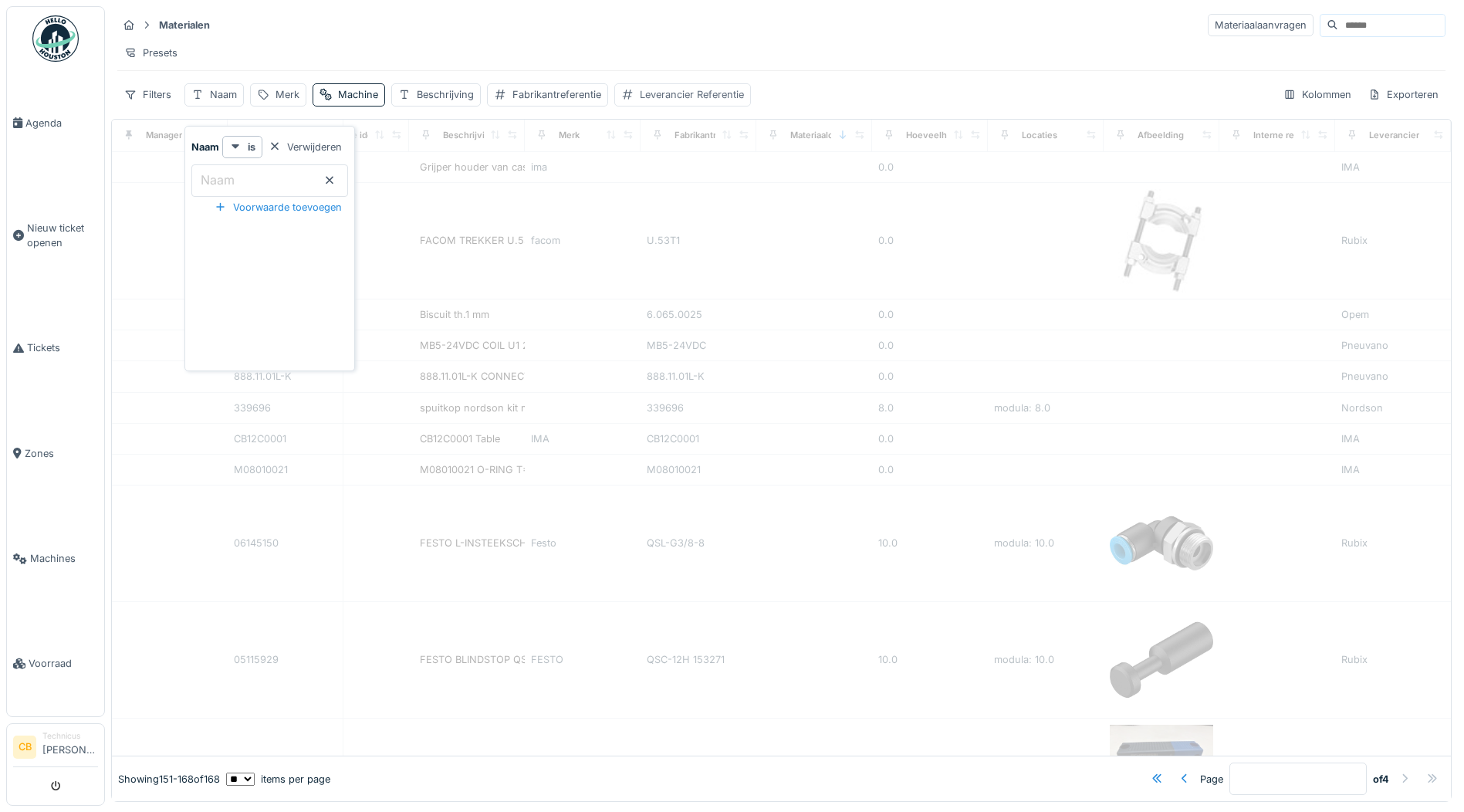
click at [694, 100] on div "Leverancier Referentie" at bounding box center [691, 94] width 104 height 14
type input "*"
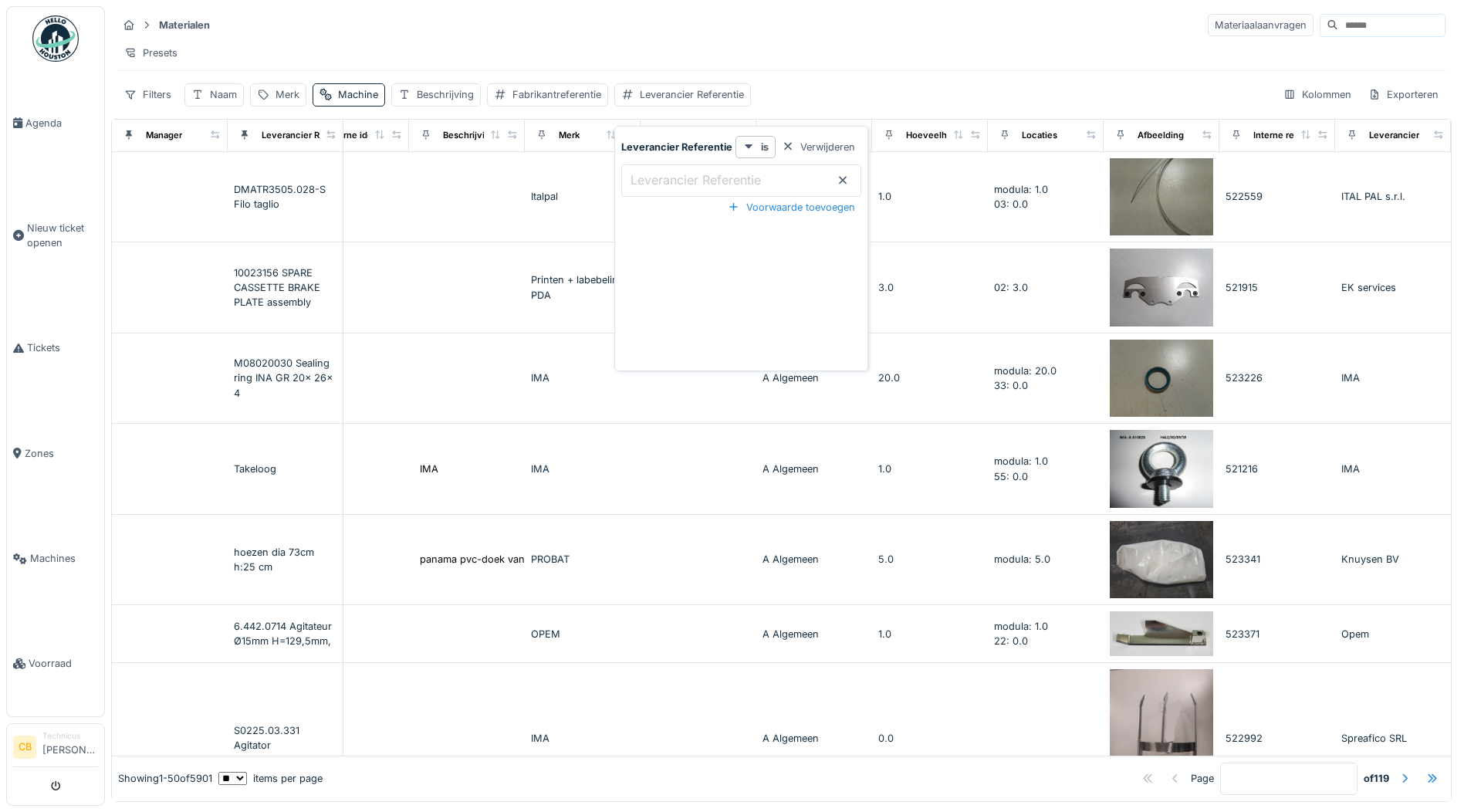
click at [645, 177] on label "Leverancier Referentie" at bounding box center [695, 179] width 137 height 18
click at [645, 177] on Referentie_U0MTU "Leverancier Referentie" at bounding box center [741, 181] width 240 height 33
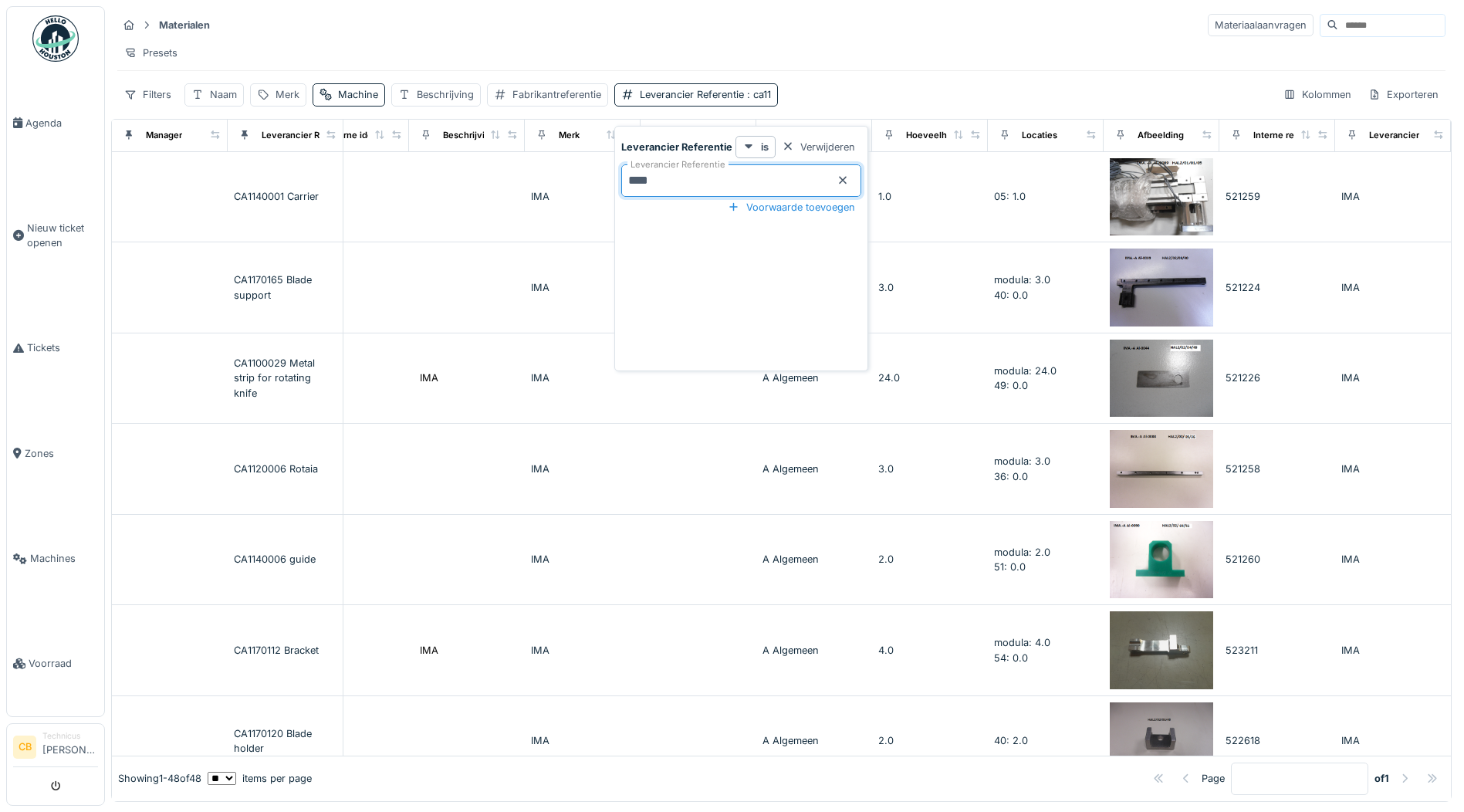
type Referentie_U0MTU "*****"
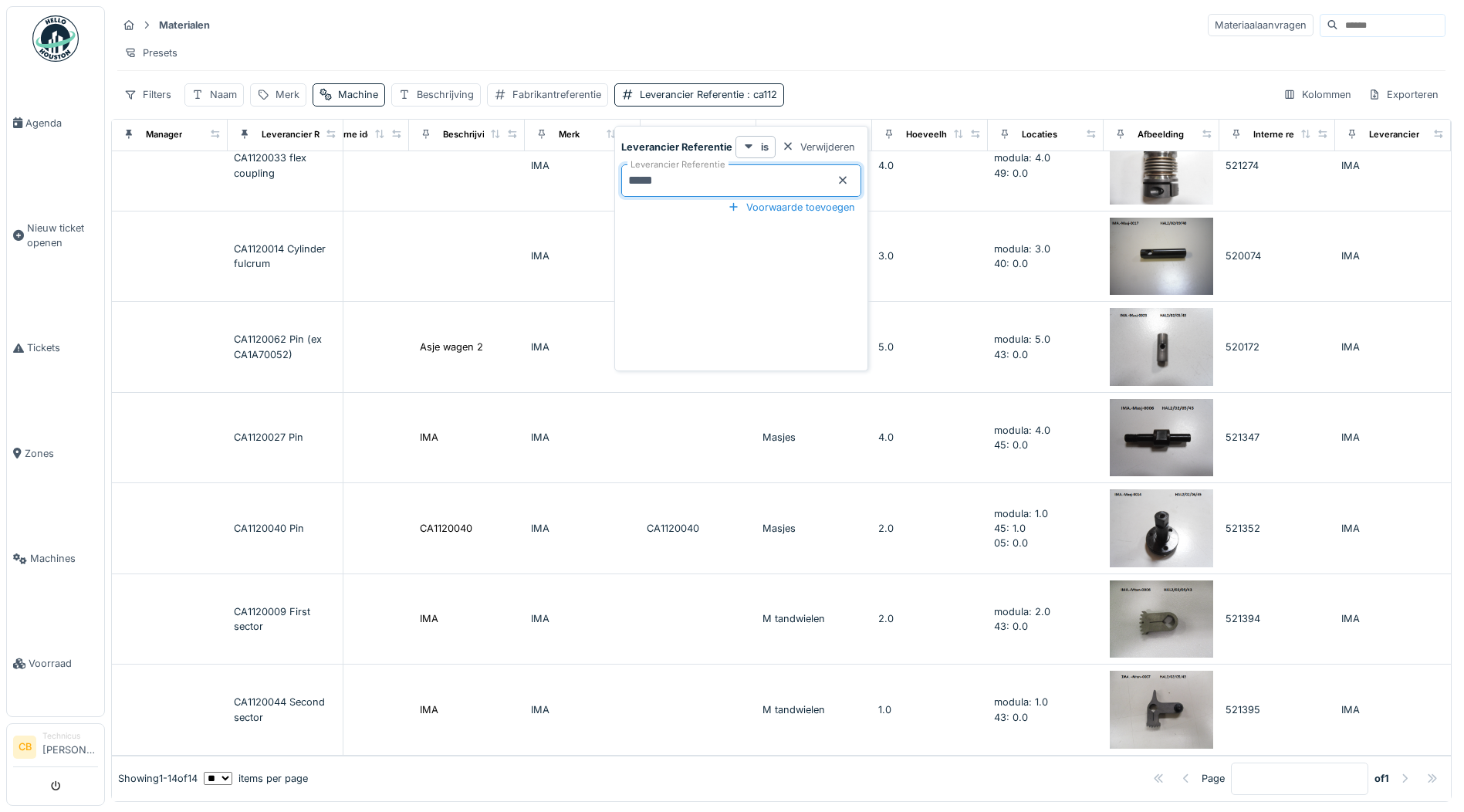
scroll to position [701, 387]
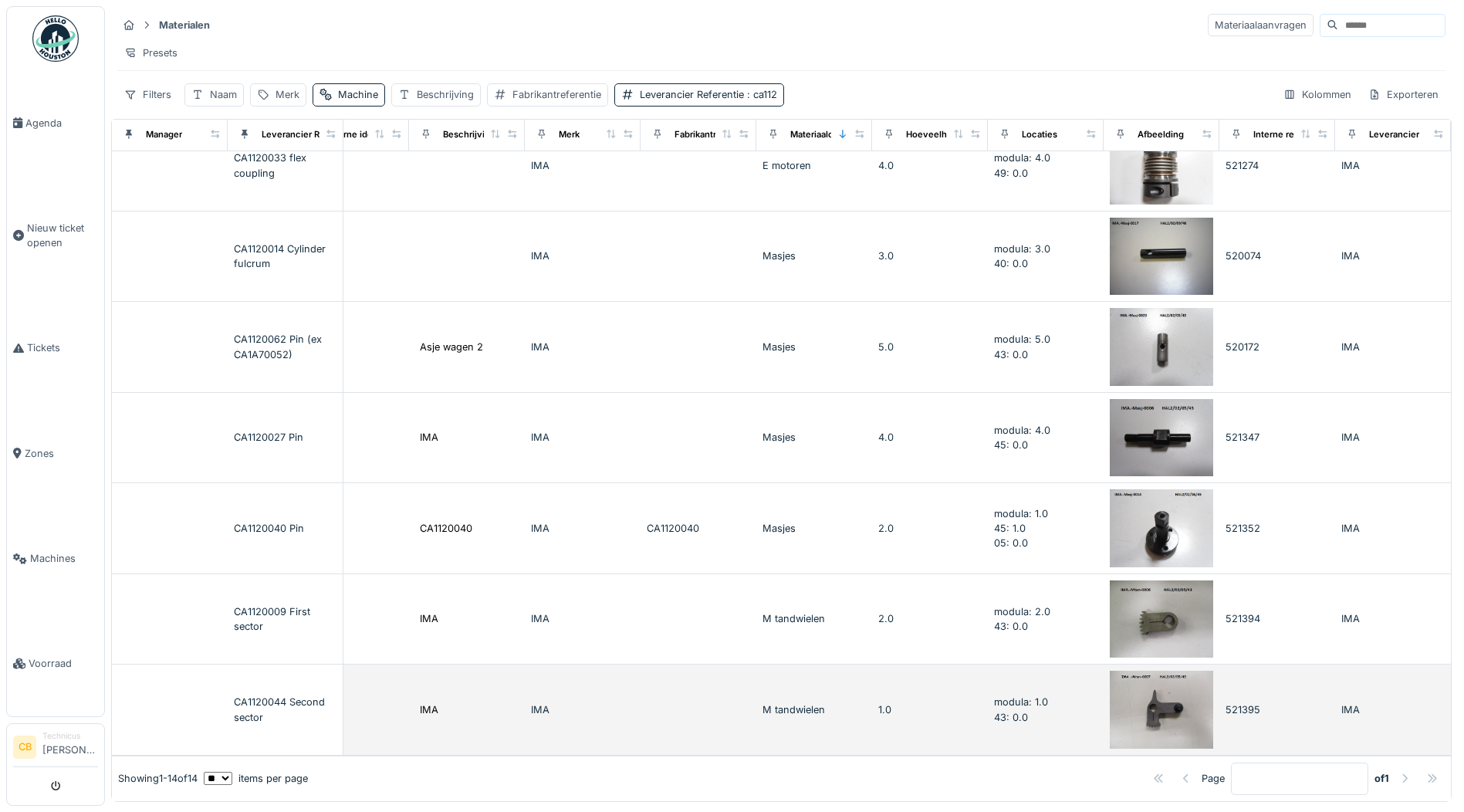
click at [1127, 670] on img at bounding box center [1161, 709] width 103 height 78
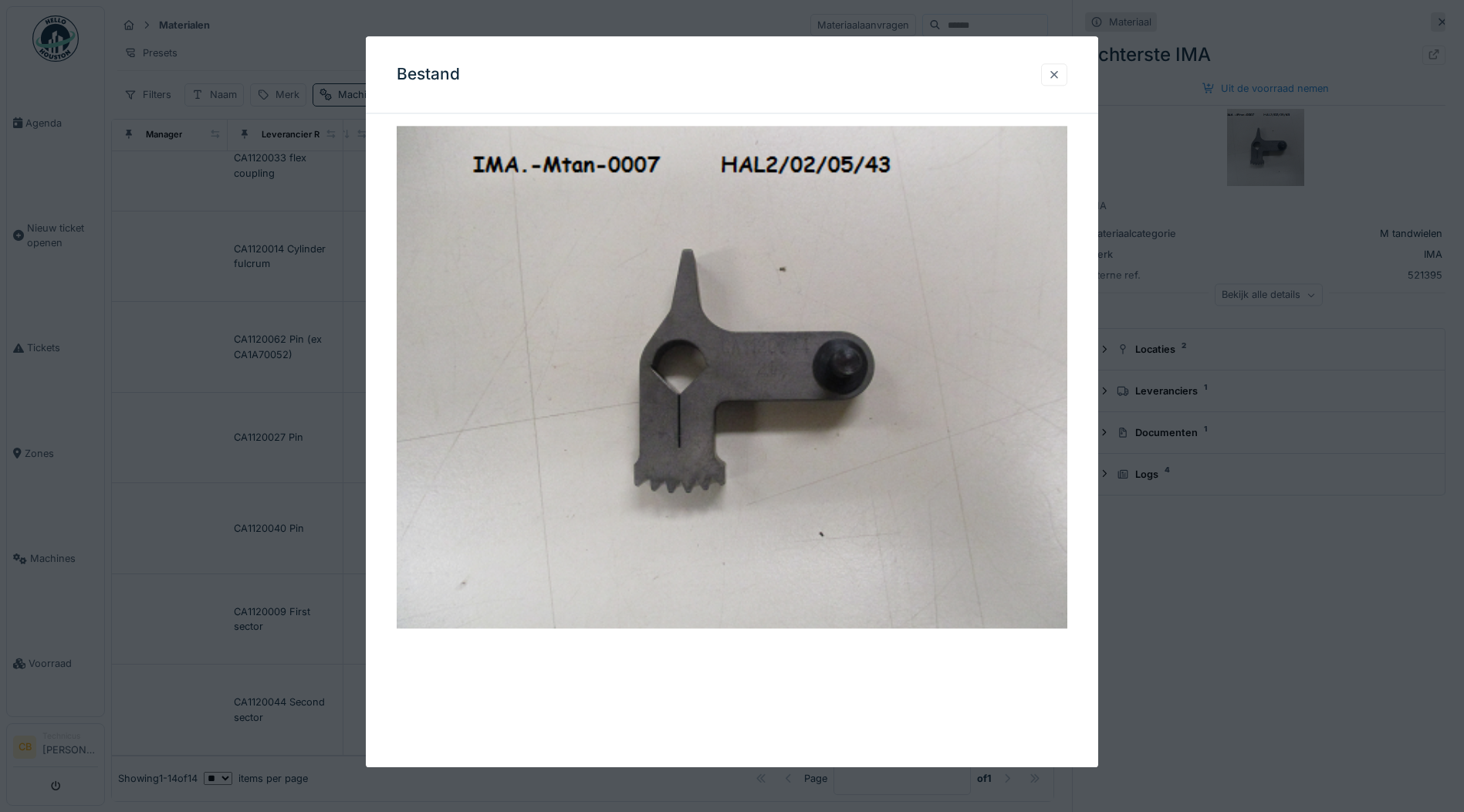
click at [1059, 77] on div at bounding box center [1053, 74] width 12 height 14
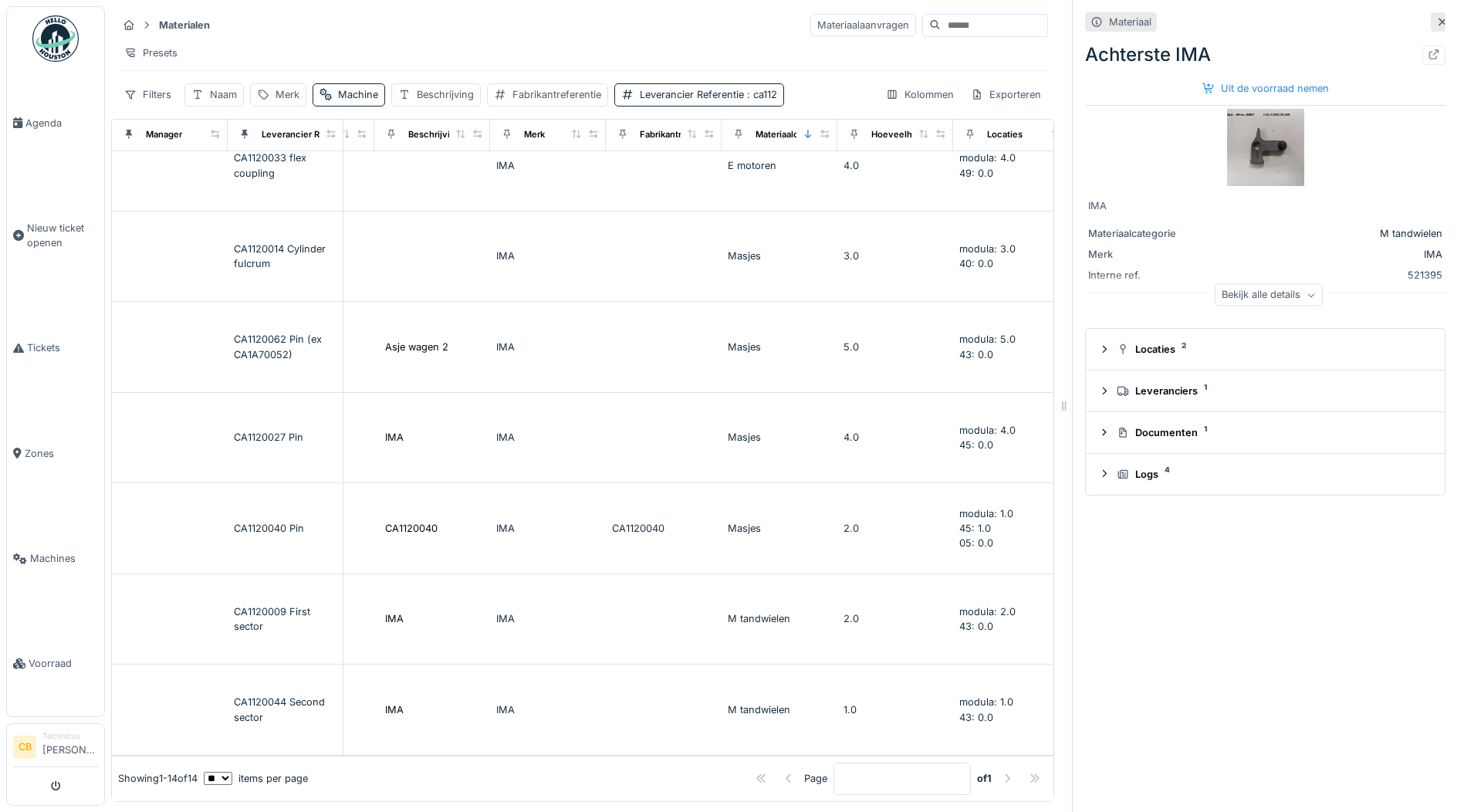
click at [1436, 17] on icon at bounding box center [1442, 22] width 12 height 10
